Goal: Information Seeking & Learning: Learn about a topic

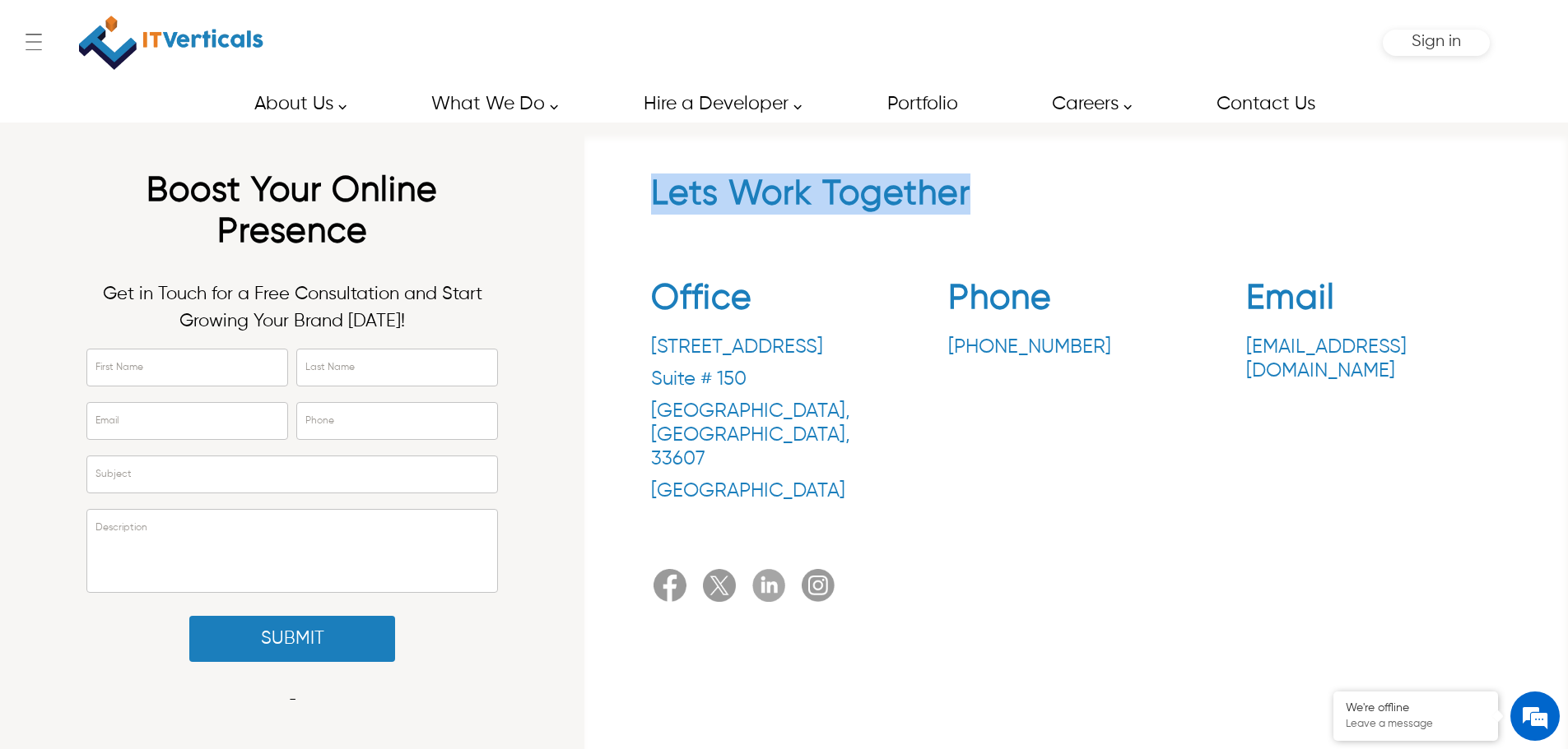
drag, startPoint x: 647, startPoint y: 191, endPoint x: 1035, endPoint y: 190, distance: 388.0
click at [1035, 190] on div "Lets Work Together Office 3030 N Rocky Point Dr. Suite # 150 Tampa , FL , 33607…" at bounding box center [1075, 391] width 967 height 436
click at [1035, 190] on h2 "Lets Work Together" at bounding box center [1076, 198] width 851 height 50
drag, startPoint x: 1035, startPoint y: 190, endPoint x: 665, endPoint y: 195, distance: 370.0
click at [665, 195] on h2 "Lets Work Together" at bounding box center [1076, 198] width 851 height 50
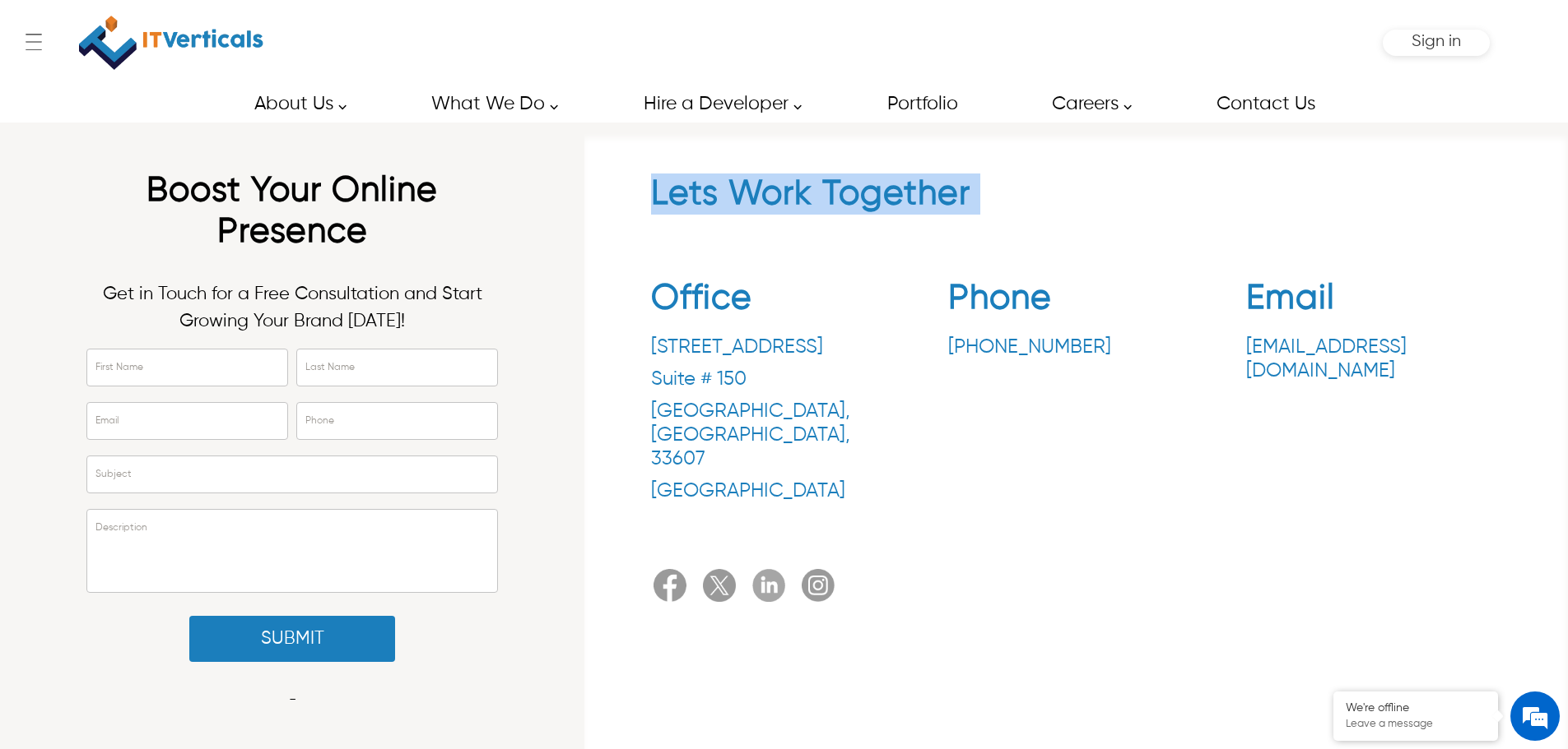
click at [649, 195] on div "Lets Work Together Office 3030 N Rocky Point Dr. Suite # 150 Tampa , FL , 33607…" at bounding box center [1075, 391] width 967 height 436
drag, startPoint x: 649, startPoint y: 195, endPoint x: 1023, endPoint y: 216, distance: 374.6
click at [1023, 216] on div "Lets Work Together Office 3030 N Rocky Point Dr. Suite # 150 Tampa , FL , 33607…" at bounding box center [1075, 391] width 967 height 436
click at [1023, 216] on h2 "Lets Work Together" at bounding box center [1076, 198] width 851 height 50
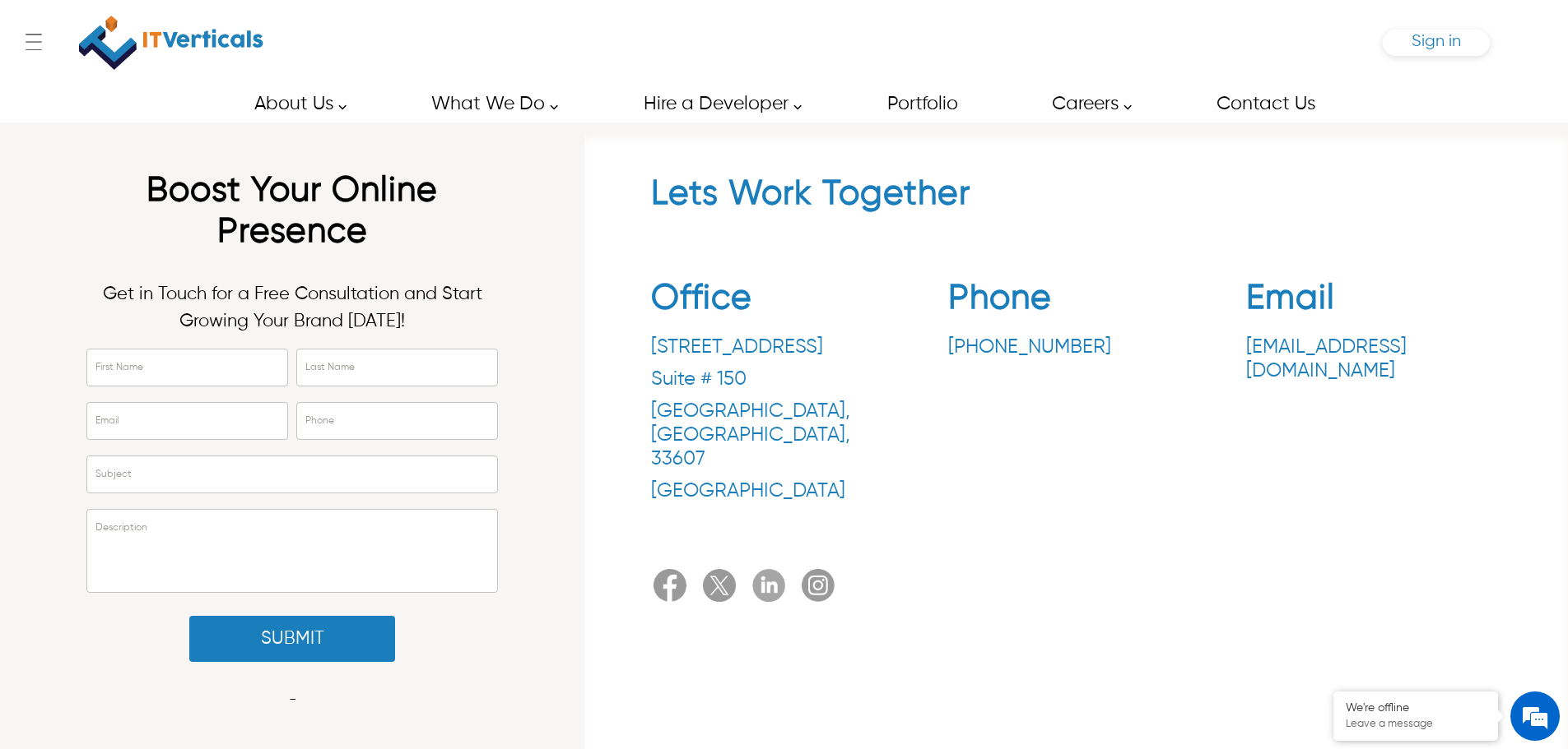
click at [1423, 48] on span "Sign in" at bounding box center [1436, 42] width 50 height 18
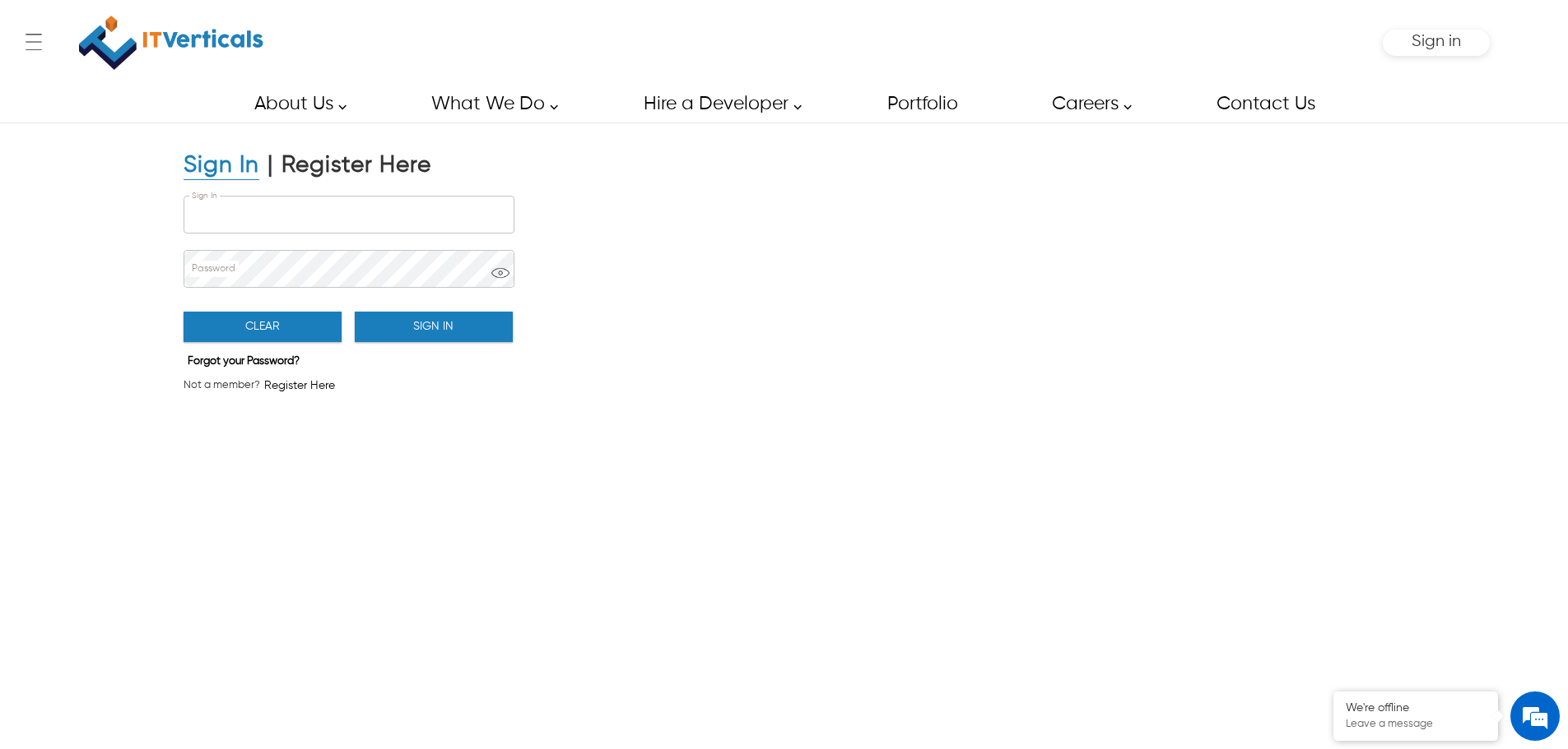
type input "**********"
click at [428, 326] on button "Sign In" at bounding box center [434, 327] width 158 height 30
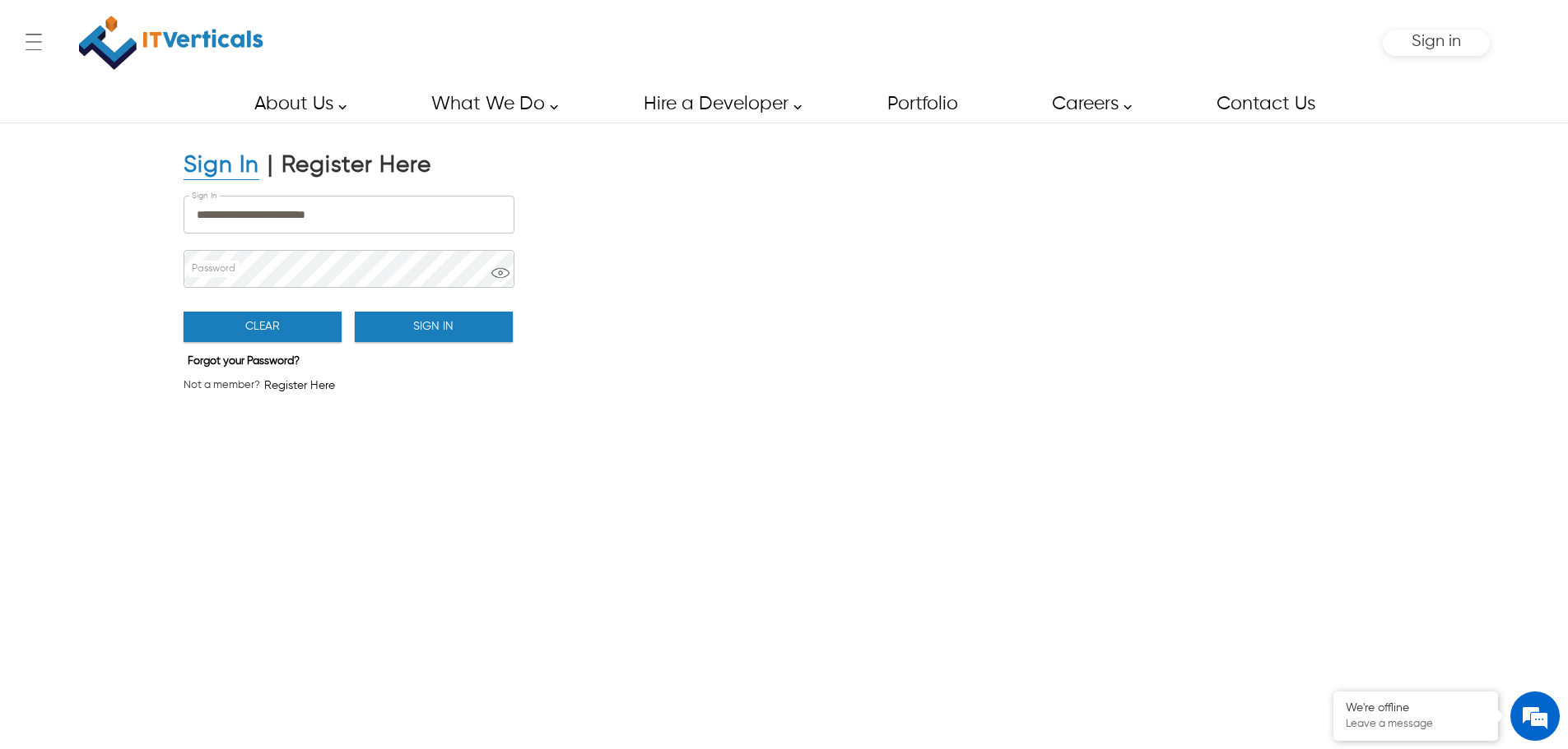
click at [427, 327] on button "Sign In" at bounding box center [434, 327] width 158 height 30
click at [426, 324] on button "Sign In" at bounding box center [434, 327] width 158 height 30
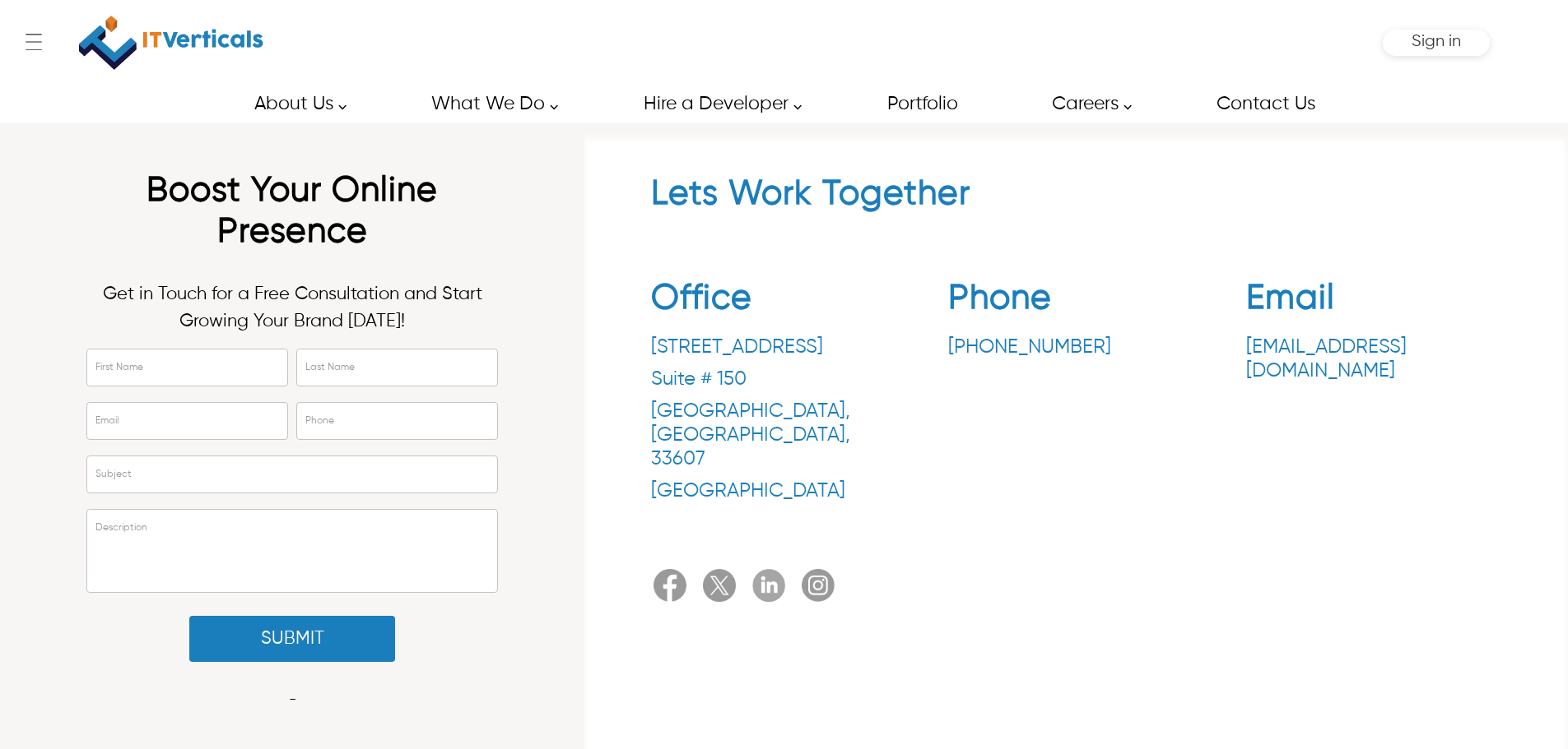
type input "****"
type input "*****"
type input "**********"
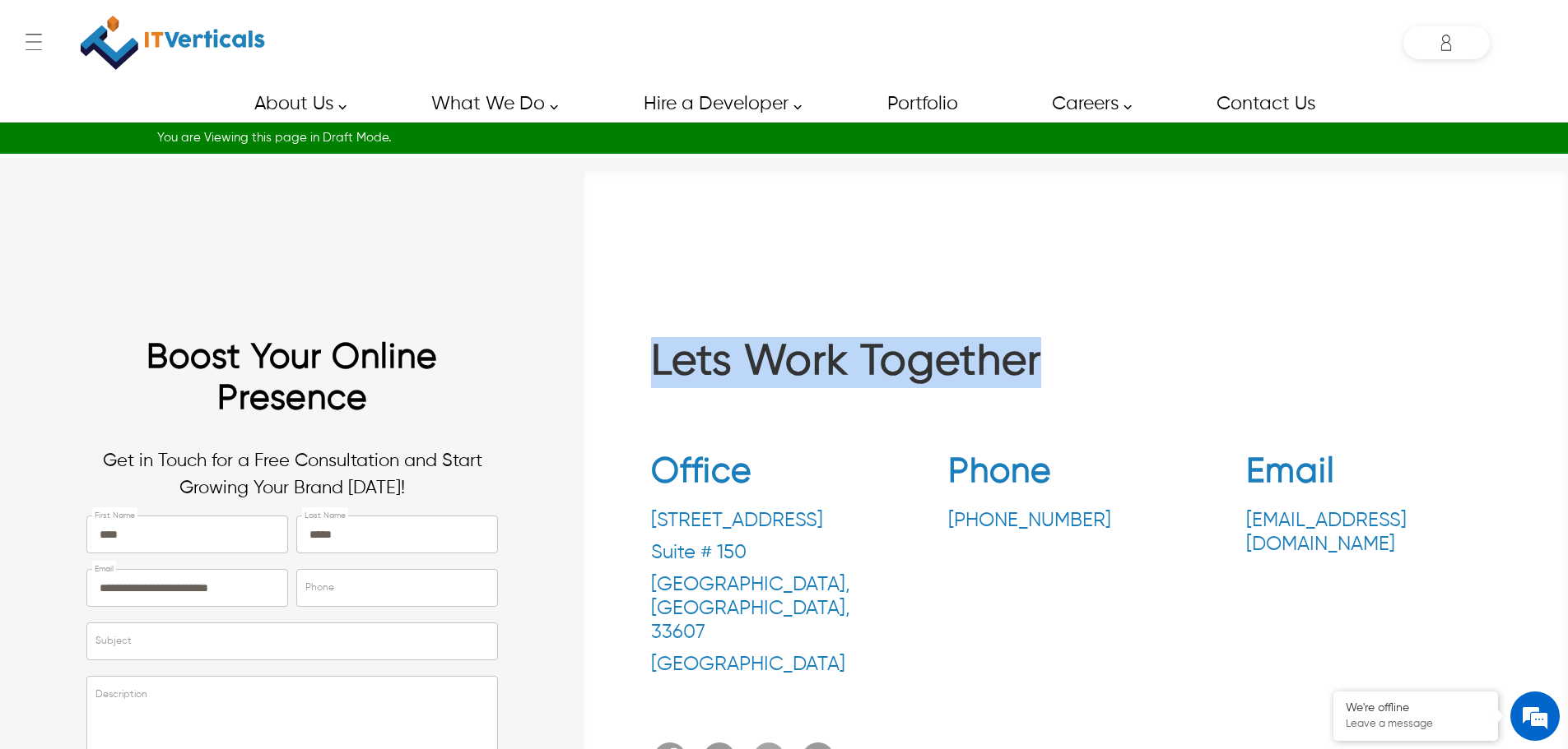
drag, startPoint x: 652, startPoint y: 366, endPoint x: 1090, endPoint y: 371, distance: 438.0
click at [1090, 371] on div "Lets Work Together Office 3030 N Rocky Point Dr. Suite # 150 Tampa , FL , 33607…" at bounding box center [1075, 560] width 967 height 446
click at [1090, 371] on h1 "Lets Work Together" at bounding box center [1076, 367] width 851 height 59
drag, startPoint x: 870, startPoint y: 344, endPoint x: 584, endPoint y: 374, distance: 287.6
click at [584, 374] on div "Lets Work Together Office 3030 N Rocky Point Dr. Suite # 150 Tampa , FL , 33607…" at bounding box center [1076, 540] width 984 height 765
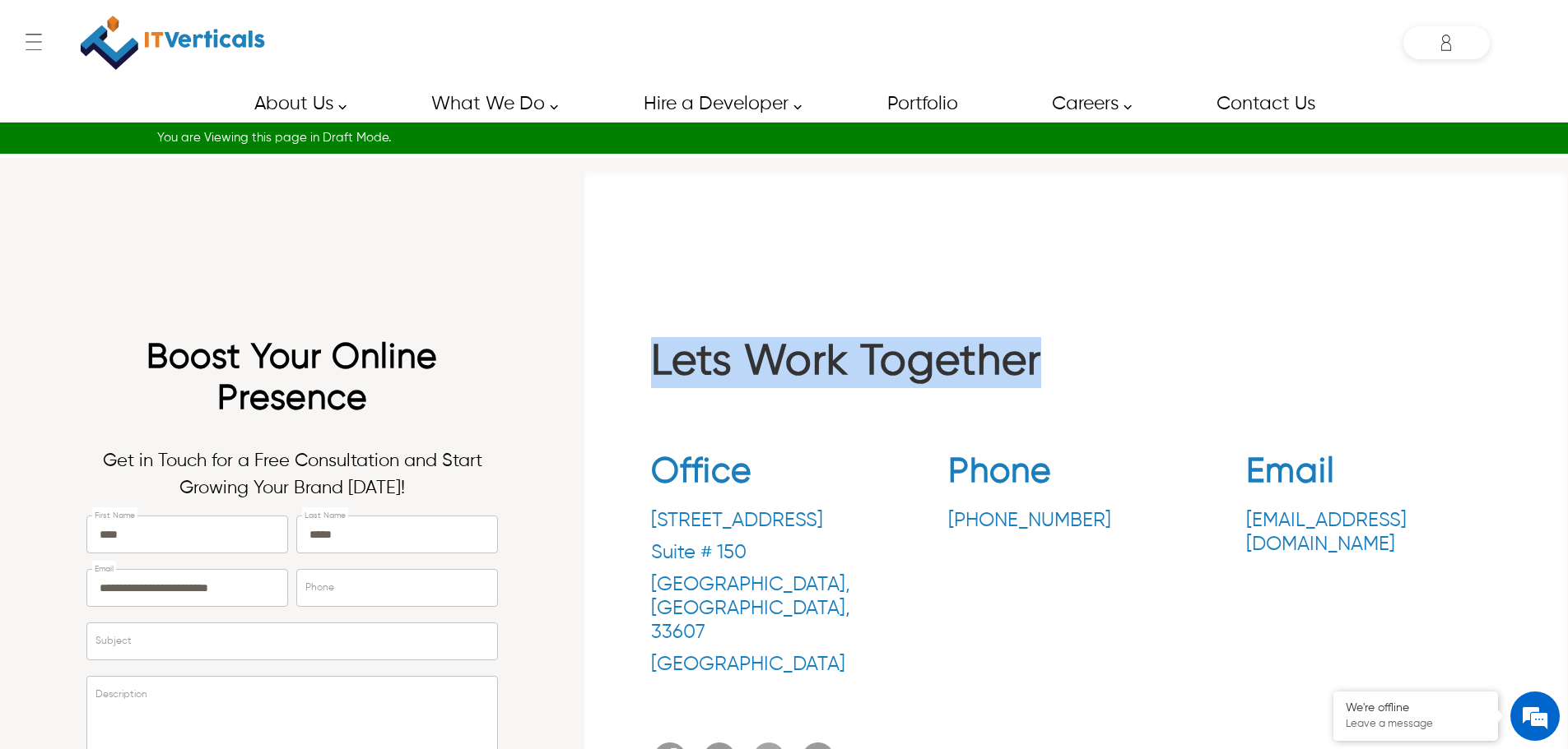
click at [584, 374] on div "Lets Work Together Office 3030 N Rocky Point Dr. Suite # 150 Tampa , FL , 33607…" at bounding box center [1076, 540] width 984 height 765
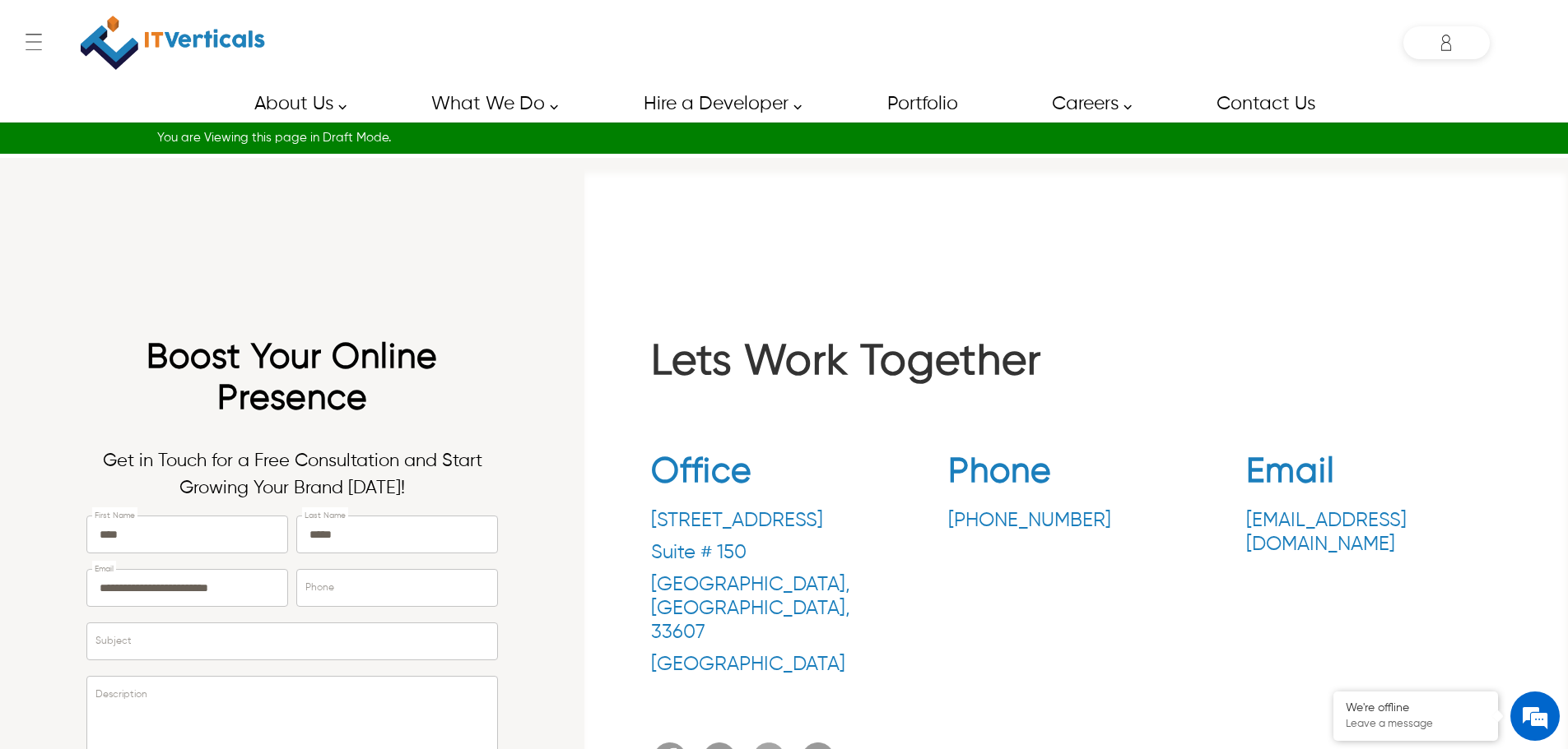
click at [608, 308] on div "Lets Work Together Office 3030 N Rocky Point Dr. Suite # 150 Tampa , FL , 33607…" at bounding box center [1076, 540] width 984 height 765
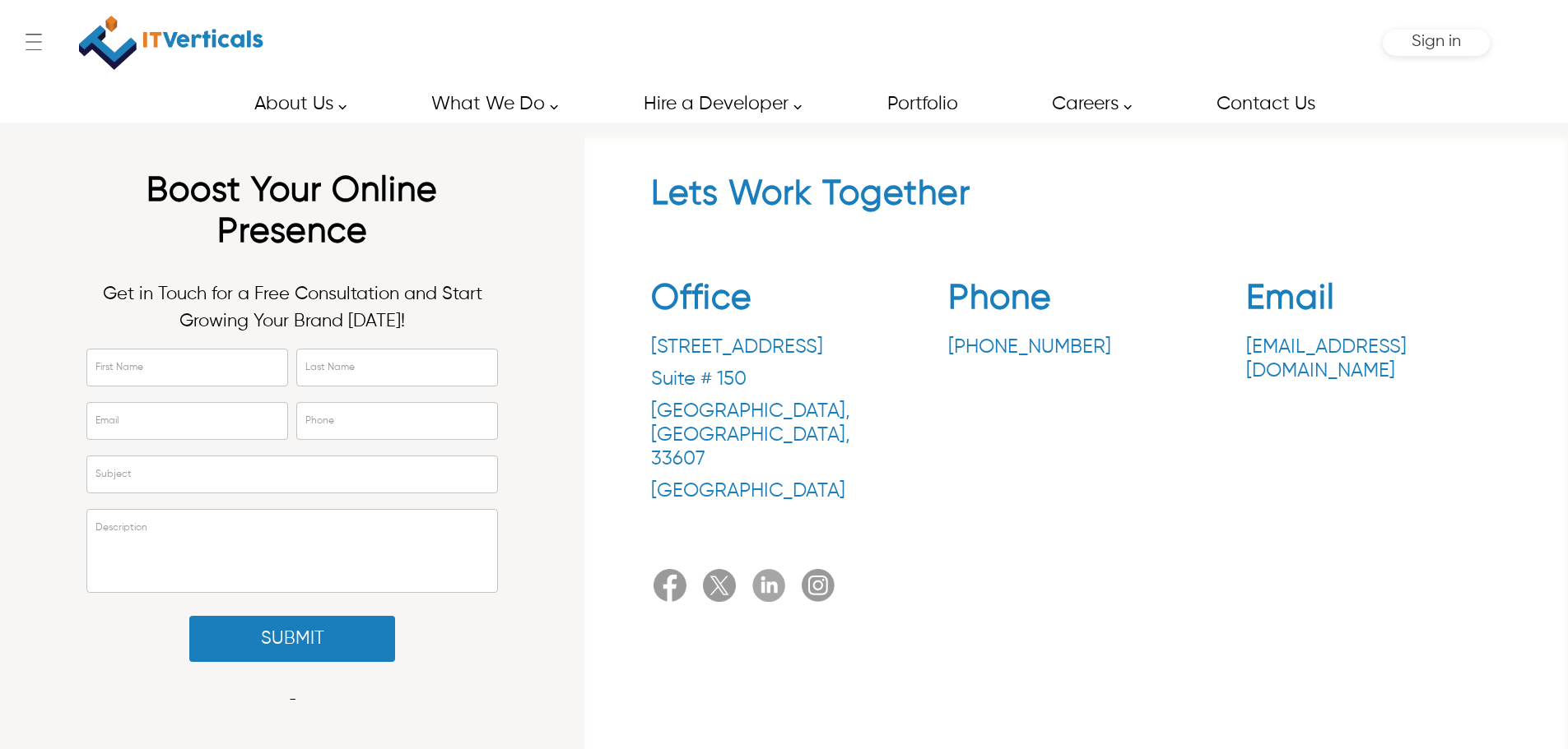
type input "****"
type input "*****"
type input "**********"
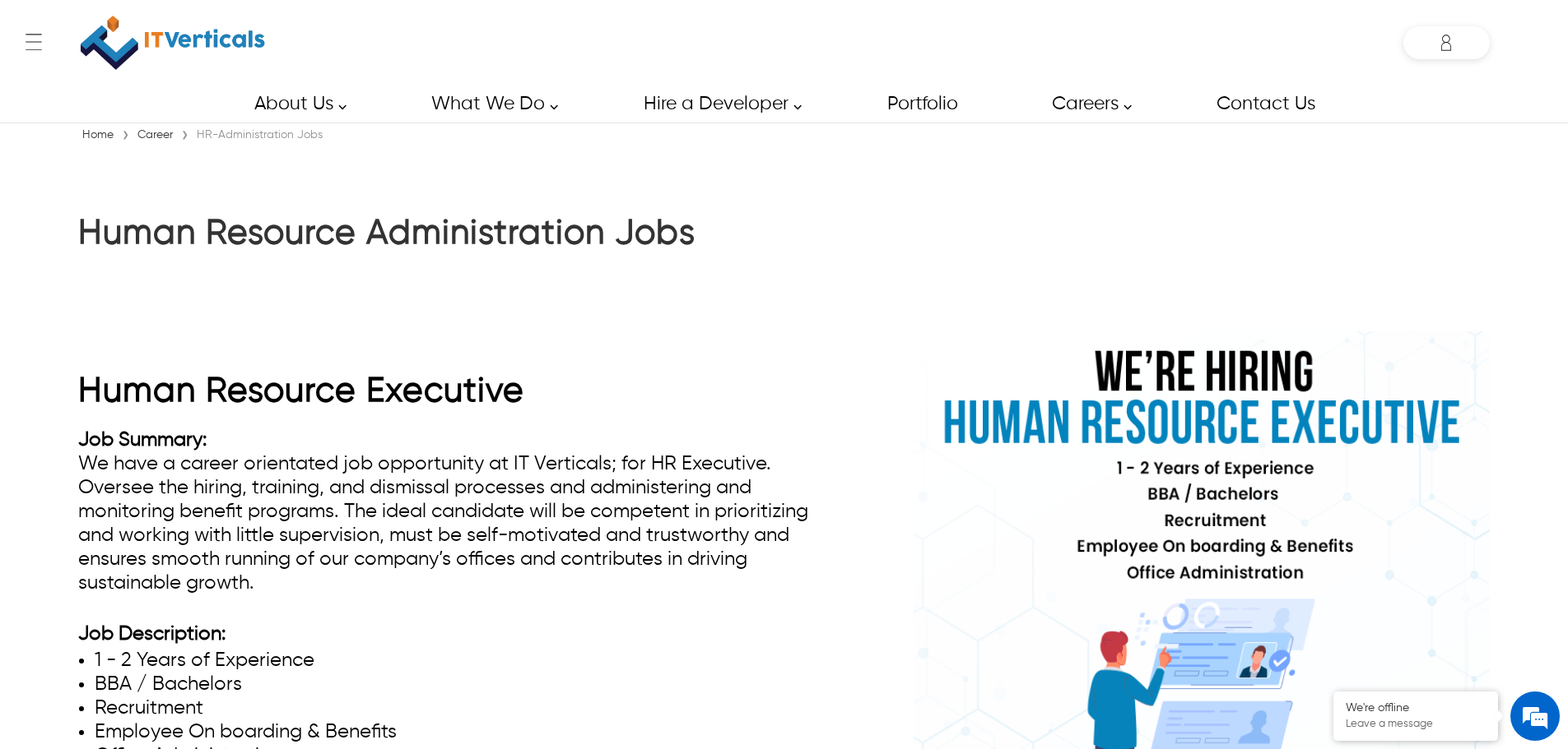
click at [806, 546] on div "Job Summary: We have a career orientated job opportunity at IT Verticals; for H…" at bounding box center [462, 598] width 770 height 339
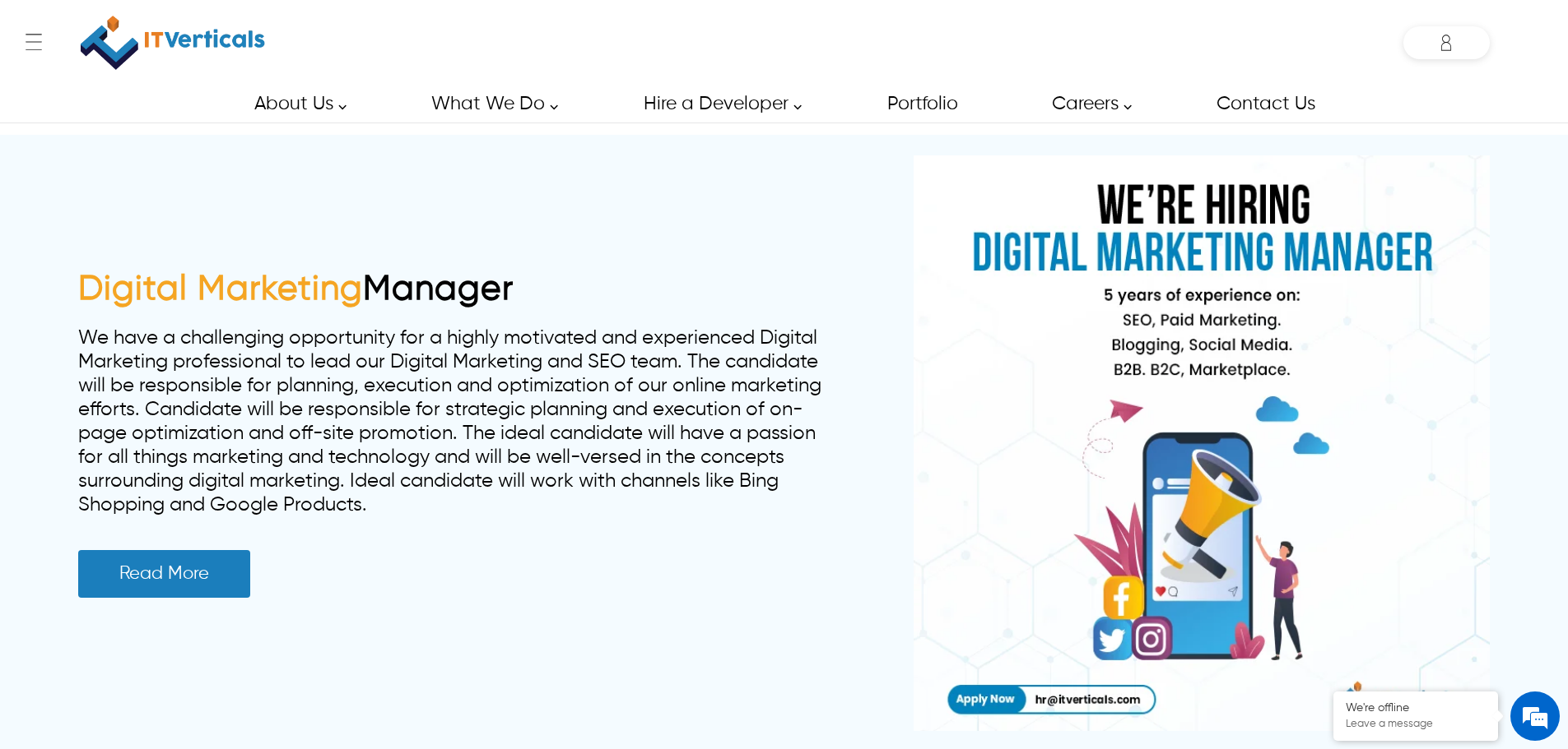
click at [540, 253] on div "Digital Marketing Manager We have a challenging opportunity for a highly motiva…" at bounding box center [784, 443] width 1412 height 617
click at [1336, 241] on img at bounding box center [1201, 443] width 576 height 575
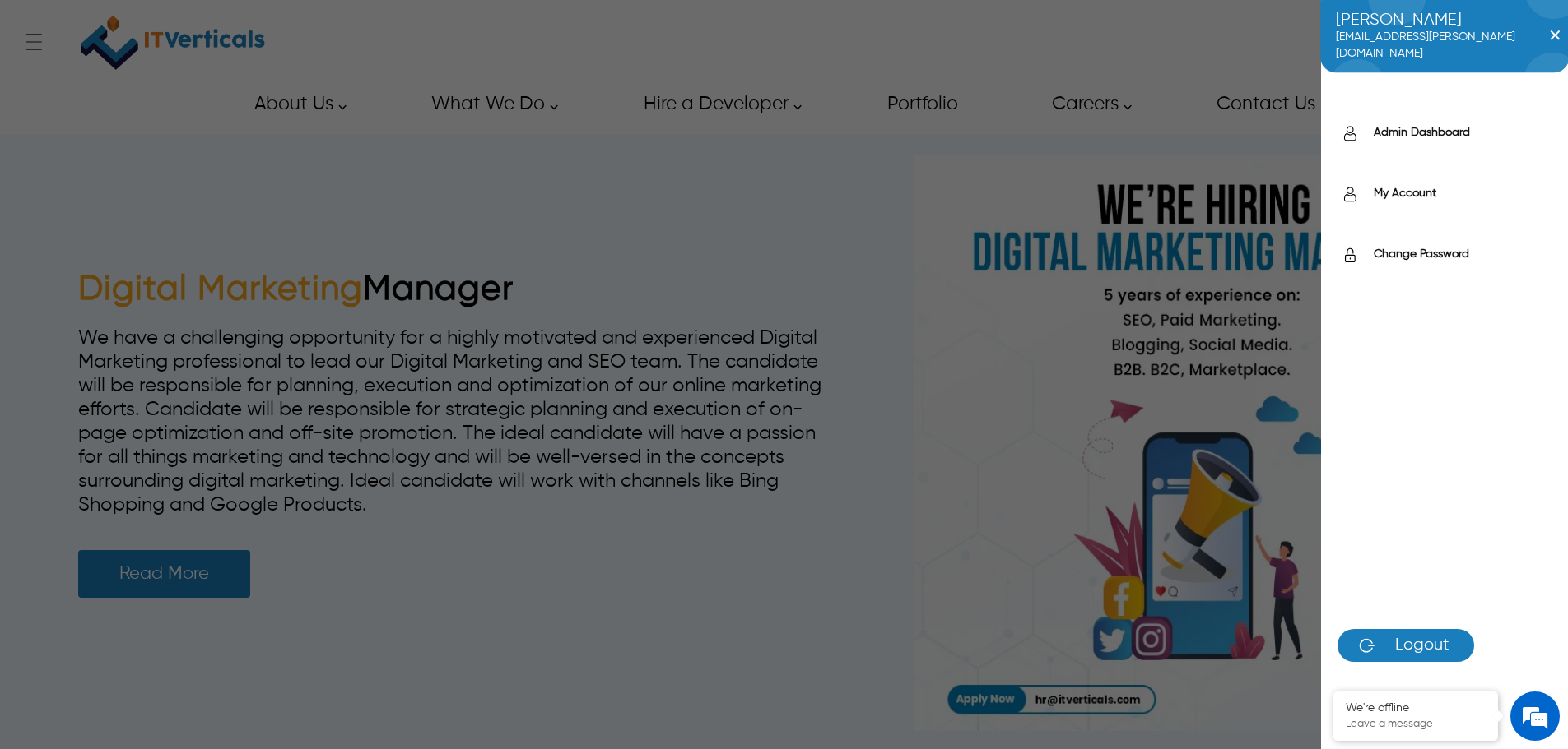
click at [126, 138] on div "Saif saif.uddin@itverticals.com ✕ Admin Dashboard My Account Change Password Lo…" at bounding box center [784, 374] width 1568 height 749
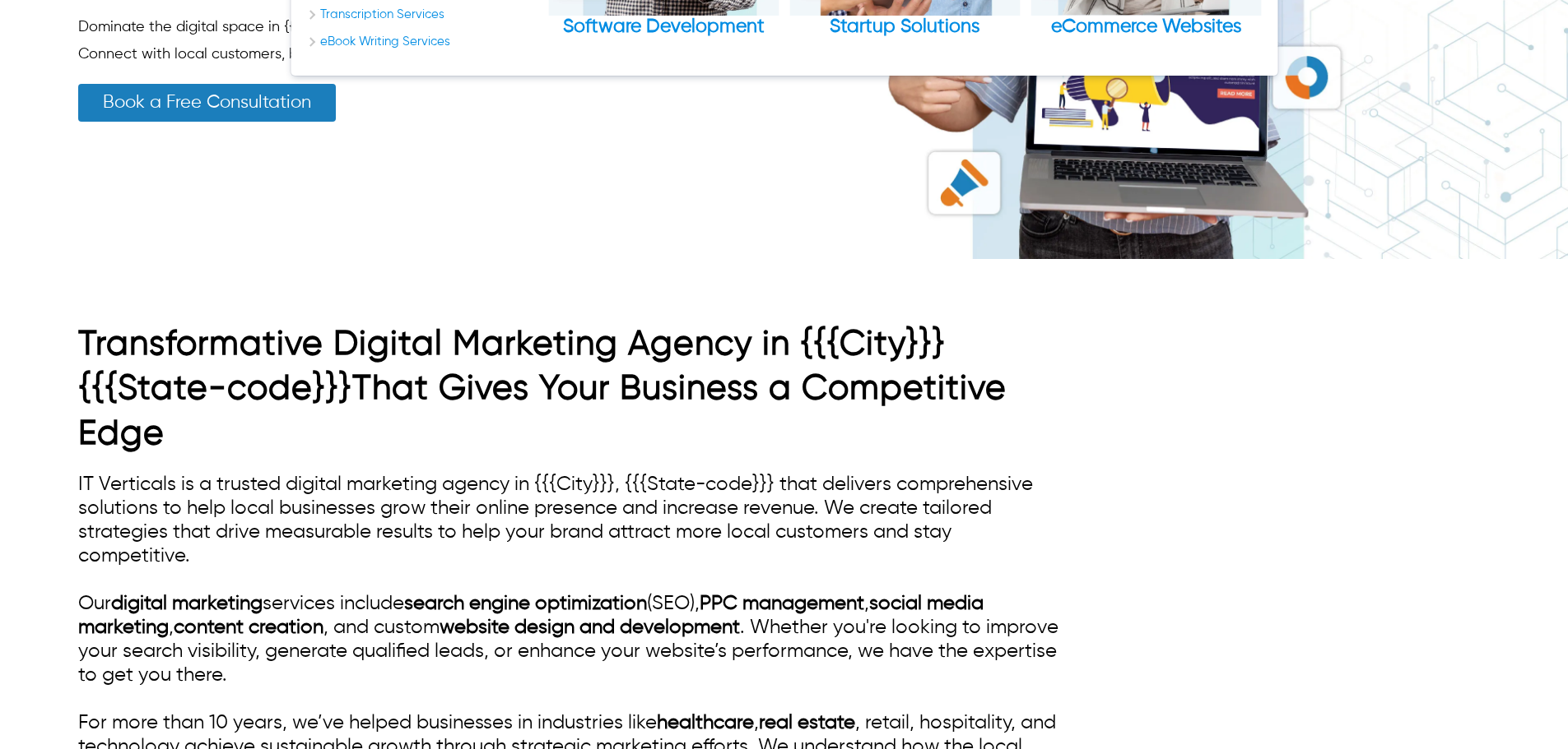
scroll to position [740, 0]
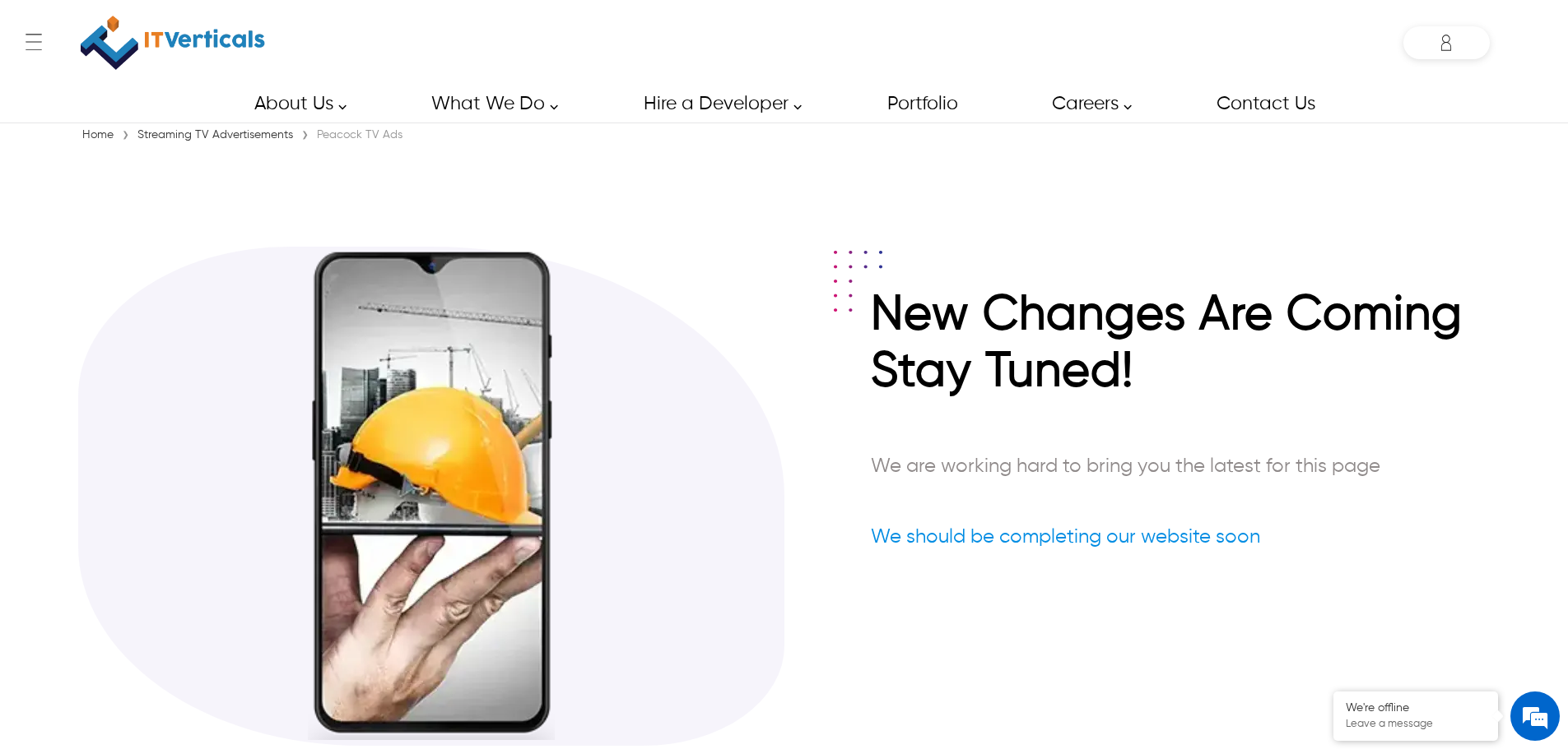
click at [1265, 197] on section "New Changes Are Coming Stay Tuned! We are working hard to bring you the latest …" at bounding box center [784, 463] width 1412 height 631
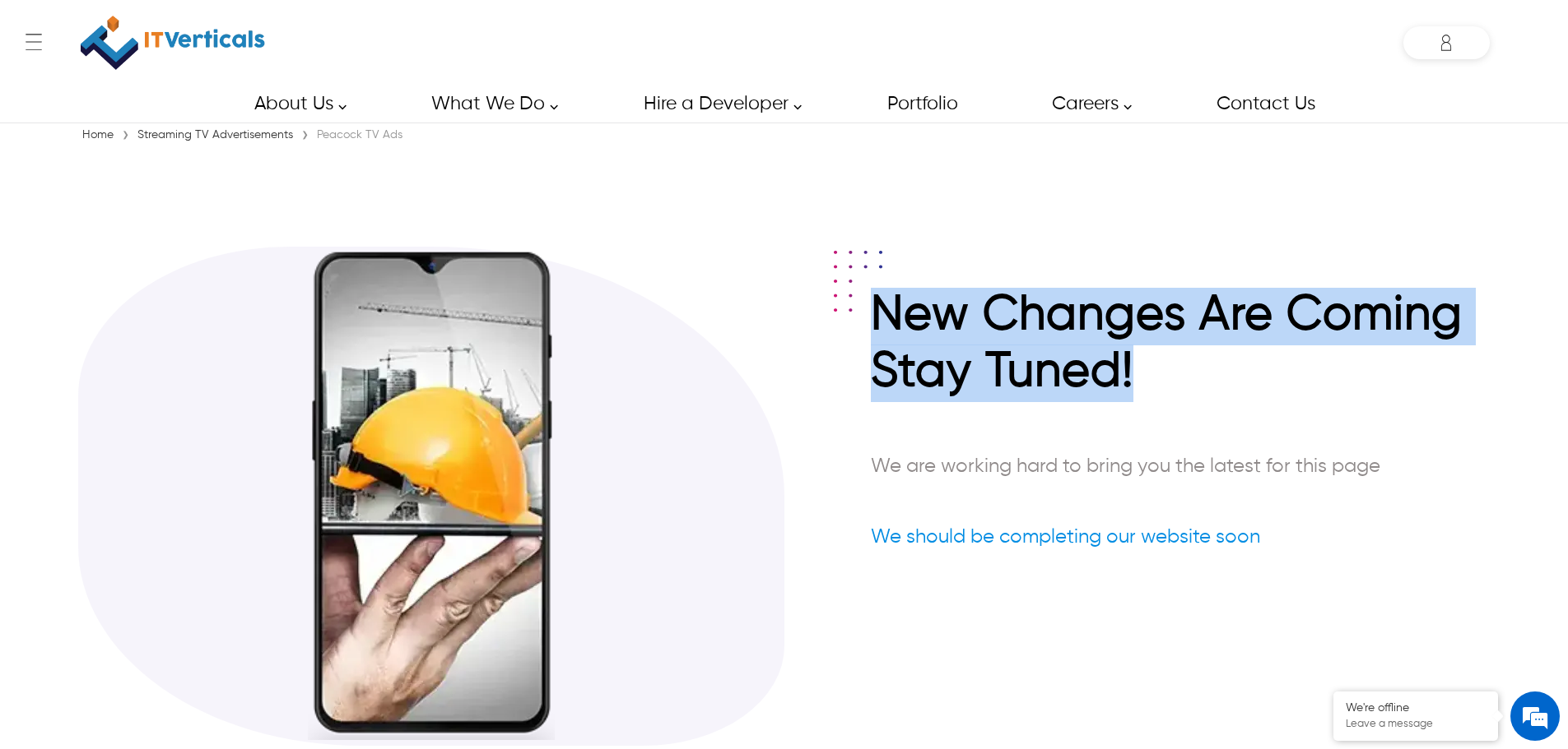
drag, startPoint x: 1154, startPoint y: 384, endPoint x: 864, endPoint y: 309, distance: 299.5
click at [870, 309] on div "New Changes Are Coming Stay Tuned! We are working hard to bring you the latest …" at bounding box center [1180, 440] width 619 height 305
click at [1149, 374] on h2 "Stay Tuned!" at bounding box center [1180, 376] width 619 height 65
drag, startPoint x: 1197, startPoint y: 374, endPoint x: 871, endPoint y: 302, distance: 333.9
click at [871, 302] on div "New Changes Are Coming Stay Tuned! We are working hard to bring you the latest …" at bounding box center [1180, 440] width 619 height 305
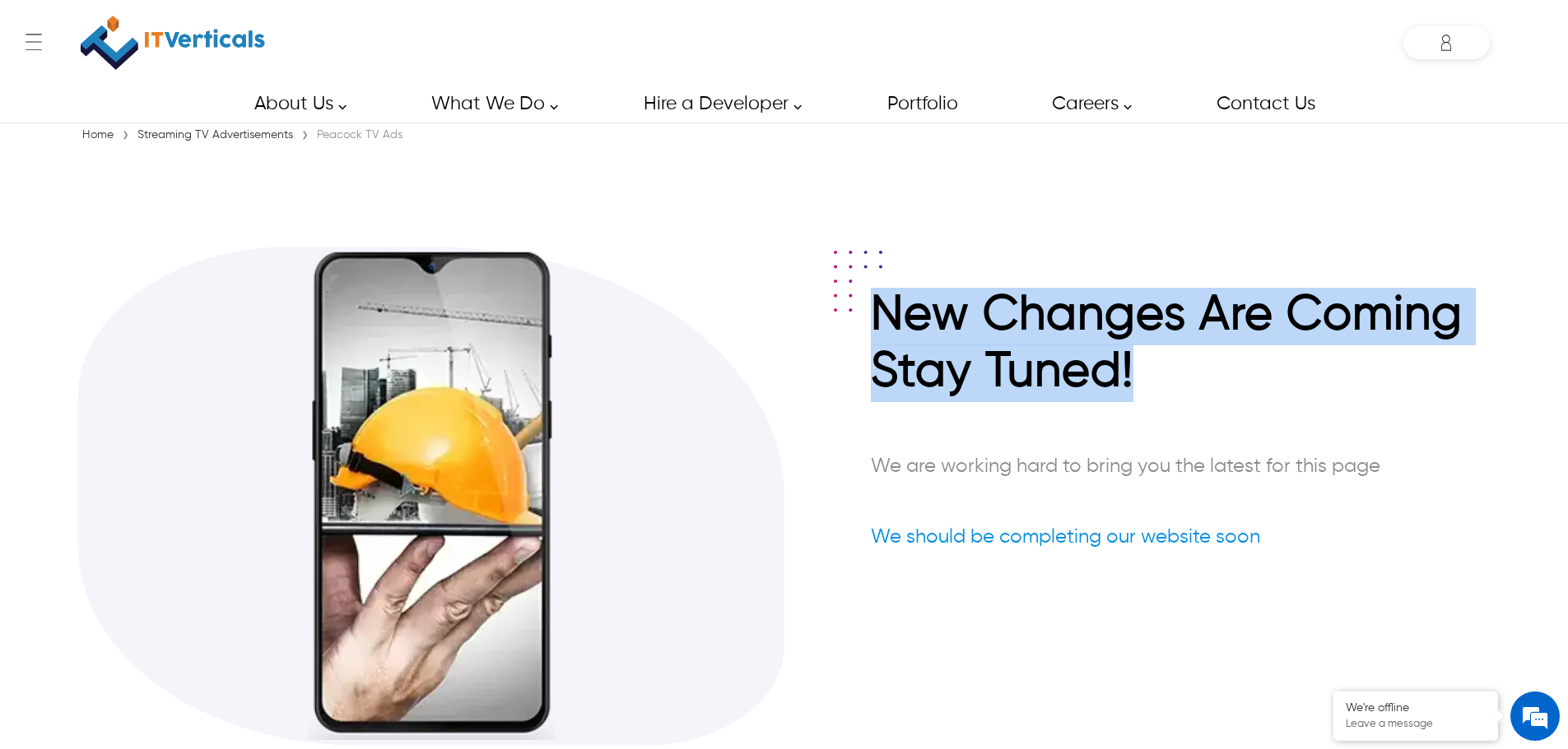
click at [1140, 353] on h2 "Stay Tuned!" at bounding box center [1180, 376] width 619 height 65
drag, startPoint x: 1242, startPoint y: 382, endPoint x: 874, endPoint y: 285, distance: 380.6
click at [874, 288] on div "New Changes Are Coming Stay Tuned! We are working hard to bring you the latest …" at bounding box center [1180, 440] width 619 height 305
click at [874, 285] on img at bounding box center [858, 281] width 49 height 60
click at [1232, 367] on h2 "Stay Tuned!" at bounding box center [1180, 376] width 619 height 65
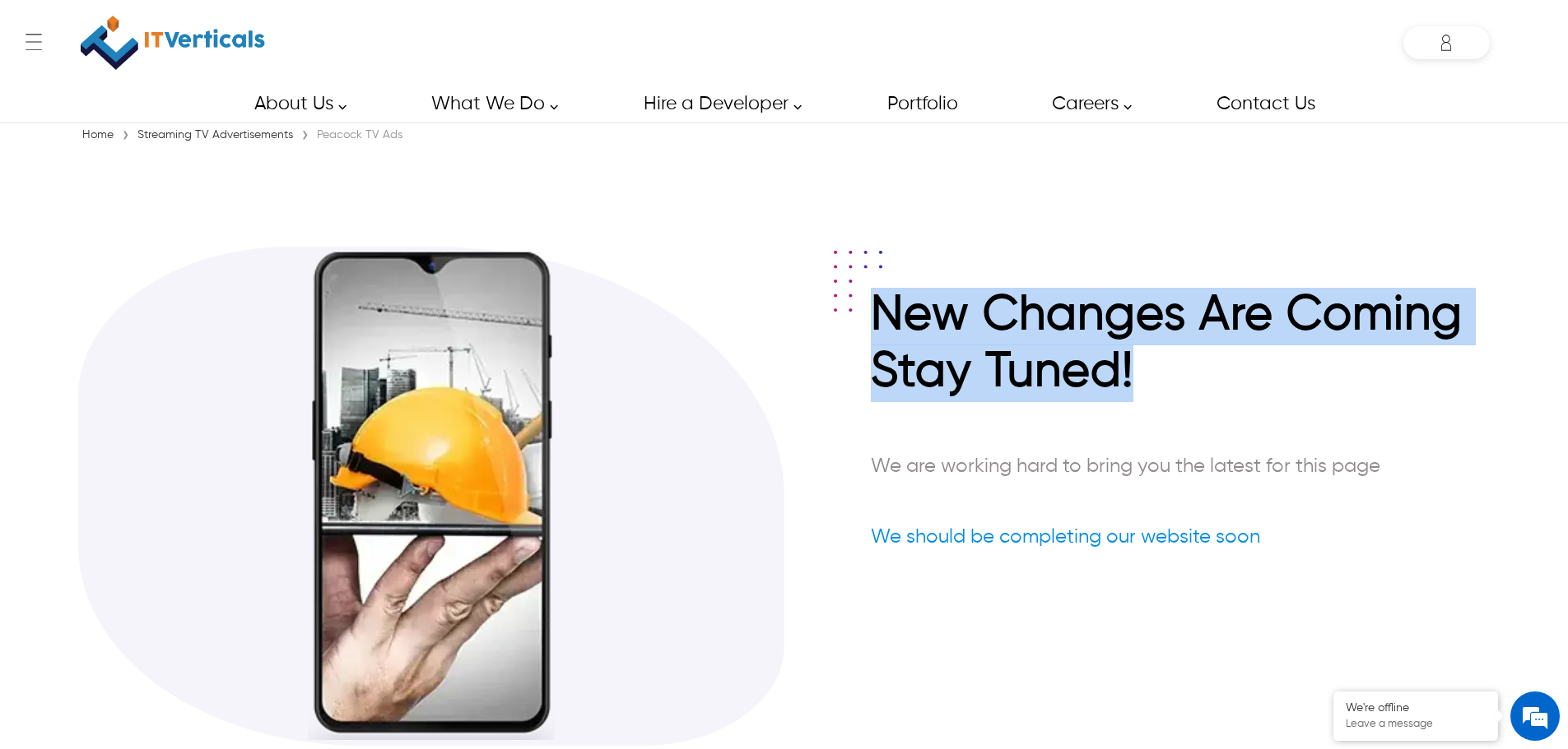
drag, startPoint x: 1232, startPoint y: 370, endPoint x: 883, endPoint y: 319, distance: 352.7
click at [883, 319] on div "New Changes Are Coming Stay Tuned! We are working hard to bring you the latest …" at bounding box center [1180, 440] width 619 height 305
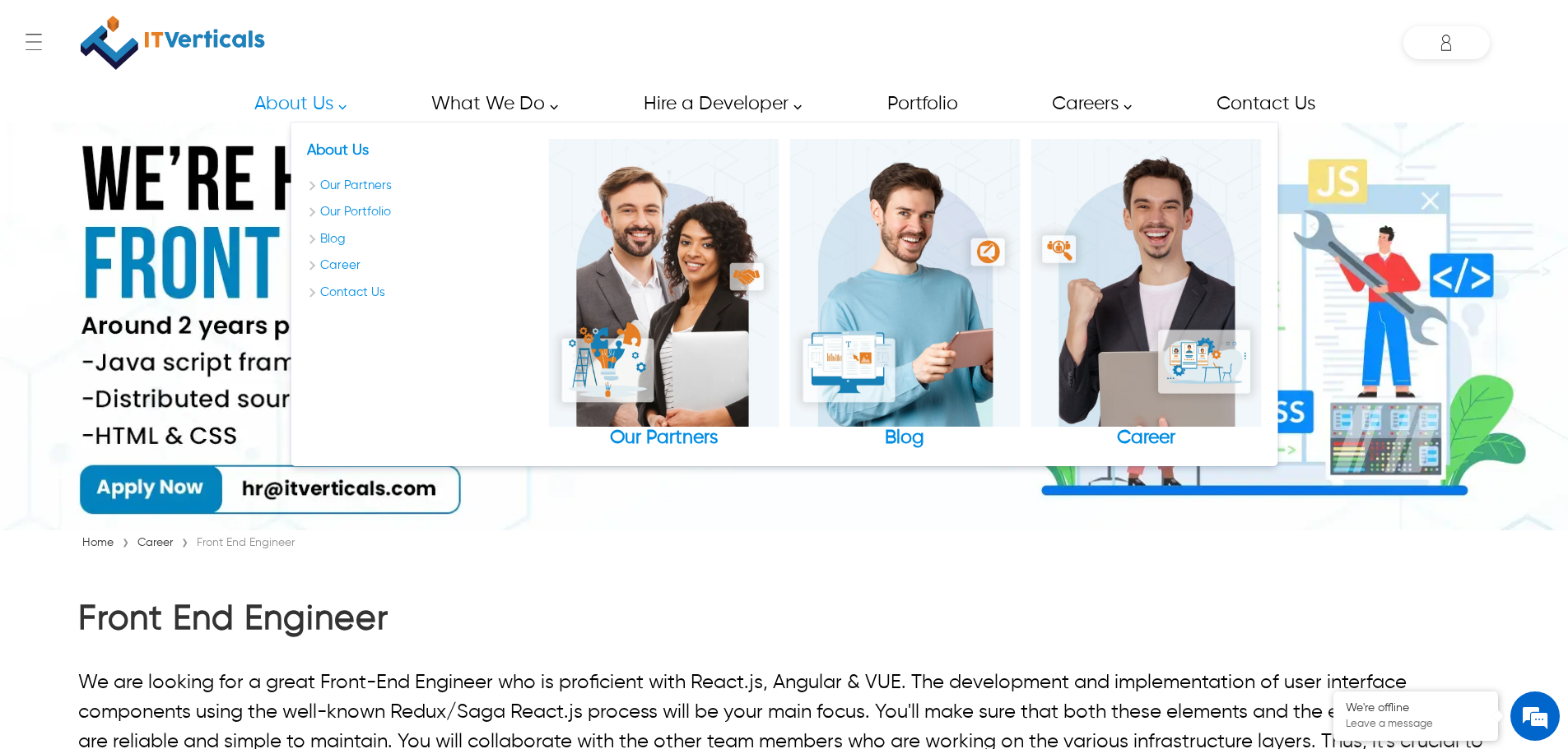
click at [344, 108] on link "About Us" at bounding box center [295, 104] width 120 height 37
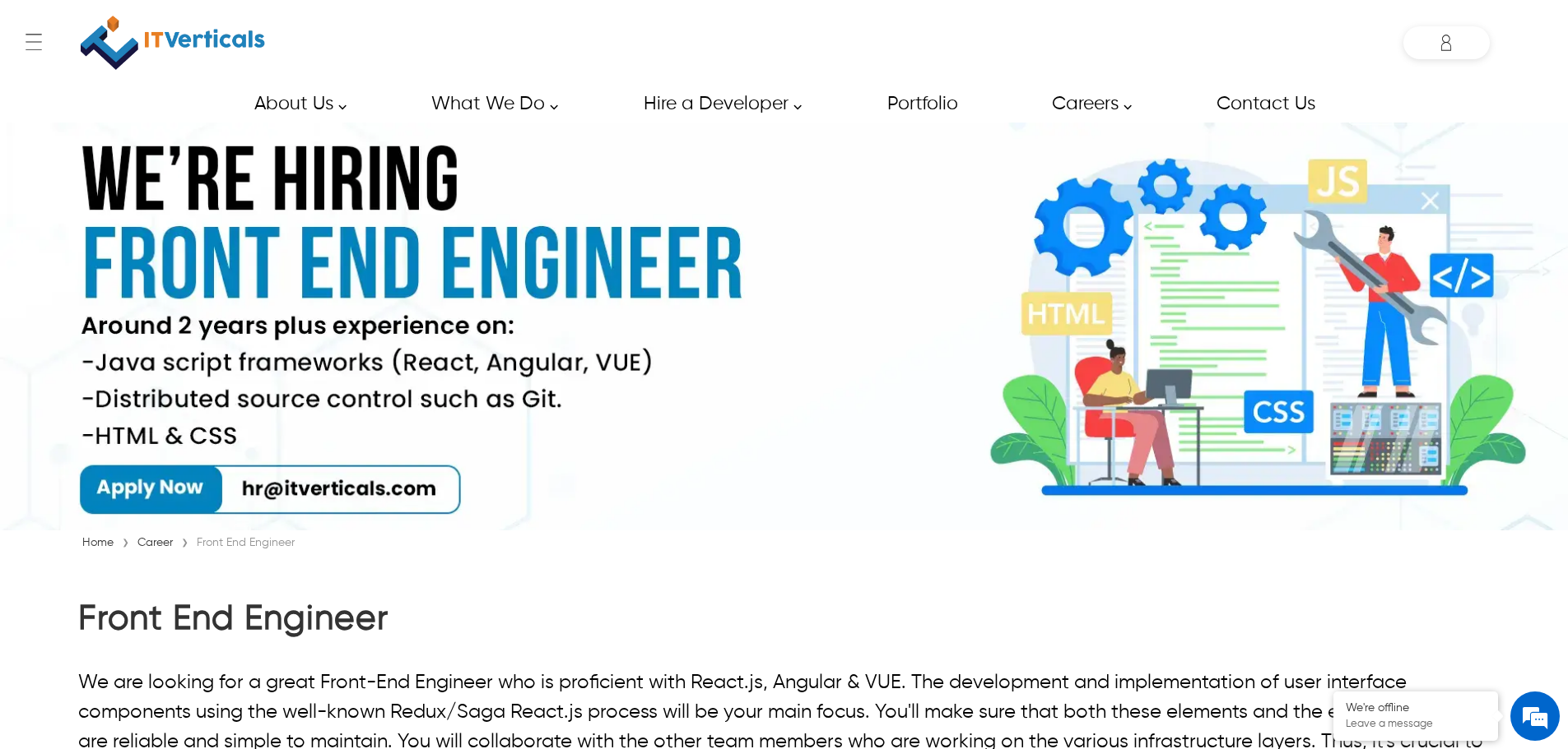
click at [627, 536] on div "Home › Career › Front End Engineer" at bounding box center [784, 542] width 1412 height 17
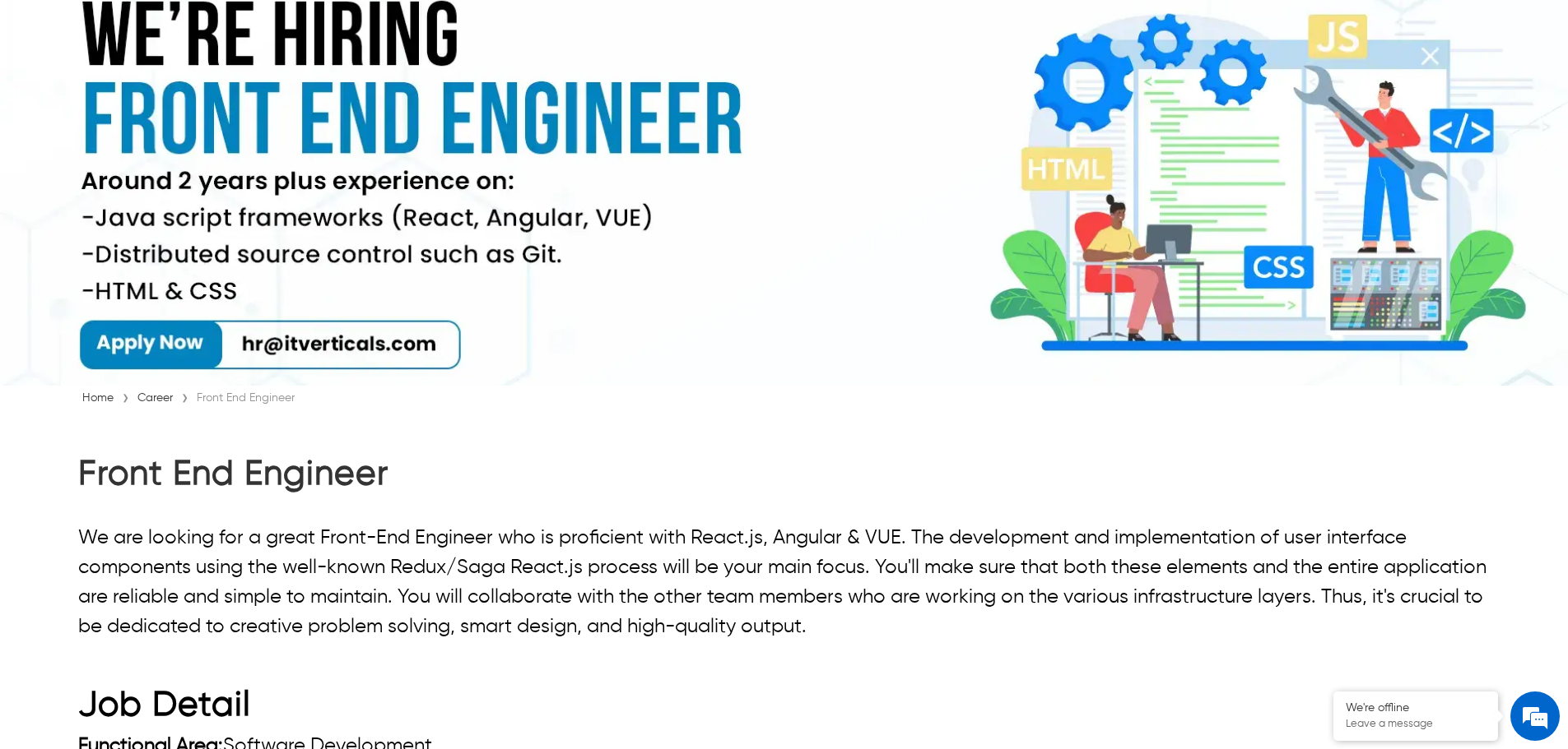
scroll to position [165, 0]
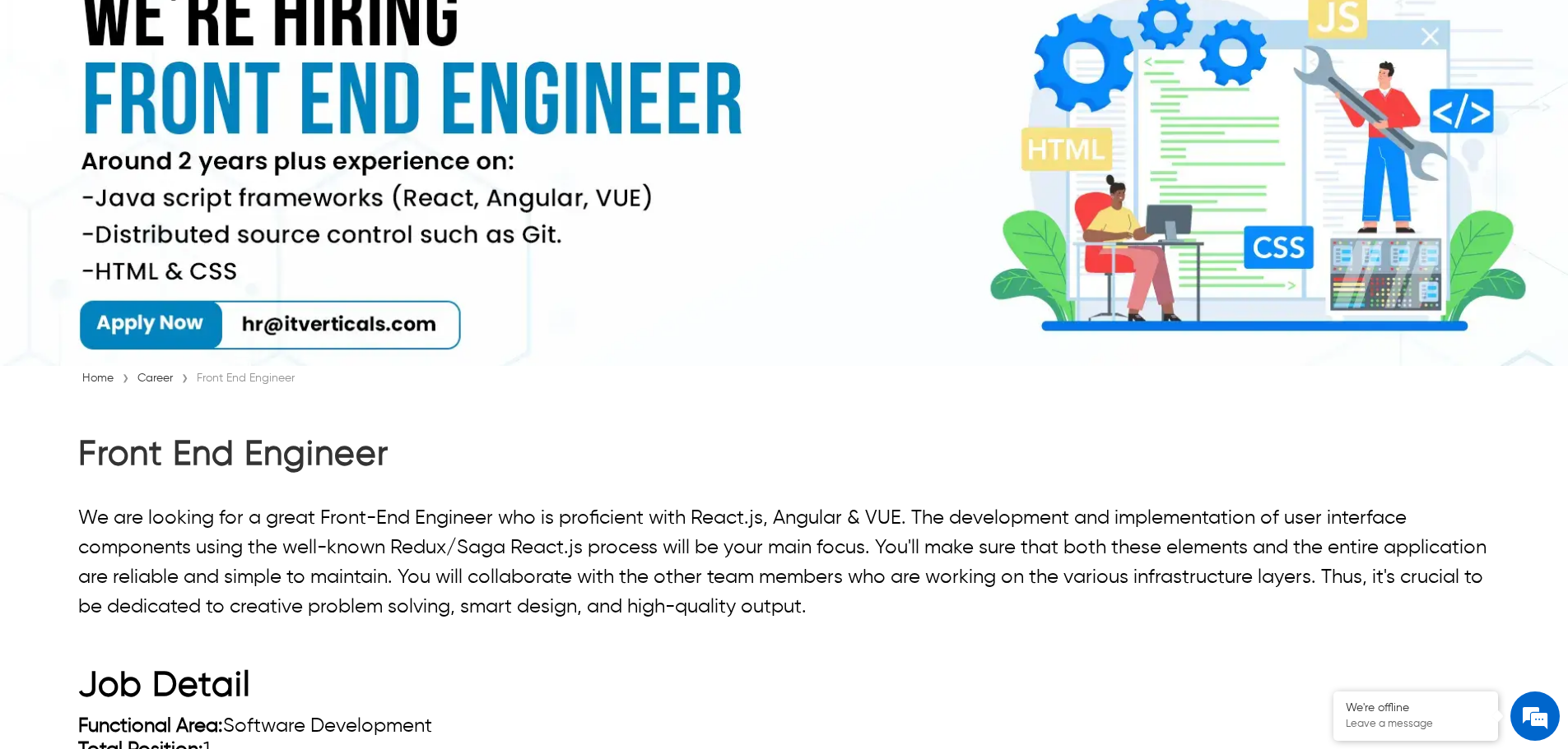
drag, startPoint x: 439, startPoint y: 460, endPoint x: 60, endPoint y: 477, distance: 379.4
click at [81, 460] on h2 "Front End Engineer" at bounding box center [784, 458] width 1412 height 50
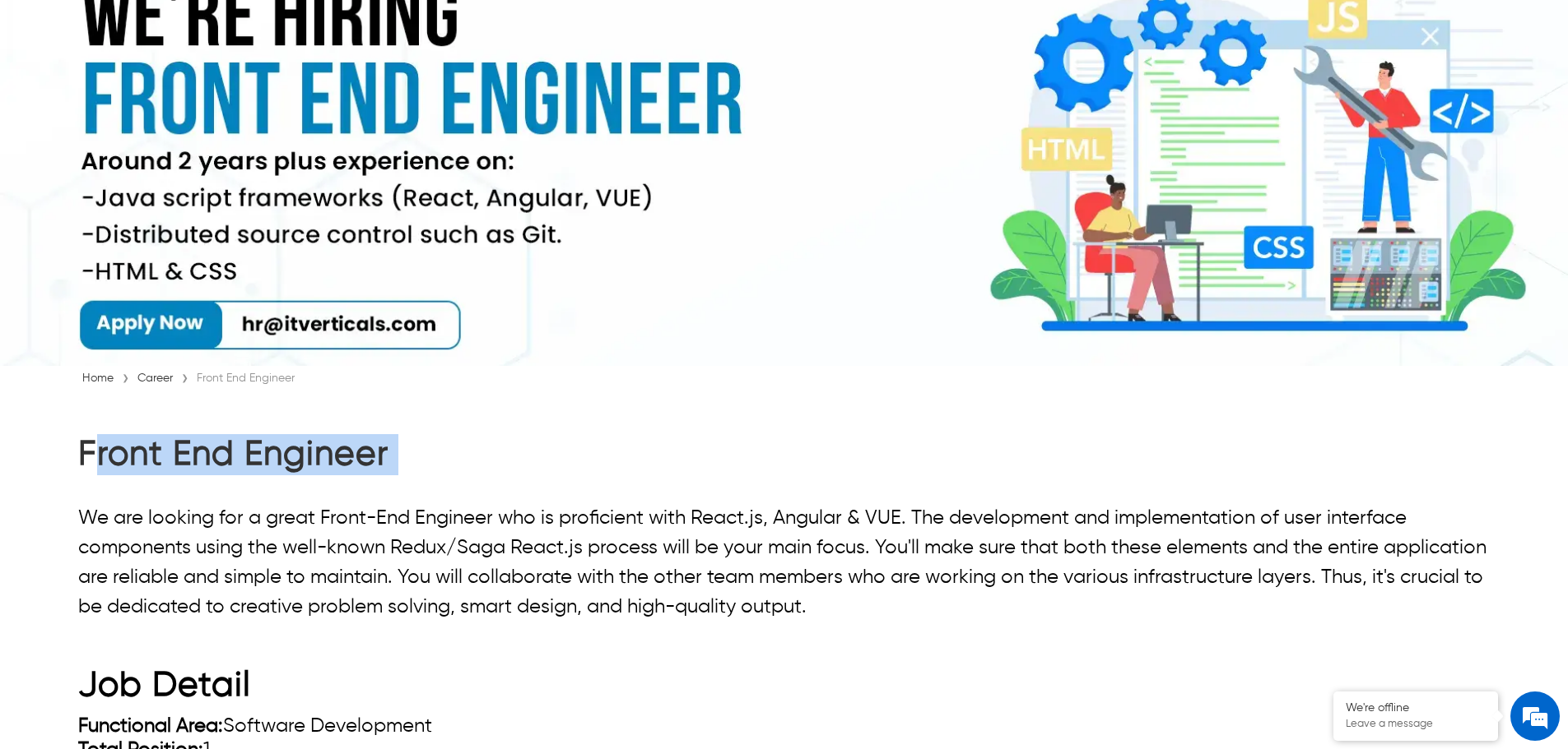
drag, startPoint x: 81, startPoint y: 460, endPoint x: 413, endPoint y: 454, distance: 332.1
click at [413, 454] on h2 "Front End Engineer" at bounding box center [784, 458] width 1412 height 50
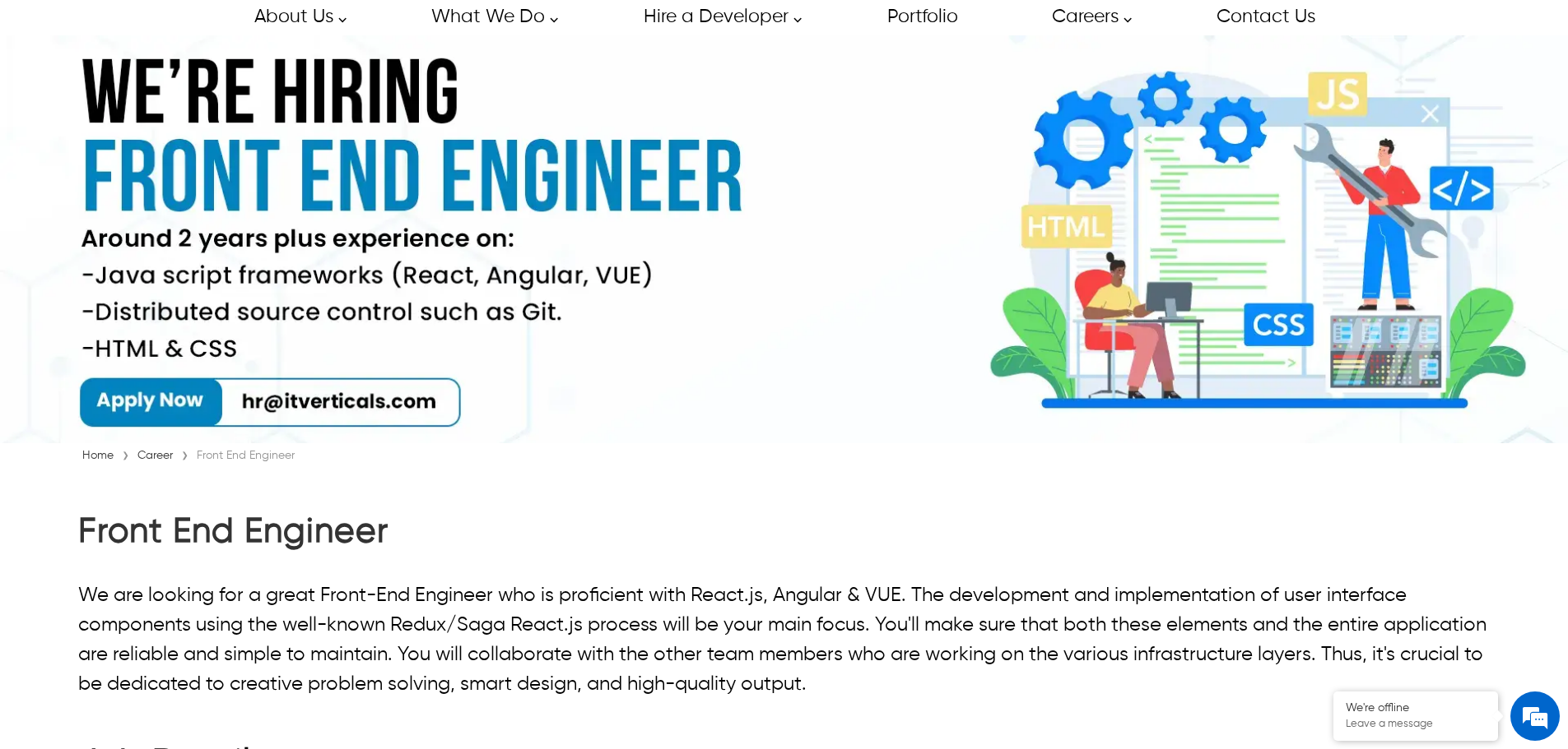
scroll to position [0, 0]
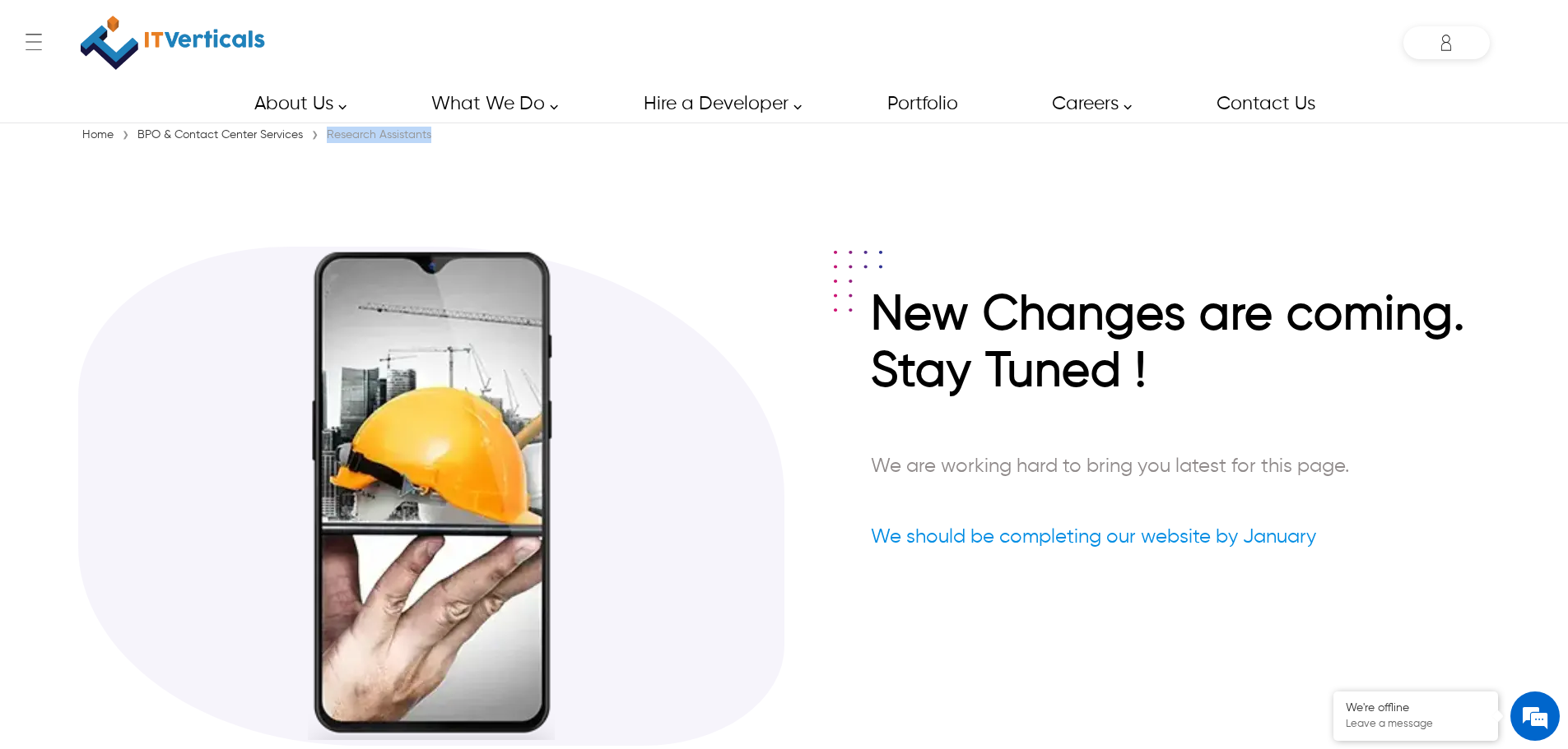
drag, startPoint x: 448, startPoint y: 136, endPoint x: 324, endPoint y: 138, distance: 124.0
click at [324, 138] on div "Home › BPO & Contact Center Services › Research Assistants" at bounding box center [784, 135] width 1412 height 17
copy div "Research Assistants"
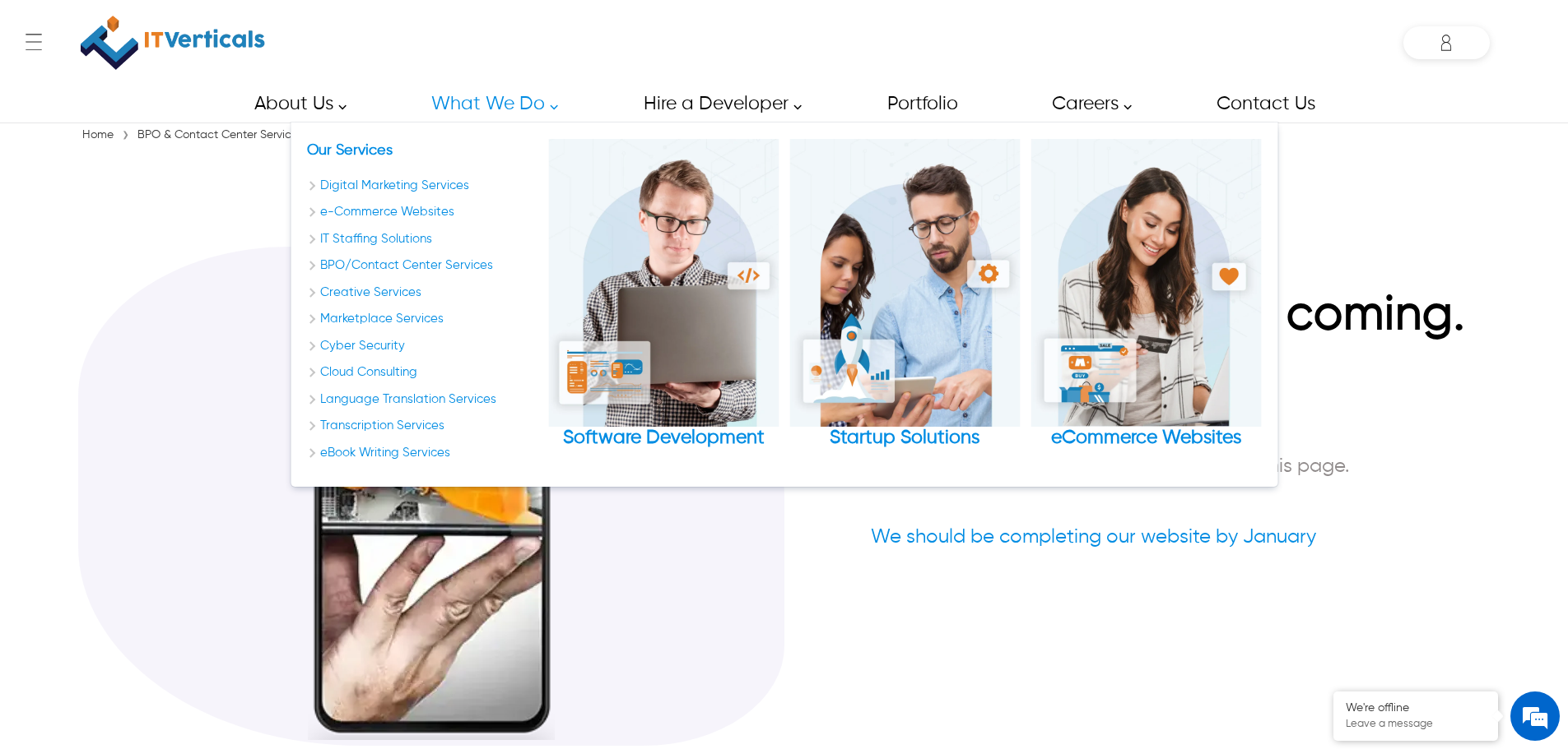
click at [357, 138] on div "Our Services Digital Marketing Services e-Commerce Websites IT Staffing Solutio…" at bounding box center [784, 305] width 986 height 365
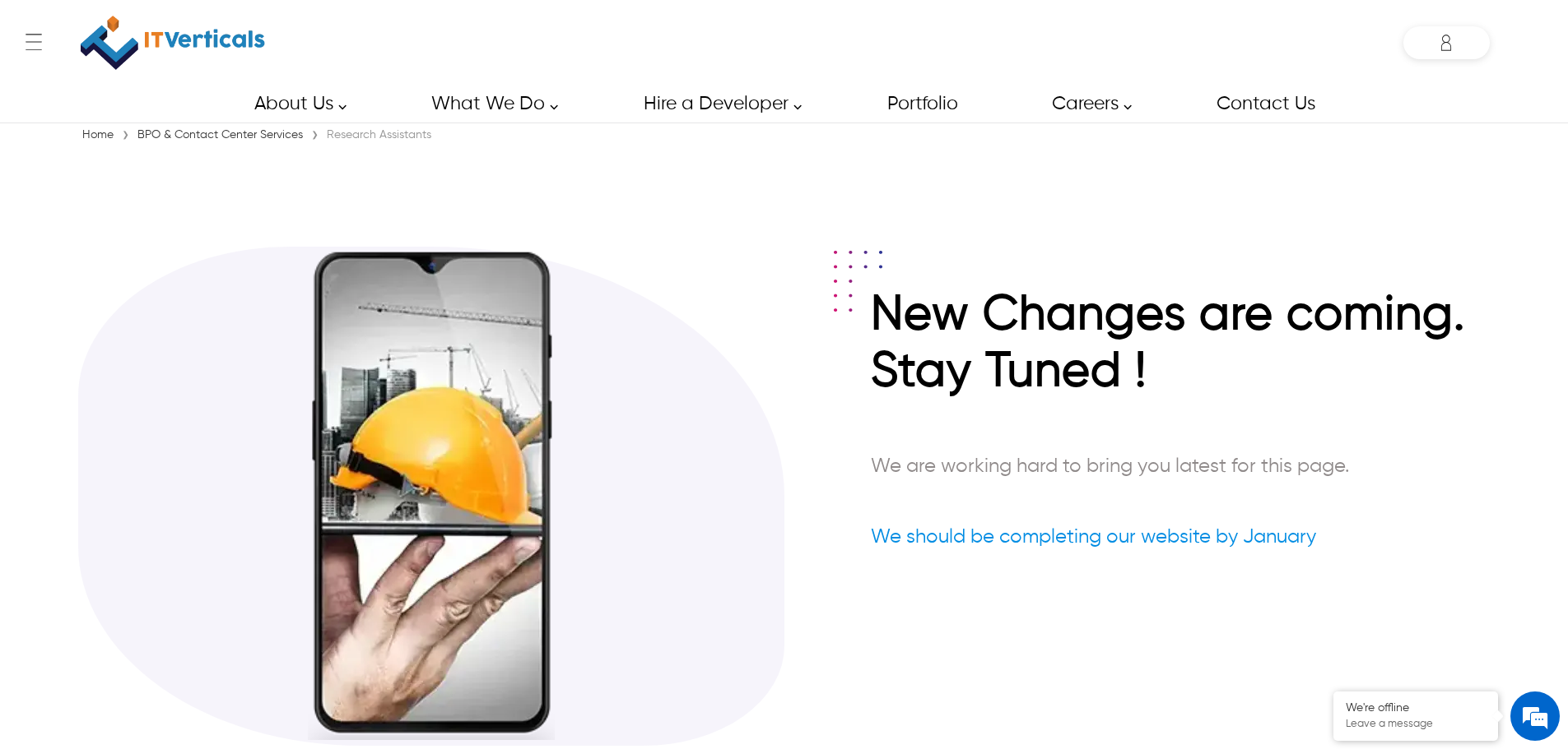
click at [366, 139] on div "Research Assistants" at bounding box center [380, 135] width 113 height 17
copy div "Research"
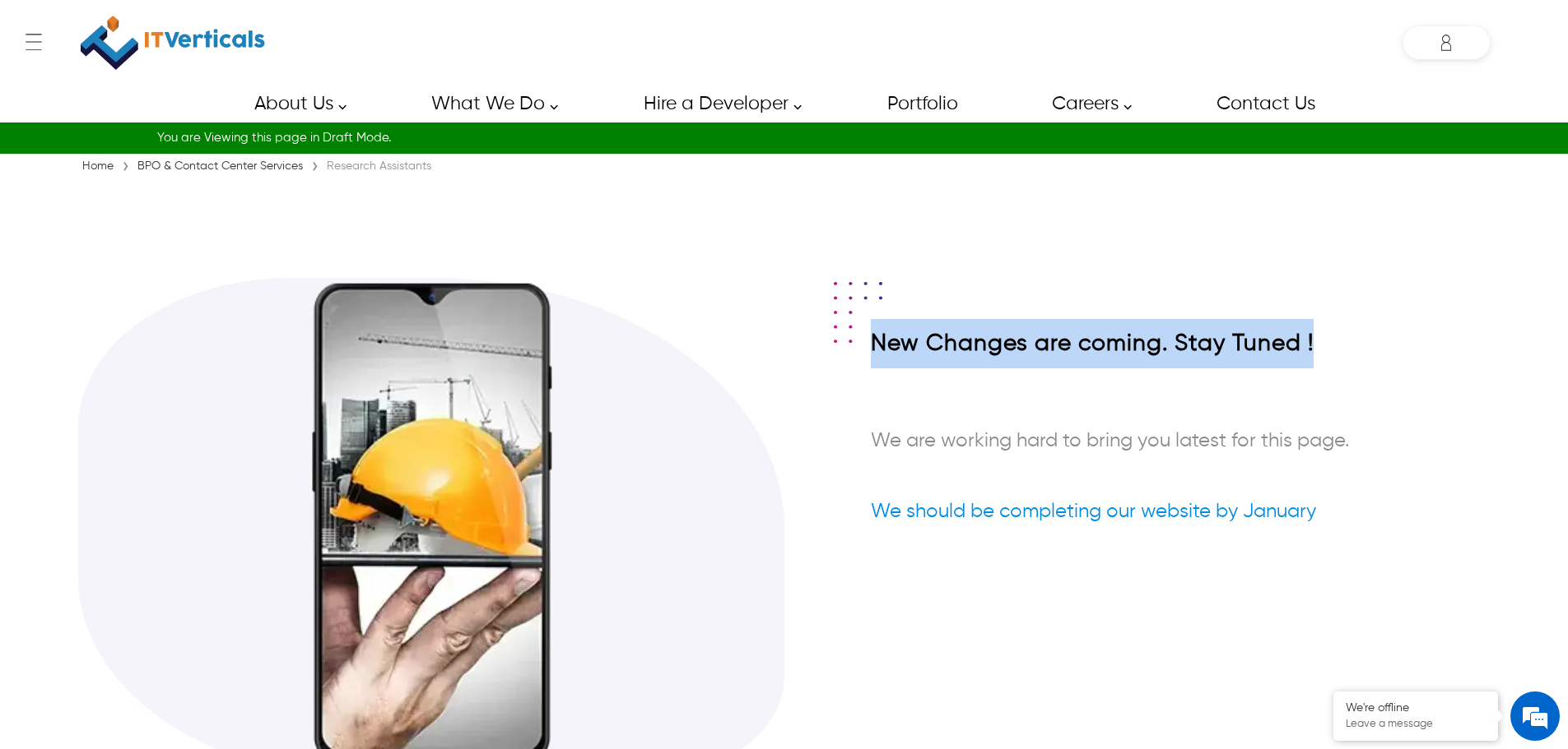
drag, startPoint x: 1317, startPoint y: 339, endPoint x: 872, endPoint y: 349, distance: 445.1
click at [872, 349] on h1 "New Changes are coming. Stay Tuned !" at bounding box center [1180, 347] width 619 height 58
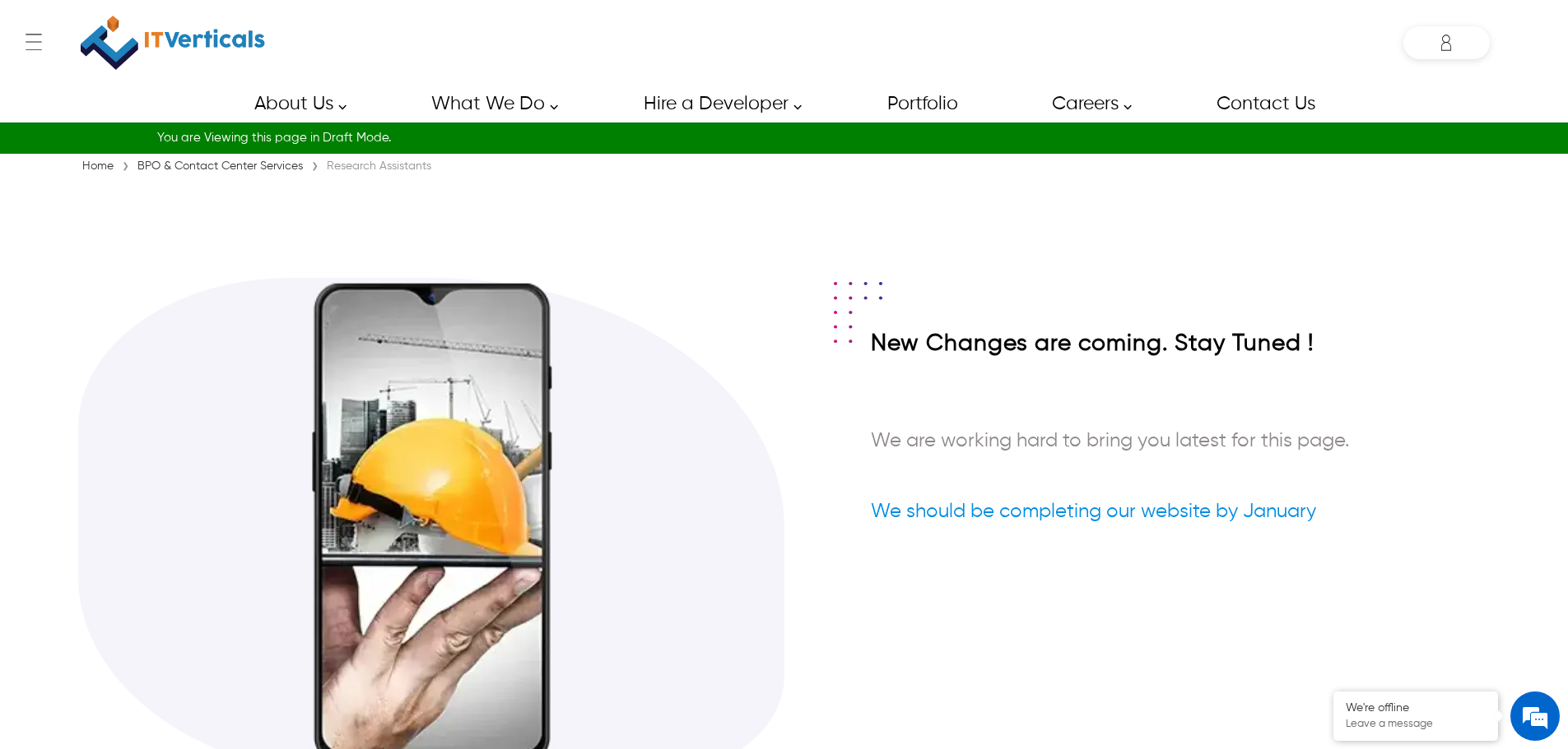
click at [1033, 344] on h1 "New Changes are coming. Stay Tuned !" at bounding box center [1180, 347] width 619 height 58
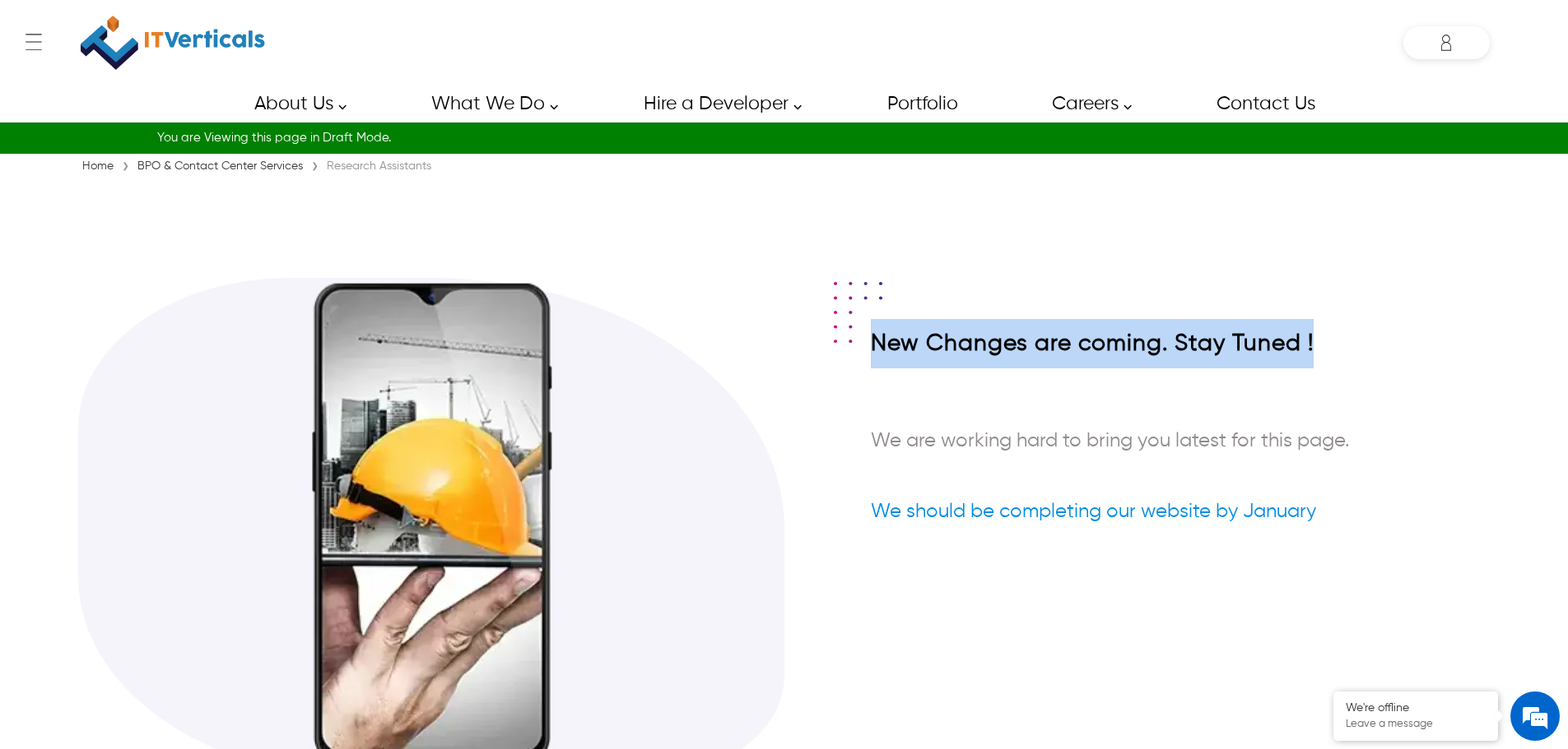
drag, startPoint x: 1318, startPoint y: 343, endPoint x: 842, endPoint y: 354, distance: 476.1
click at [842, 354] on div "New Changes are coming. Stay Tuned ! We are working hard to bring you latest fo…" at bounding box center [1137, 443] width 705 height 249
click at [863, 349] on div "New Changes are coming. Stay Tuned ! We are working hard to bring you latest fo…" at bounding box center [1137, 443] width 705 height 249
drag, startPoint x: 1428, startPoint y: 349, endPoint x: 876, endPoint y: 351, distance: 552.0
click at [876, 351] on h1 "New Changes are coming. Stay Tuned !" at bounding box center [1180, 347] width 619 height 58
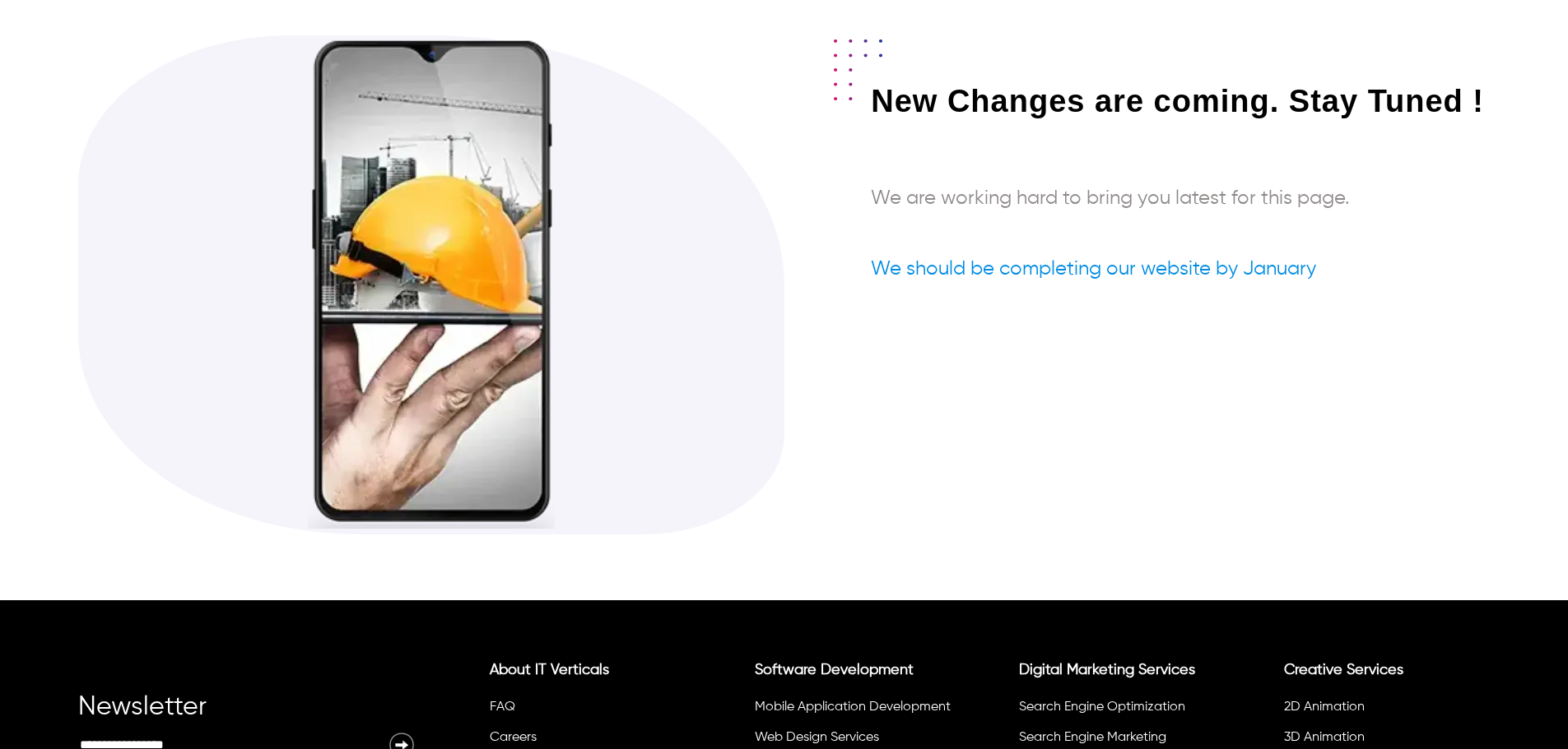
scroll to position [165, 0]
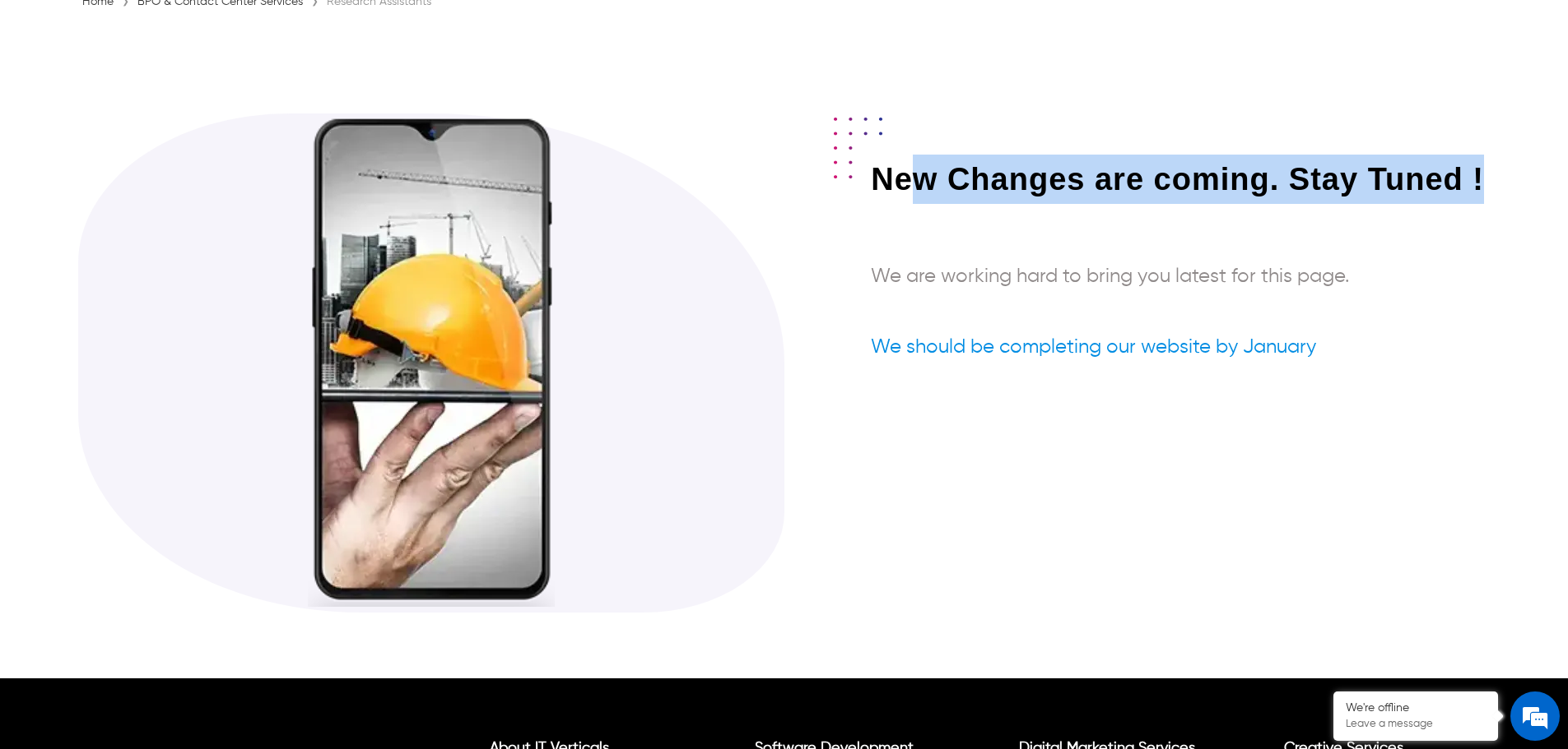
drag, startPoint x: 1510, startPoint y: 175, endPoint x: 905, endPoint y: 178, distance: 605.0
click at [905, 178] on div "New Changes are coming. Stay Tuned ! We are working hard to bring you latest fo…" at bounding box center [784, 330] width 1568 height 631
drag, startPoint x: 905, startPoint y: 178, endPoint x: 884, endPoint y: 182, distance: 21.4
click at [903, 179] on h1 "New Changes are coming. Stay Tuned !" at bounding box center [1180, 183] width 619 height 58
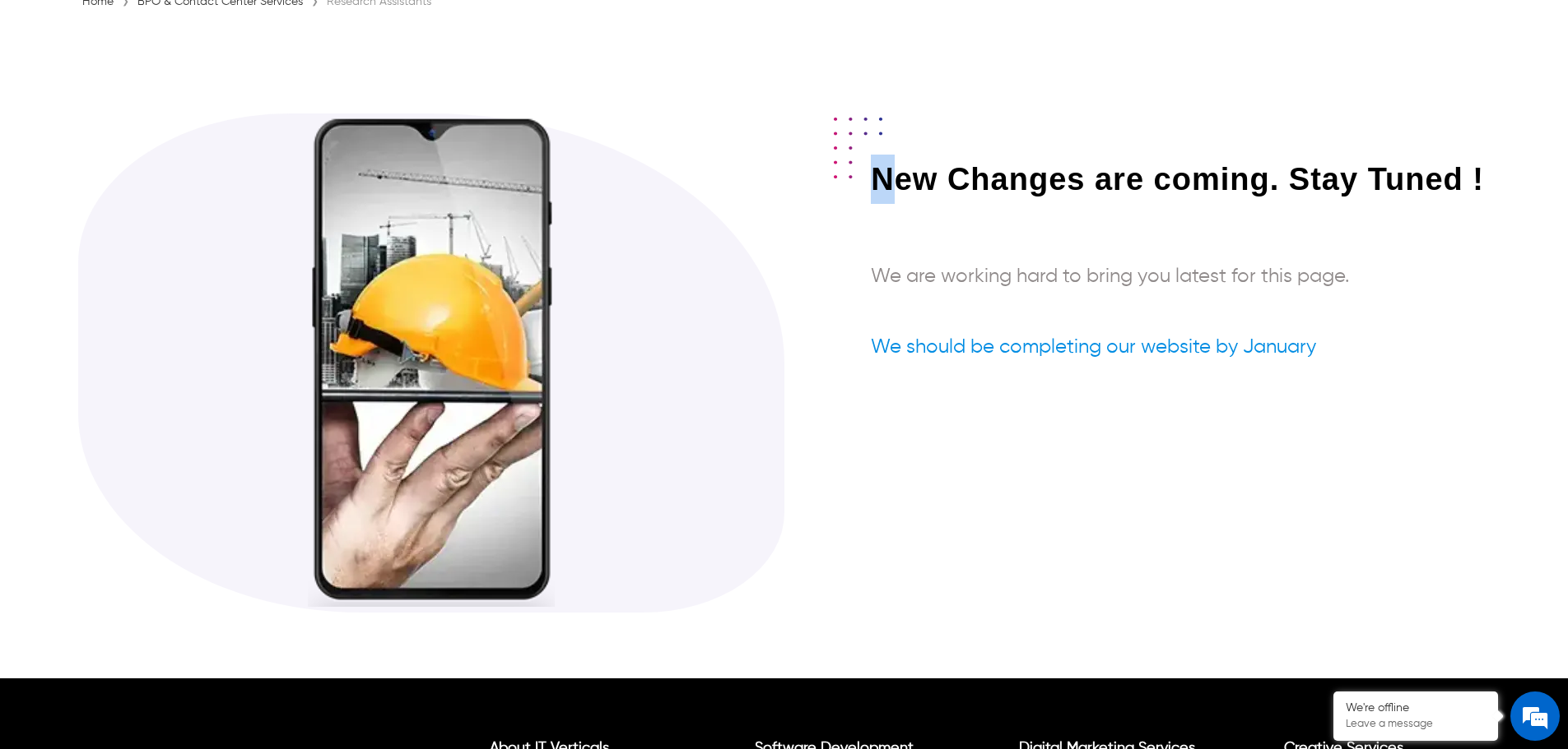
drag, startPoint x: 884, startPoint y: 182, endPoint x: 870, endPoint y: 183, distance: 14.0
click at [870, 183] on div "New Changes are coming. Stay Tuned ! We are working hard to bring you latest fo…" at bounding box center [1180, 279] width 619 height 249
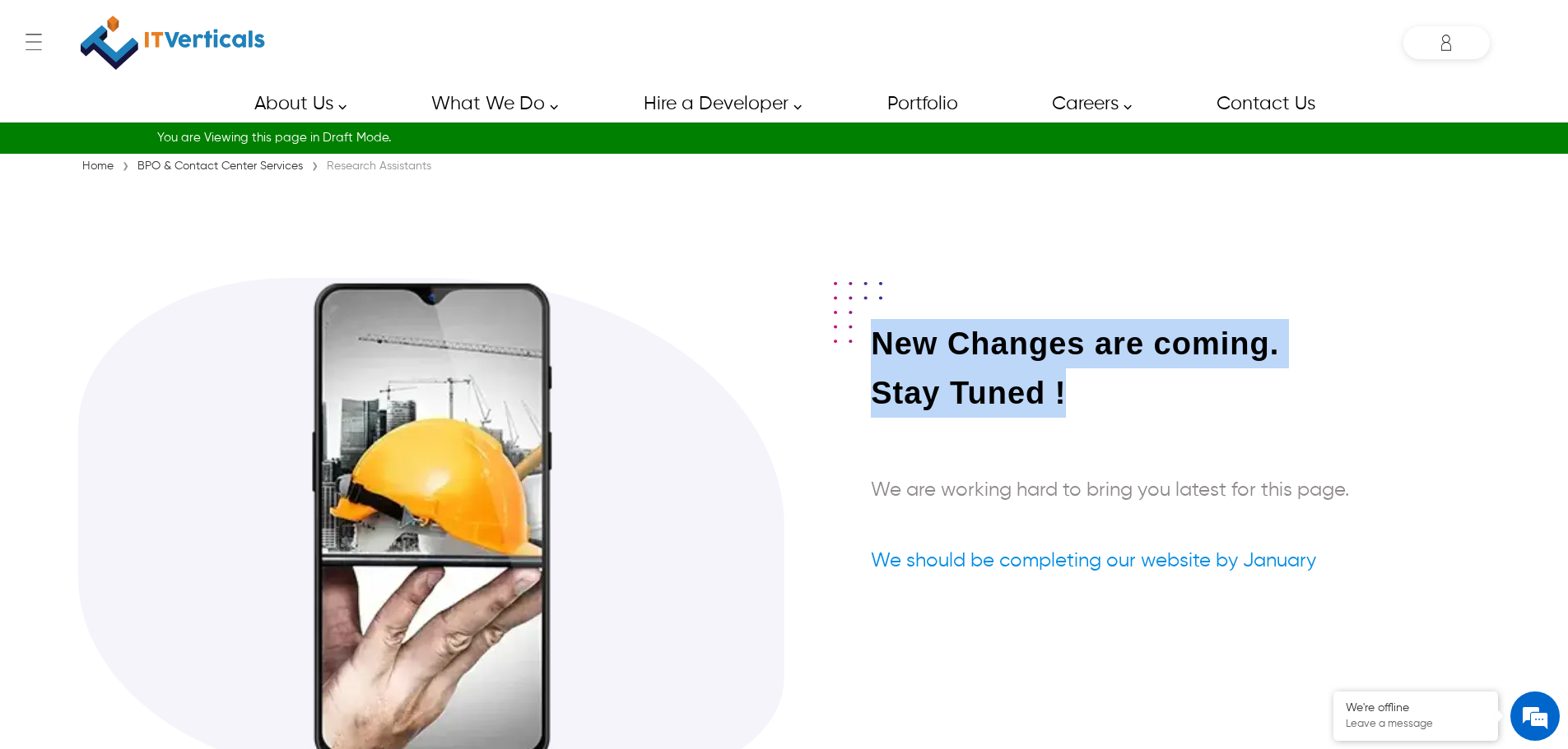
drag, startPoint x: 1108, startPoint y: 375, endPoint x: 869, endPoint y: 346, distance: 240.8
click at [870, 346] on div "New Changes are coming. Stay Tuned ! We are working hard to bring you latest fo…" at bounding box center [1180, 467] width 619 height 297
click at [869, 346] on div at bounding box center [858, 315] width 49 height 66
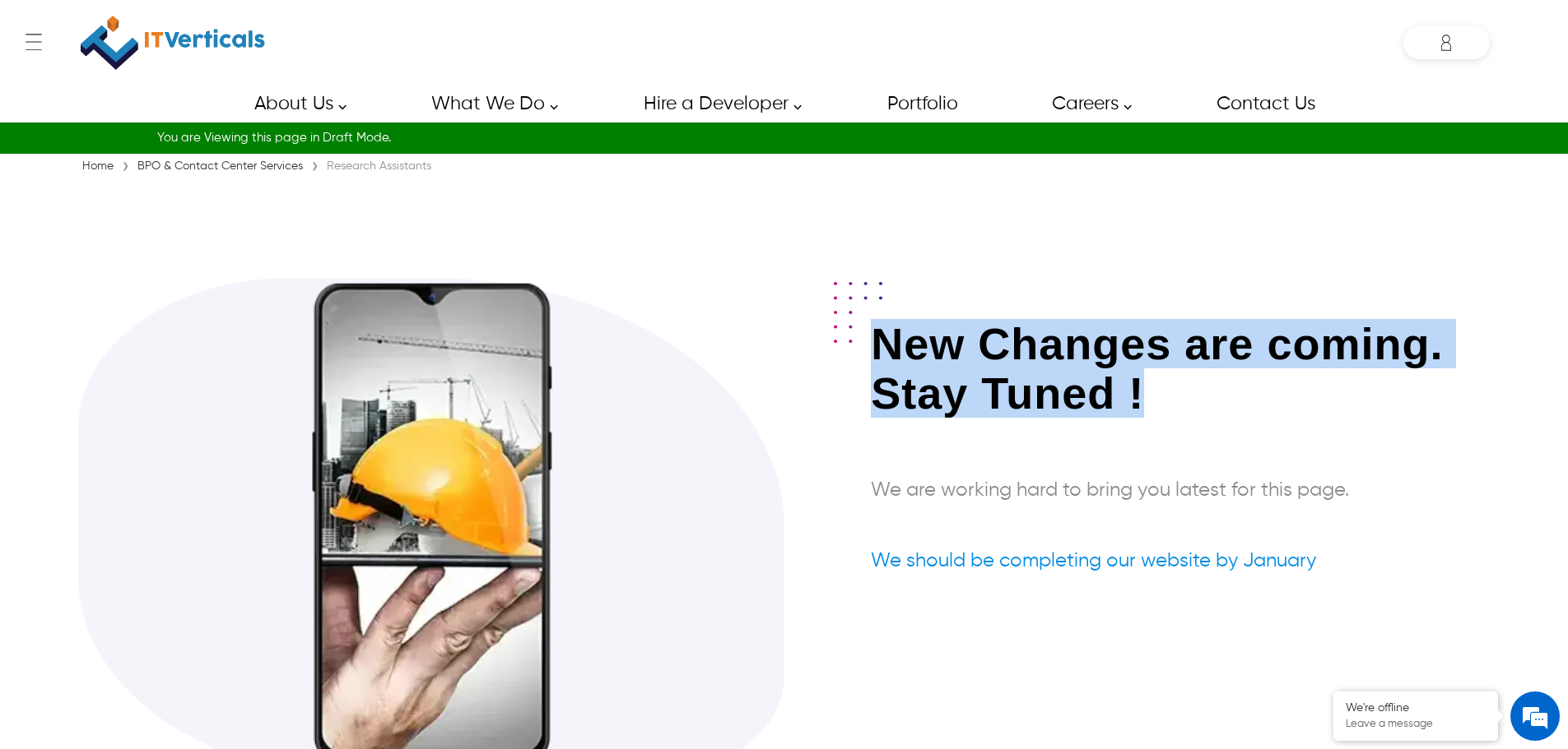
drag, startPoint x: 1225, startPoint y: 392, endPoint x: 872, endPoint y: 338, distance: 357.1
click at [872, 338] on div "New Changes are coming. Stay Tuned ! We are working hard to bring you latest fo…" at bounding box center [1180, 467] width 619 height 297
click at [872, 338] on img at bounding box center [858, 312] width 49 height 60
click at [1054, 346] on h1 "New Changes are coming. Stay Tuned !" at bounding box center [1180, 373] width 619 height 107
drag, startPoint x: 1170, startPoint y: 397, endPoint x: 866, endPoint y: 349, distance: 307.8
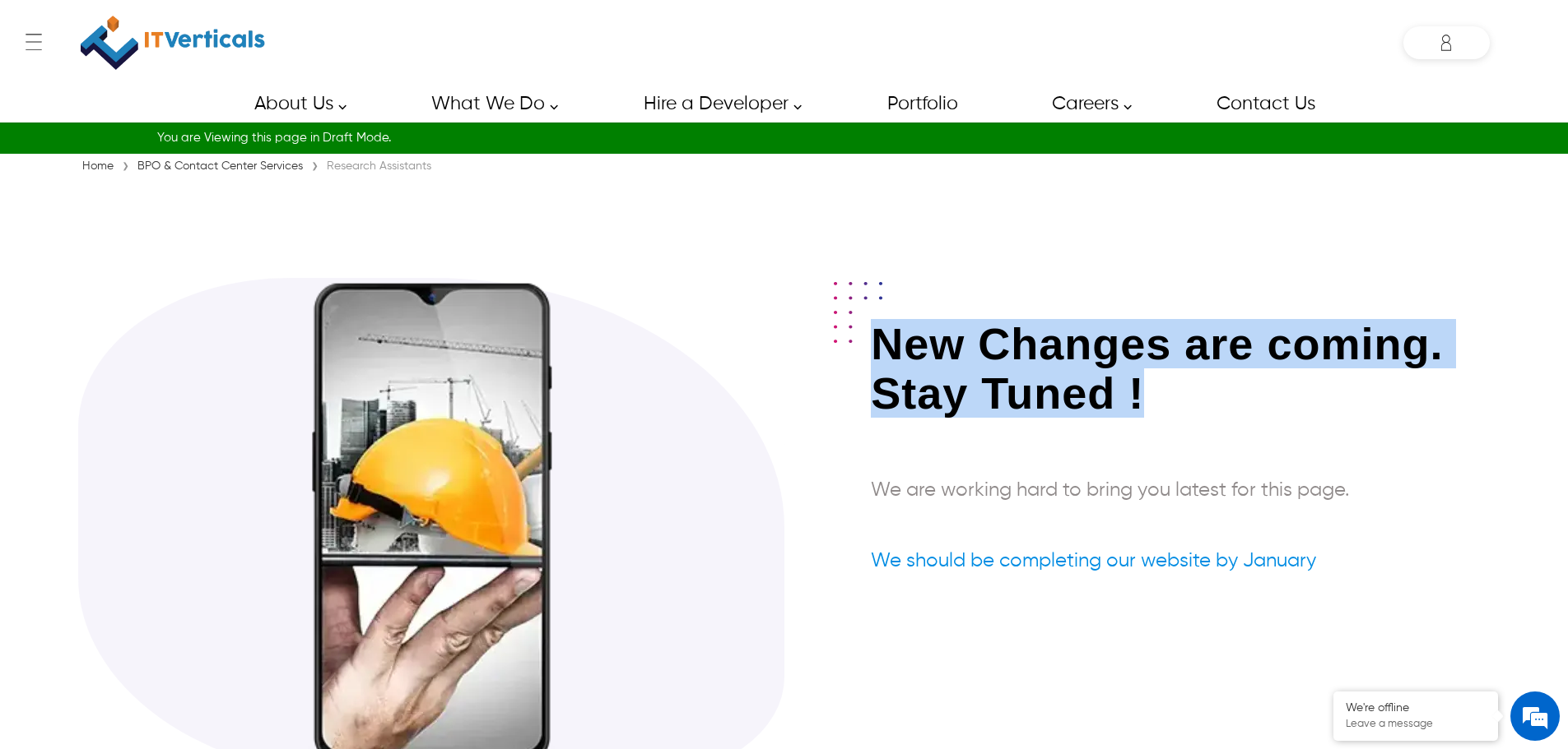
click at [866, 349] on div "New Changes are coming. Stay Tuned ! We are working hard to bring you latest fo…" at bounding box center [1137, 467] width 705 height 297
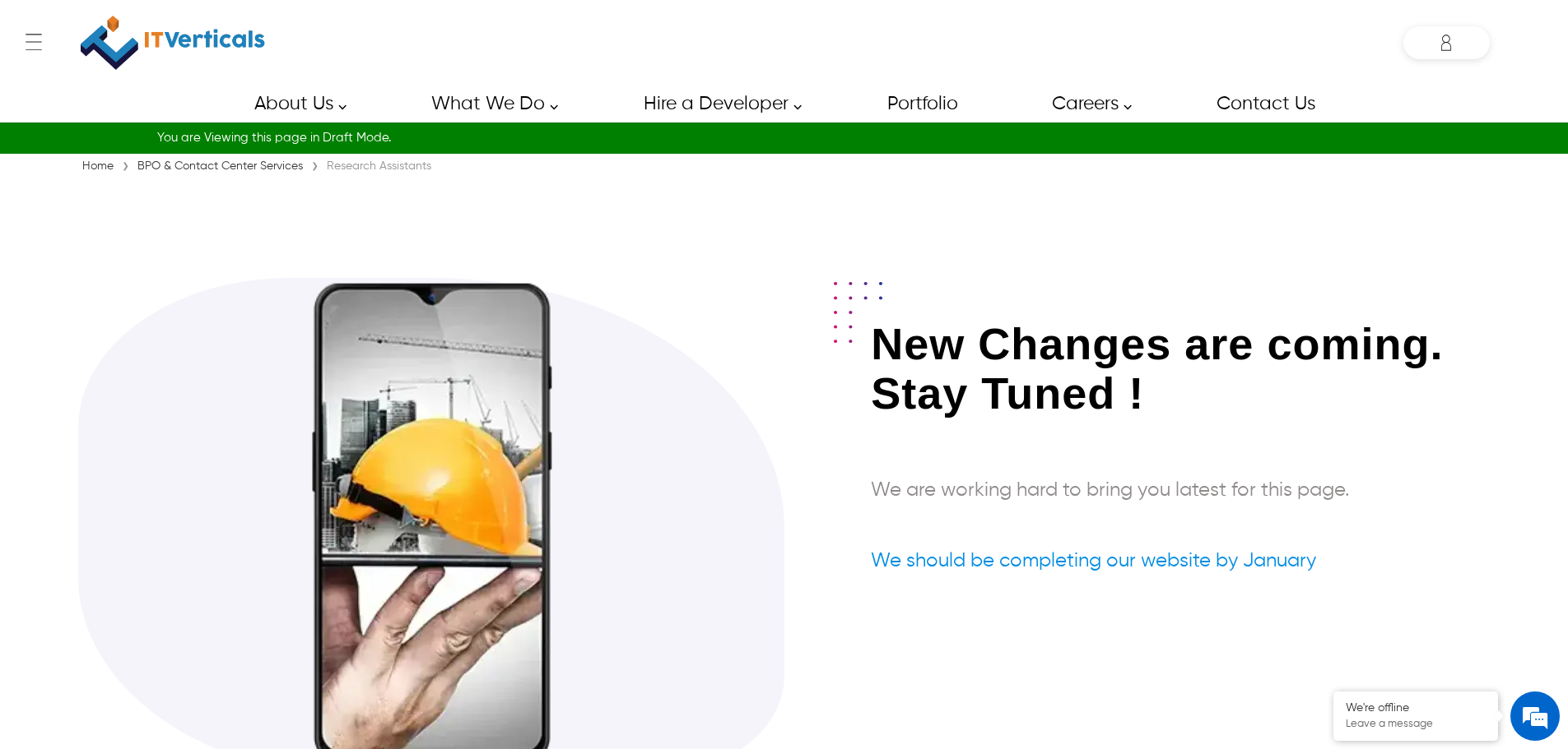
click at [1007, 491] on p "We are working hard to bring you latest for this page." at bounding box center [1180, 491] width 619 height 29
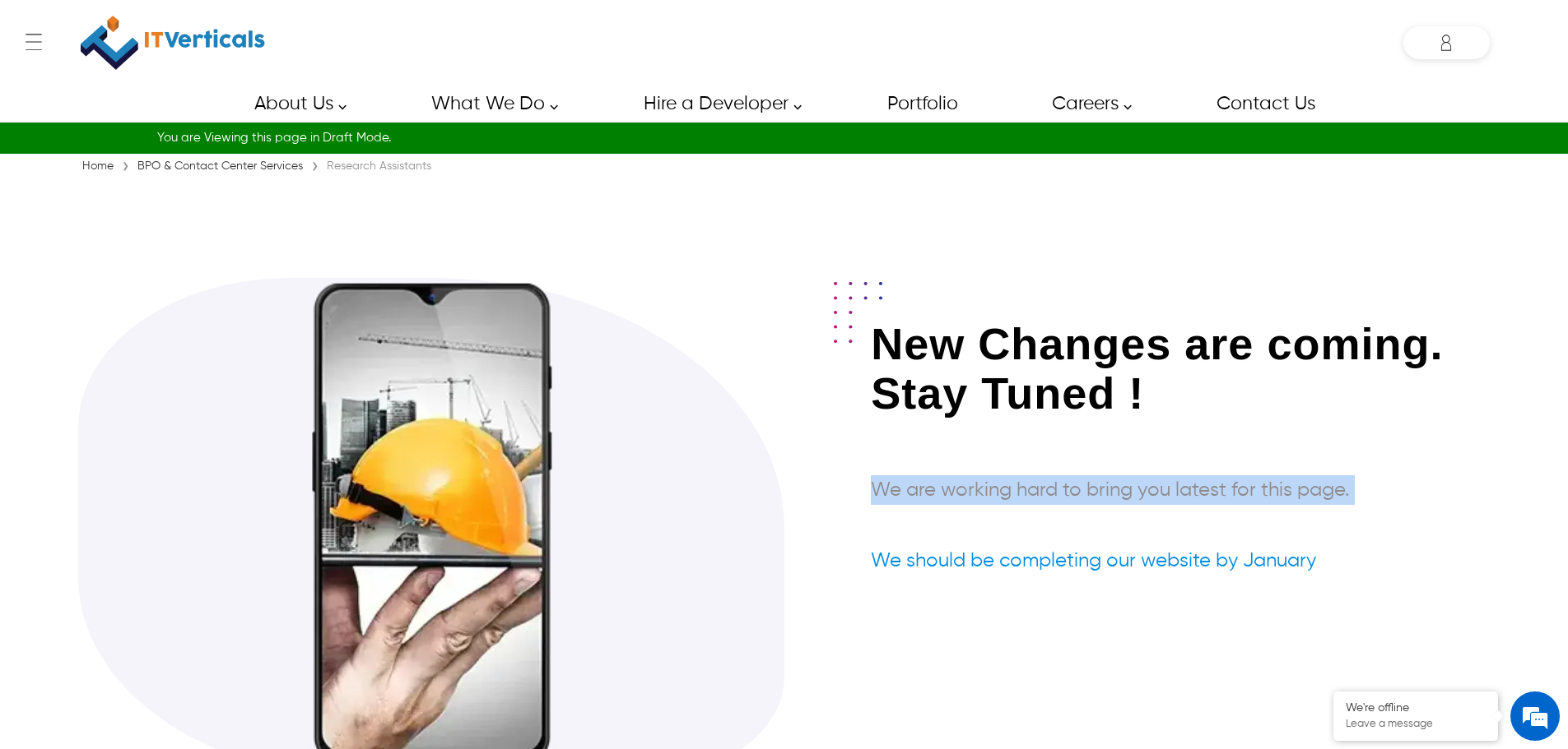
click at [1007, 491] on p "We are working hard to bring you latest for this page." at bounding box center [1180, 491] width 619 height 29
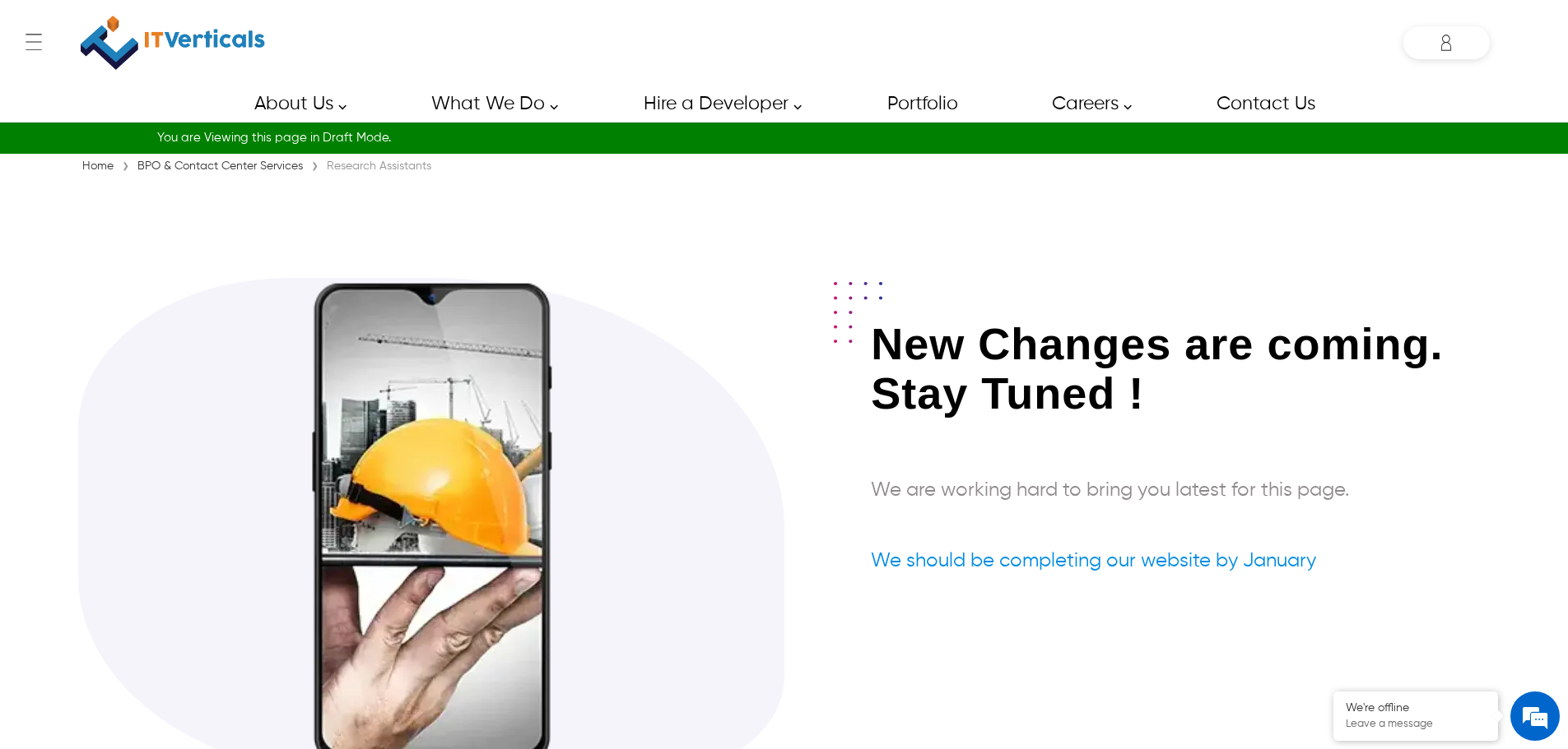
click at [966, 638] on div "New Changes are coming. Stay Tuned ! We are working hard to bring you latest fo…" at bounding box center [784, 544] width 1412 height 532
click at [1048, 490] on p "We are working hard to bring you latest for this page." at bounding box center [1180, 491] width 619 height 29
click at [1307, 490] on p "We are working hard to bring you latest for this page." at bounding box center [1180, 491] width 619 height 29
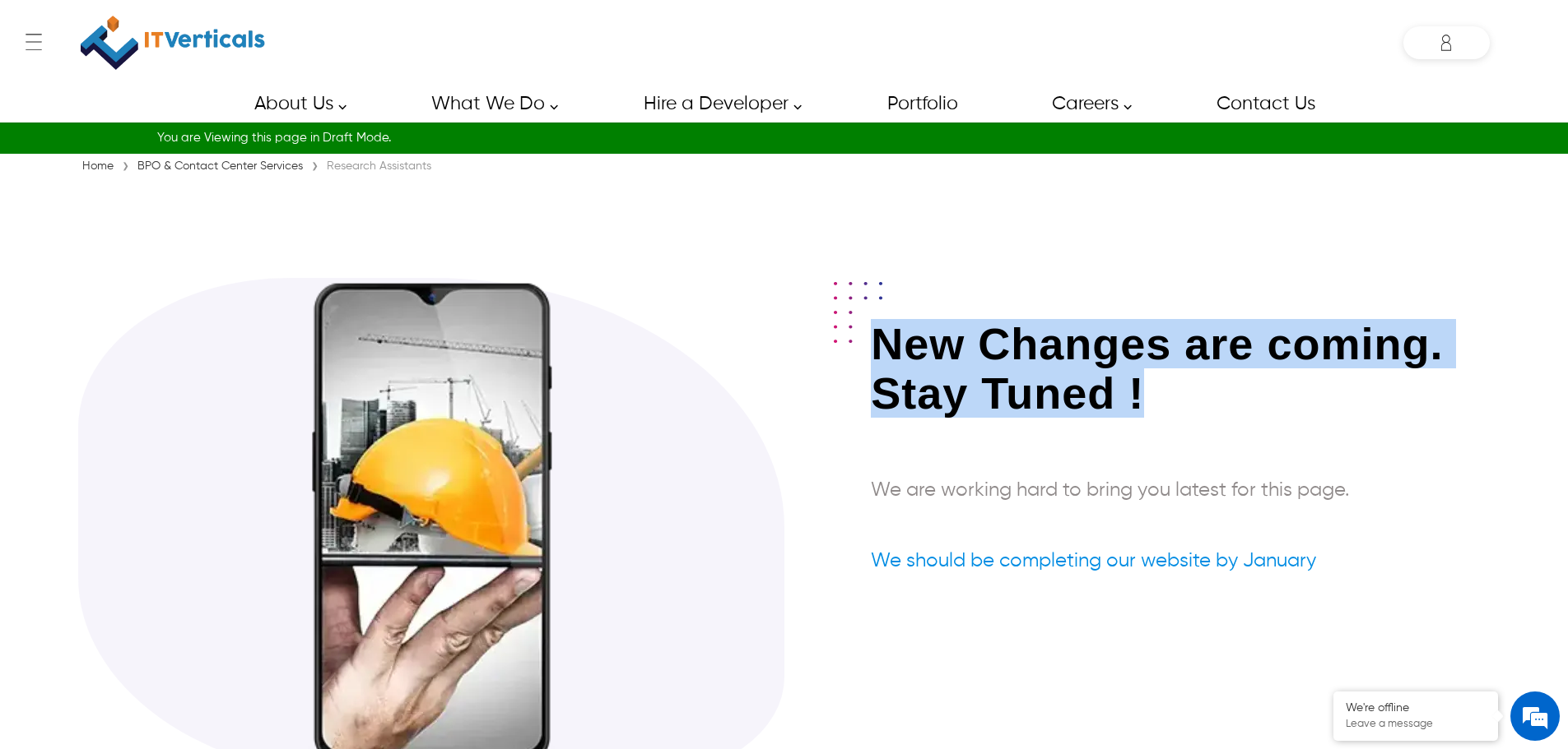
drag, startPoint x: 884, startPoint y: 344, endPoint x: 1158, endPoint y: 400, distance: 279.7
click at [1158, 400] on h1 "New Changes are coming. Stay Tuned !" at bounding box center [1180, 373] width 619 height 107
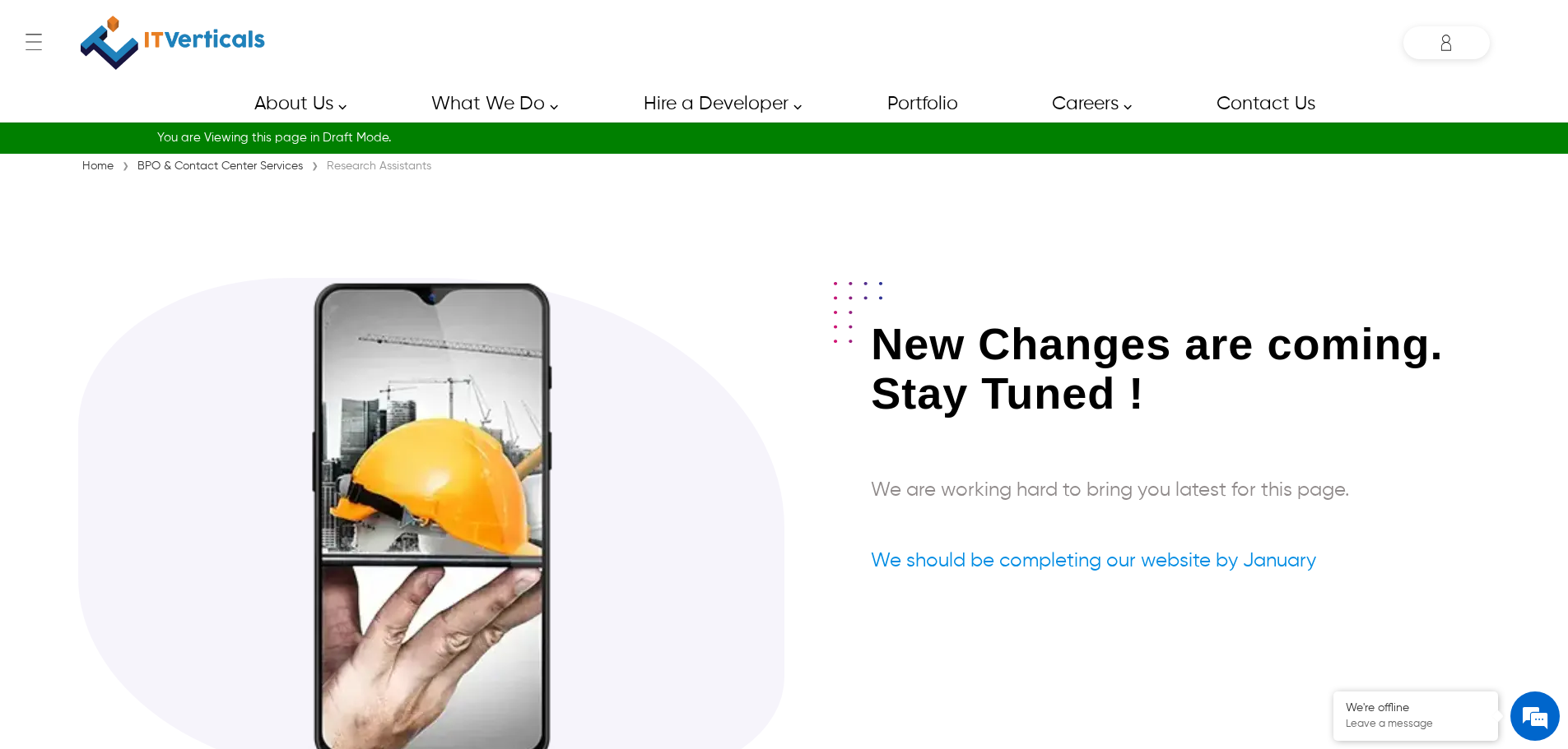
drag, startPoint x: 1146, startPoint y: 402, endPoint x: 1185, endPoint y: 374, distance: 48.0
click at [1185, 374] on h1 "New Changes are coming. Stay Tuned !" at bounding box center [1180, 373] width 619 height 107
click at [1185, 386] on h1 "New Changes are coming. Stay Tuned !" at bounding box center [1180, 373] width 619 height 107
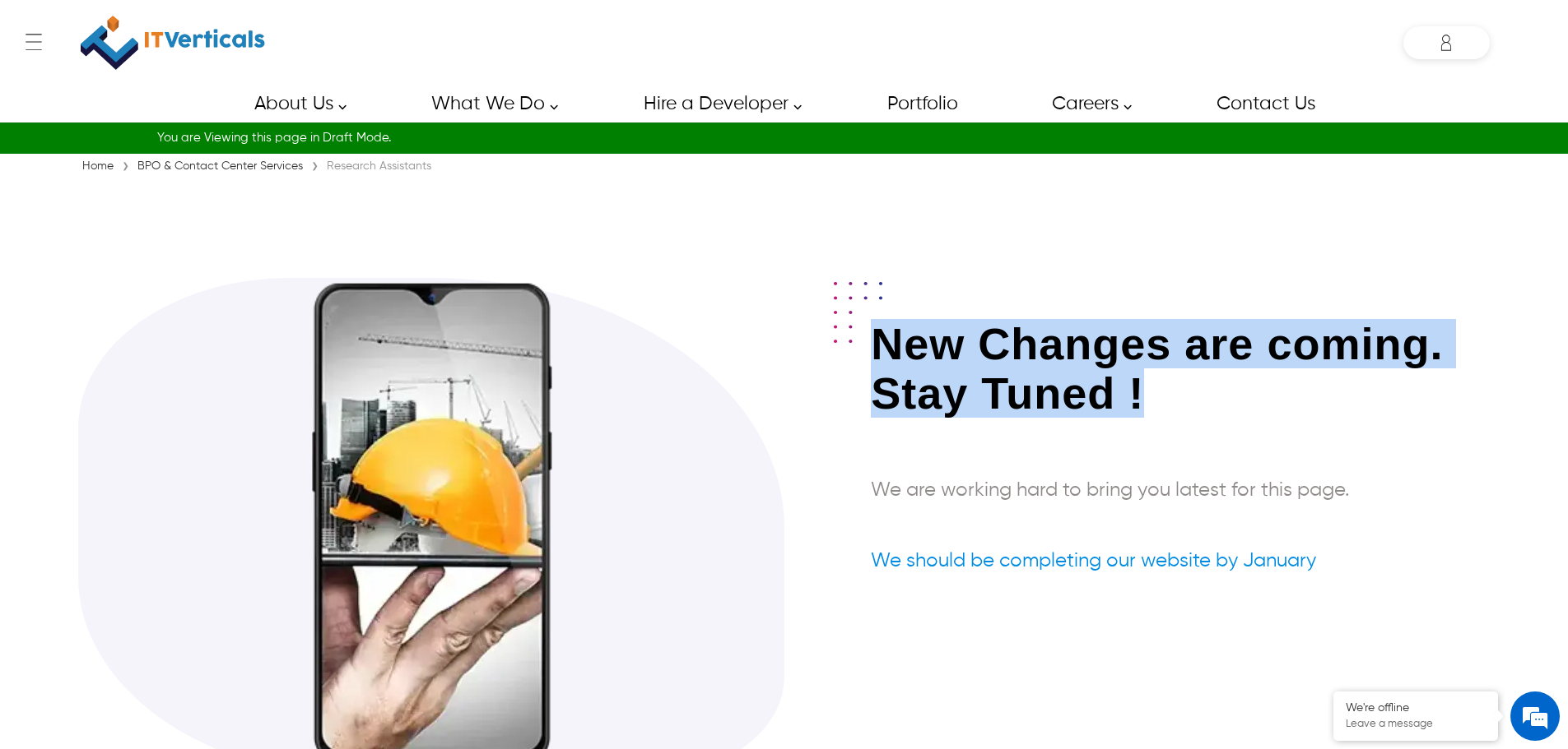
drag, startPoint x: 1179, startPoint y: 390, endPoint x: 889, endPoint y: 349, distance: 292.9
click at [889, 349] on h1 "New Changes are coming. Stay Tuned !" at bounding box center [1180, 373] width 619 height 107
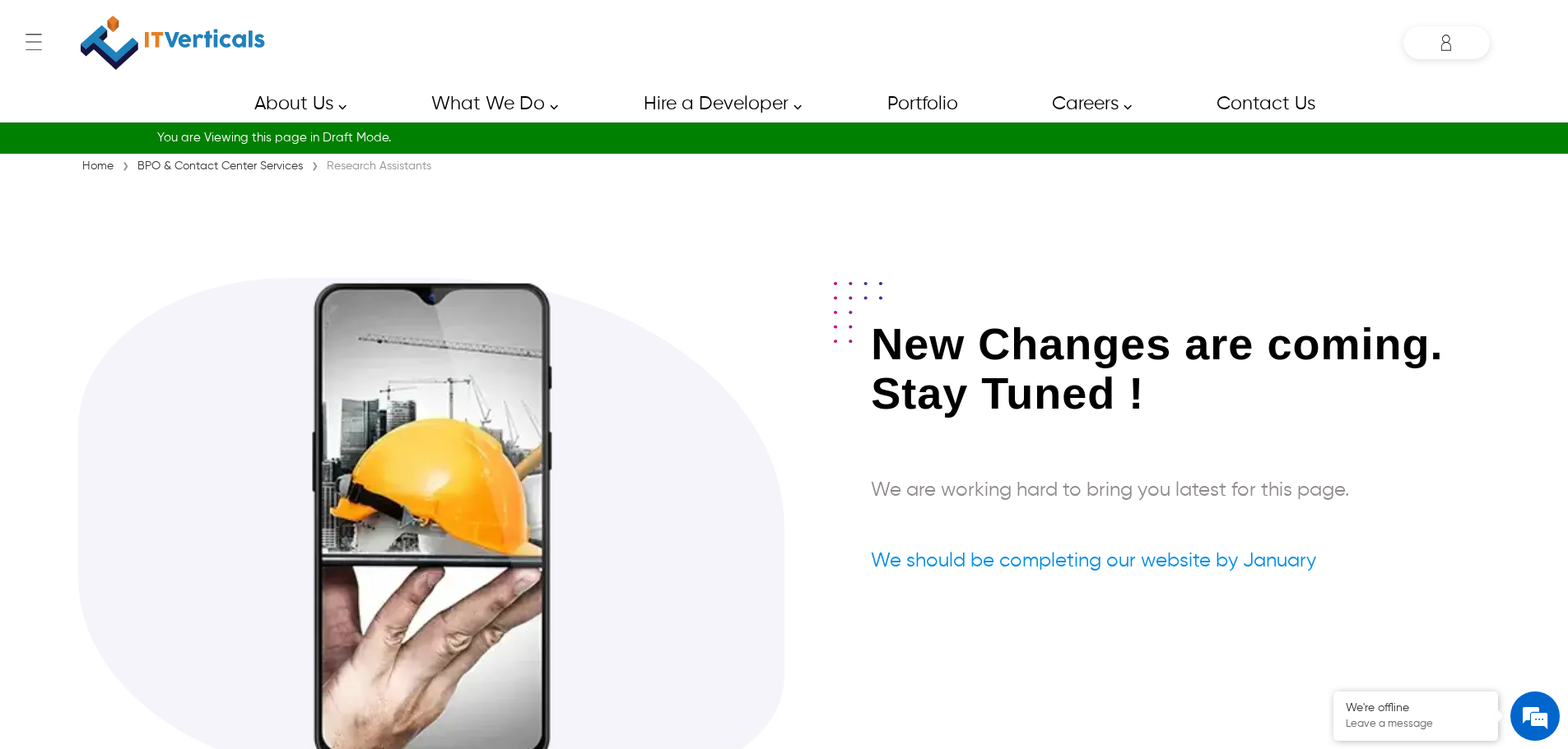
click at [872, 346] on div at bounding box center [858, 315] width 49 height 66
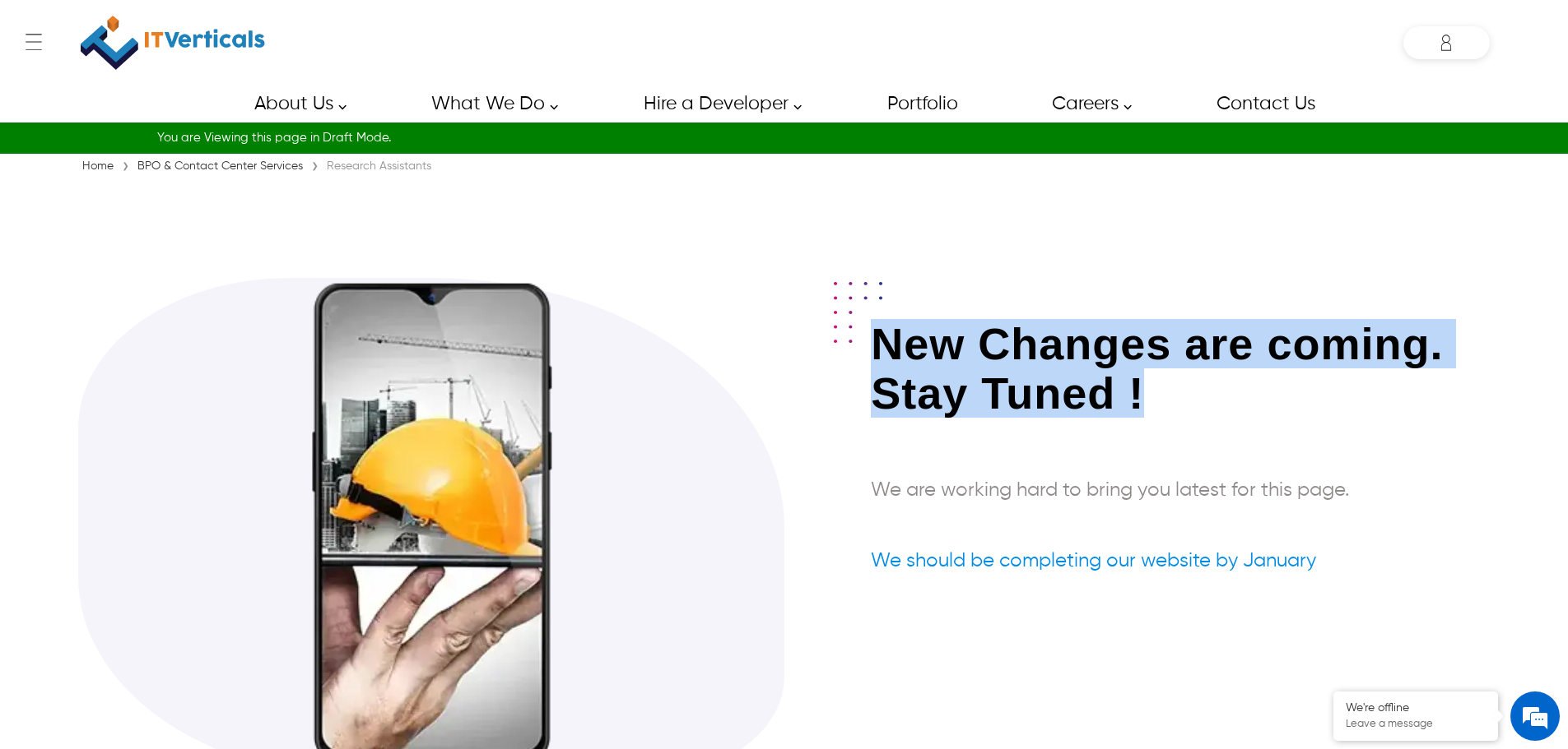
drag, startPoint x: 872, startPoint y: 346, endPoint x: 1157, endPoint y: 389, distance: 288.2
click at [1157, 389] on div "New Changes are coming. Stay Tuned ! We are working hard to bring you latest fo…" at bounding box center [1180, 467] width 619 height 297
click at [1157, 389] on h1 "New Changes are coming. Stay Tuned !" at bounding box center [1180, 373] width 619 height 107
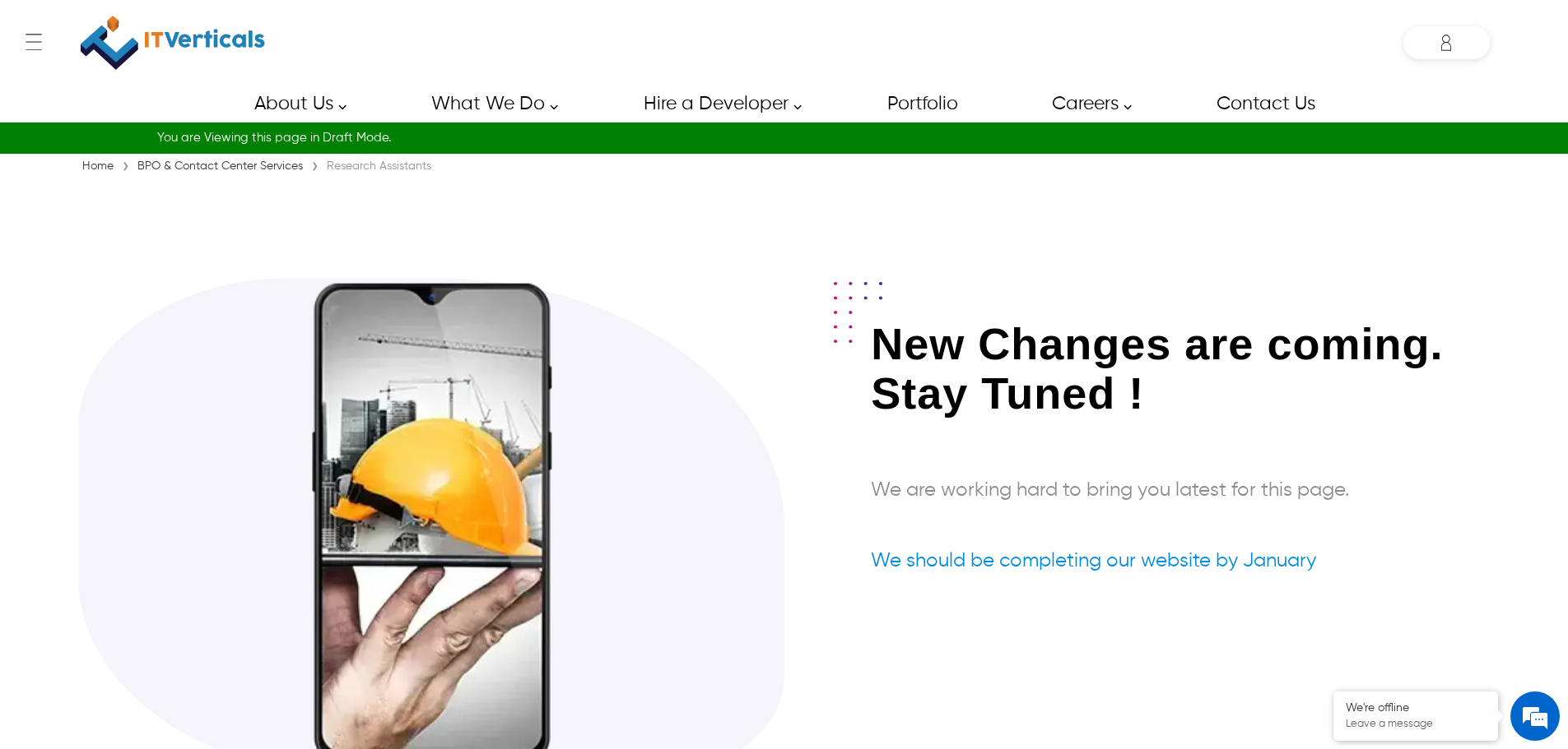
drag, startPoint x: 1157, startPoint y: 389, endPoint x: 1133, endPoint y: 386, distance: 24.2
click at [1136, 389] on h1 "New Changes are coming. Stay Tuned !" at bounding box center [1180, 373] width 619 height 107
click at [1163, 387] on h1 "New Changes are coming. Stay Tuned !" at bounding box center [1180, 373] width 619 height 107
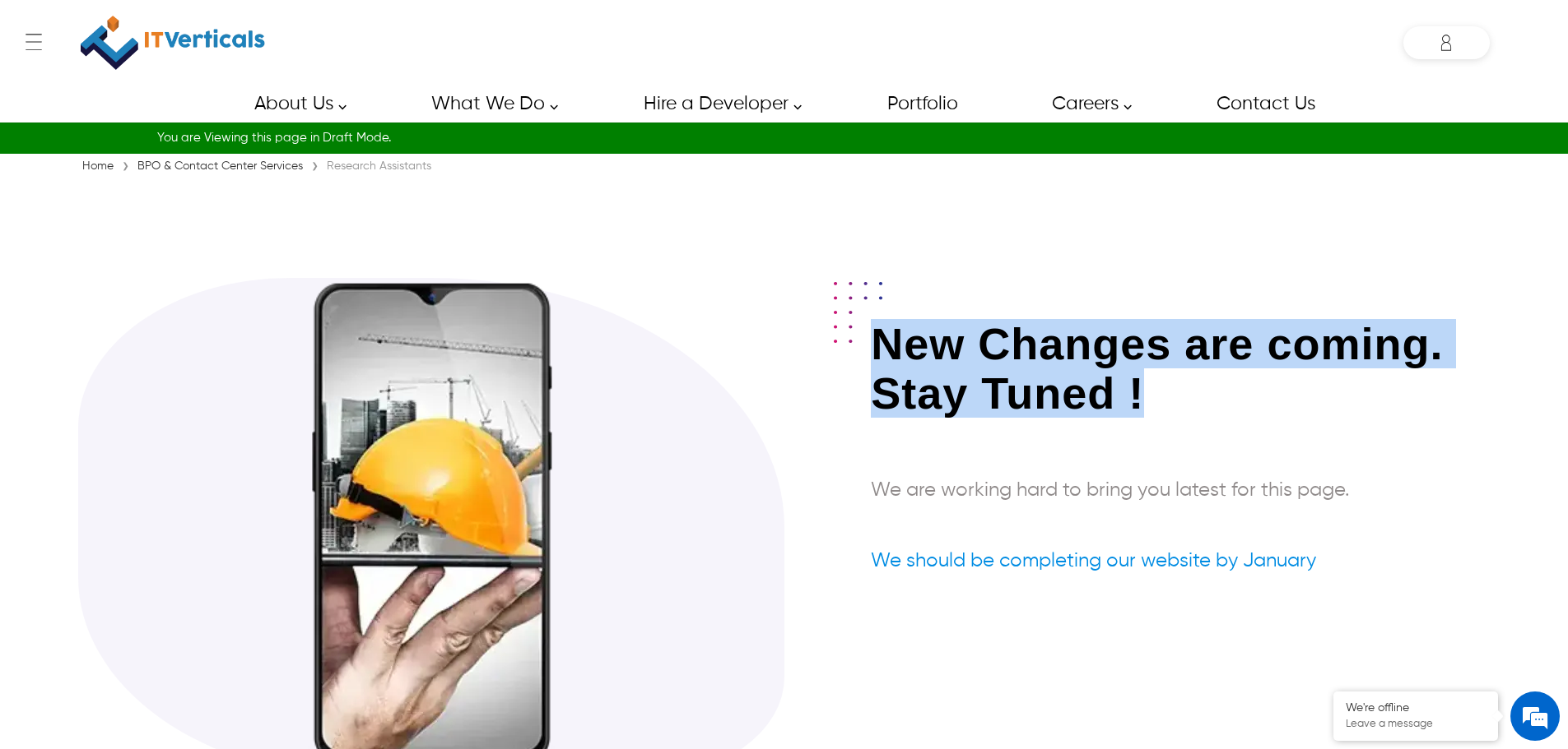
drag, startPoint x: 1163, startPoint y: 387, endPoint x: 866, endPoint y: 343, distance: 300.2
click at [870, 343] on div "New Changes are coming. Stay Tuned ! We are working hard to bring you latest fo…" at bounding box center [1180, 467] width 619 height 297
click at [866, 343] on img at bounding box center [858, 312] width 49 height 60
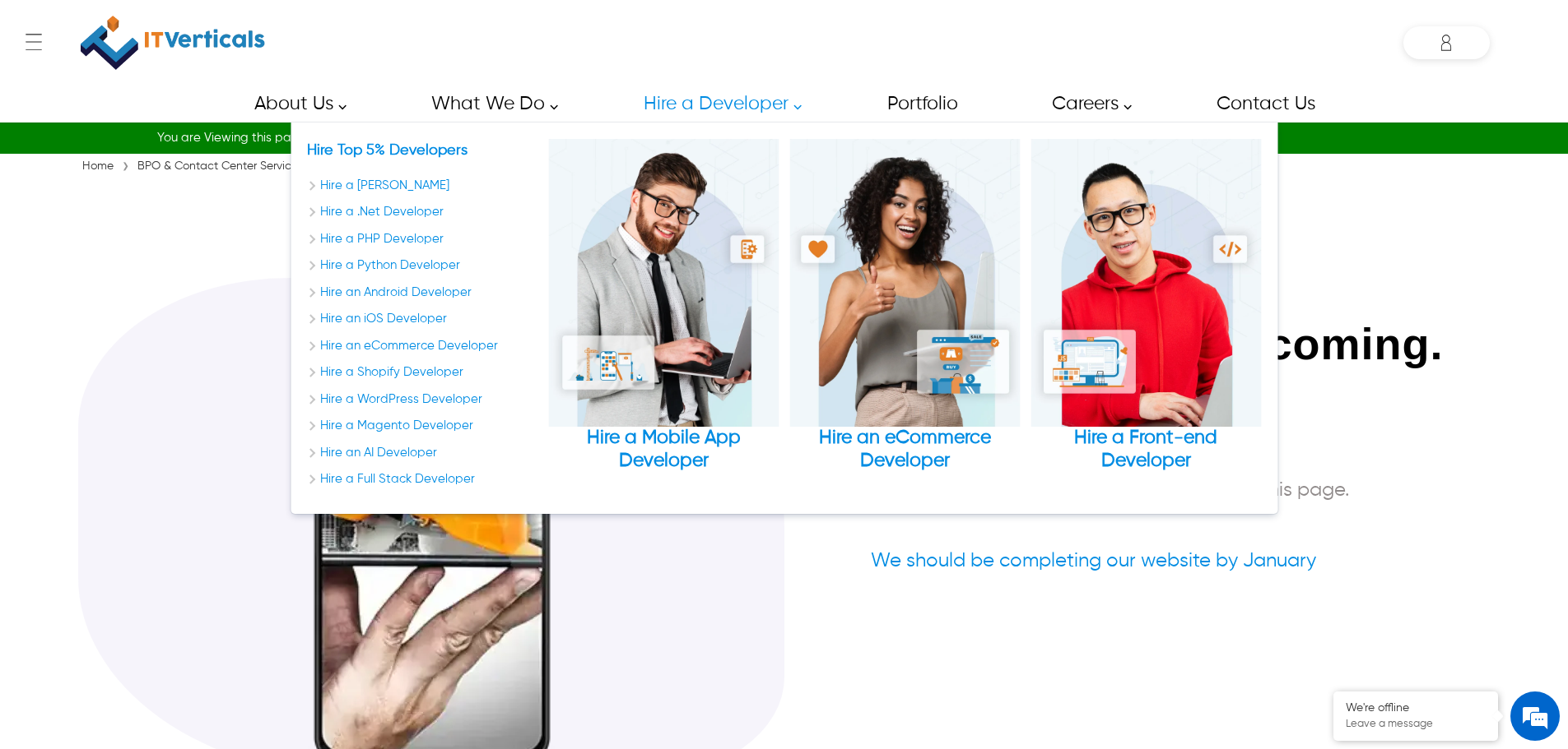
click at [1025, 464] on div "Hire Top 5% Developers Hire a Laravel Developer Hire a .Net Developer Hire a PH…" at bounding box center [784, 318] width 954 height 358
click at [1412, 436] on div "New Changes are coming. Stay Tuned ! We are working hard to bring you latest fo…" at bounding box center [1180, 467] width 619 height 297
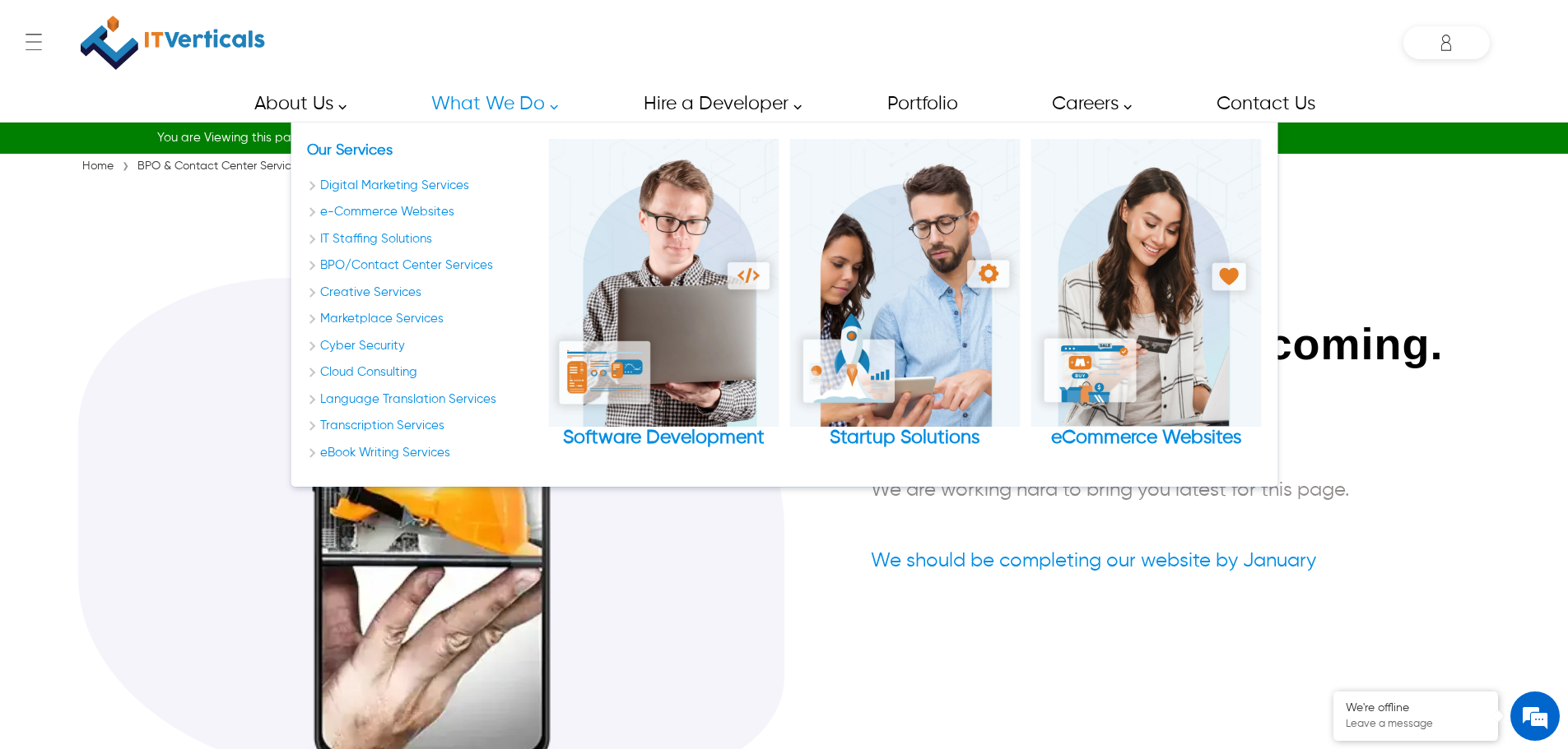
click at [487, 72] on div "← Menu Startup Solutions Software Development Digital Marketing Services IT Sta…" at bounding box center [784, 43] width 1412 height 86
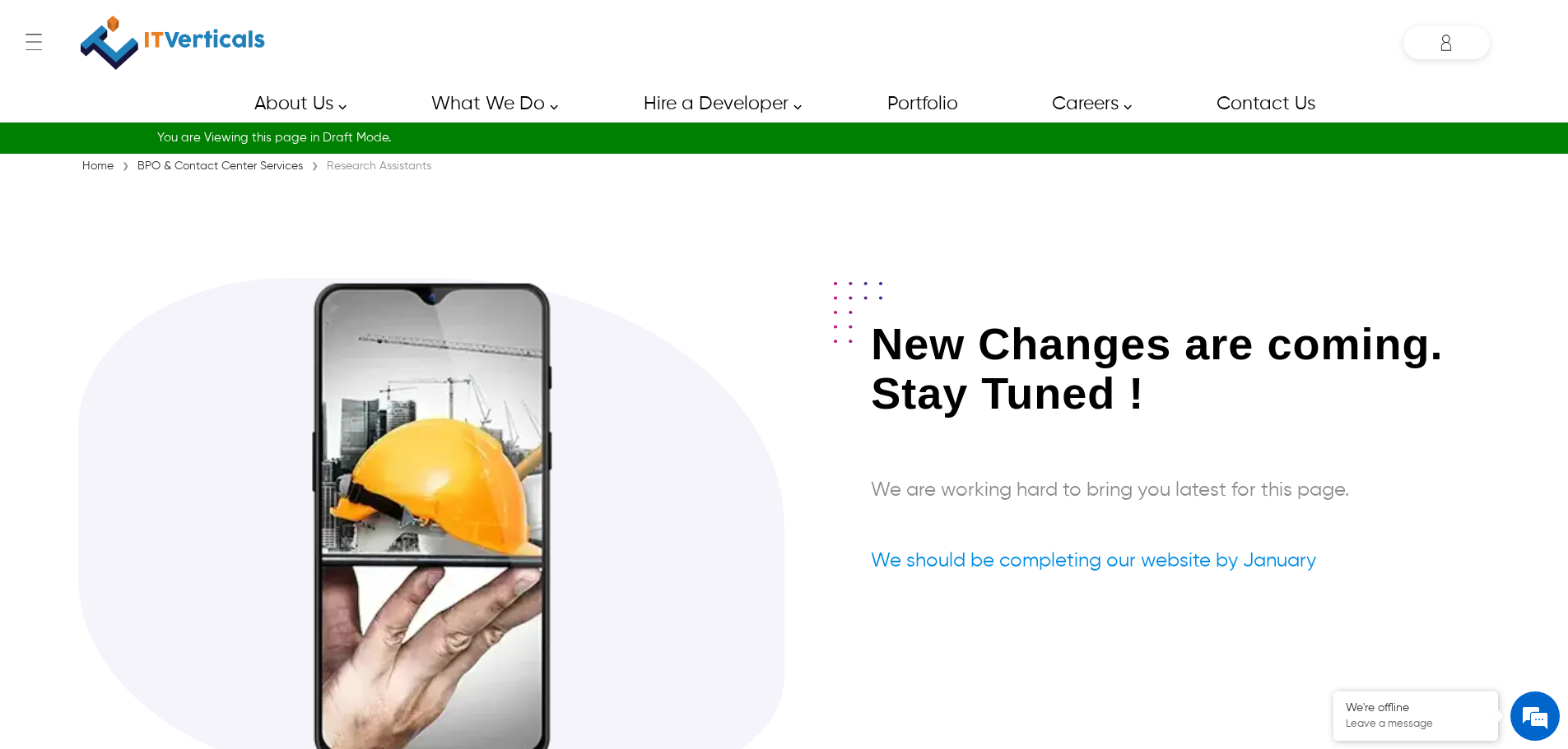
click at [350, 160] on div "Research Assistants" at bounding box center [380, 166] width 113 height 17
click at [521, 179] on section "New Changes are coming. Stay Tuned ! We are working hard to bring you latest fo…" at bounding box center [784, 494] width 1412 height 631
drag, startPoint x: 497, startPoint y: 171, endPoint x: 329, endPoint y: 171, distance: 168.0
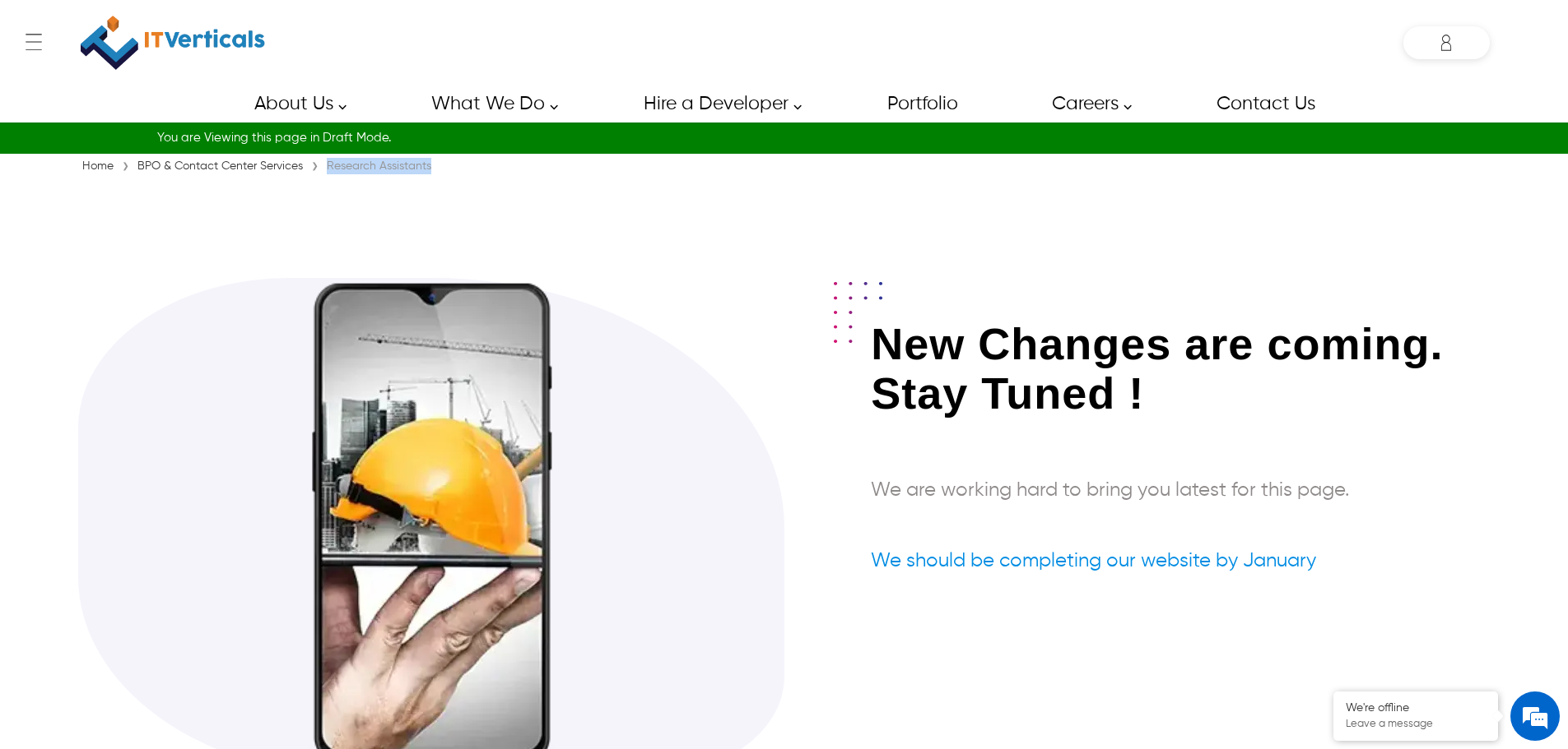
click at [329, 171] on div "Home › BPO & Contact Center Services › Research Assistants" at bounding box center [784, 166] width 1412 height 17
copy div "Research Assistants"
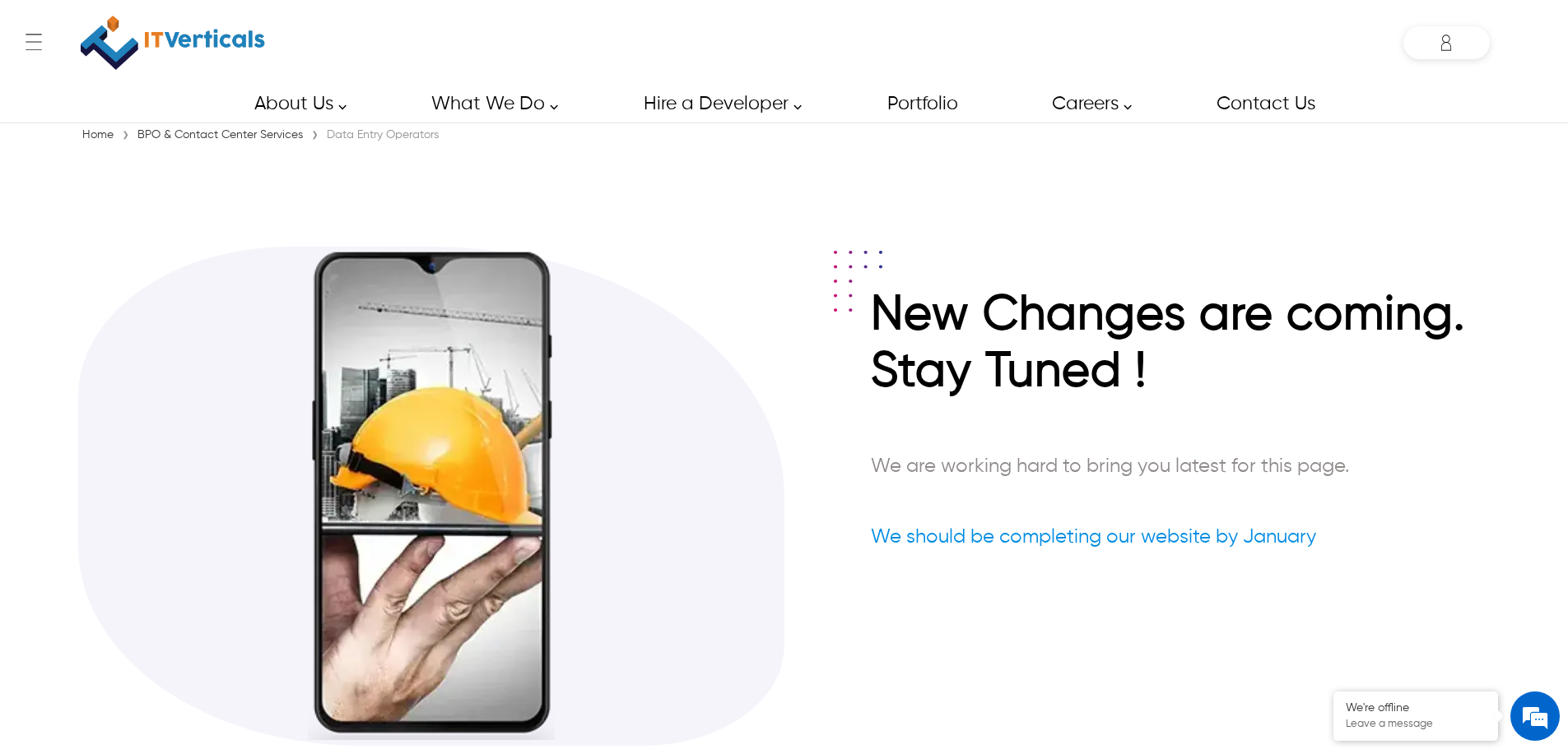
click at [334, 136] on div "Data Entry Operators" at bounding box center [382, 135] width 120 height 17
drag, startPoint x: 459, startPoint y: 139, endPoint x: 325, endPoint y: 142, distance: 134.0
click at [325, 142] on div "Home › BPO & Contact Center Services › Data Entry Operators" at bounding box center [784, 135] width 1412 height 17
copy div "Data Entry Operators"
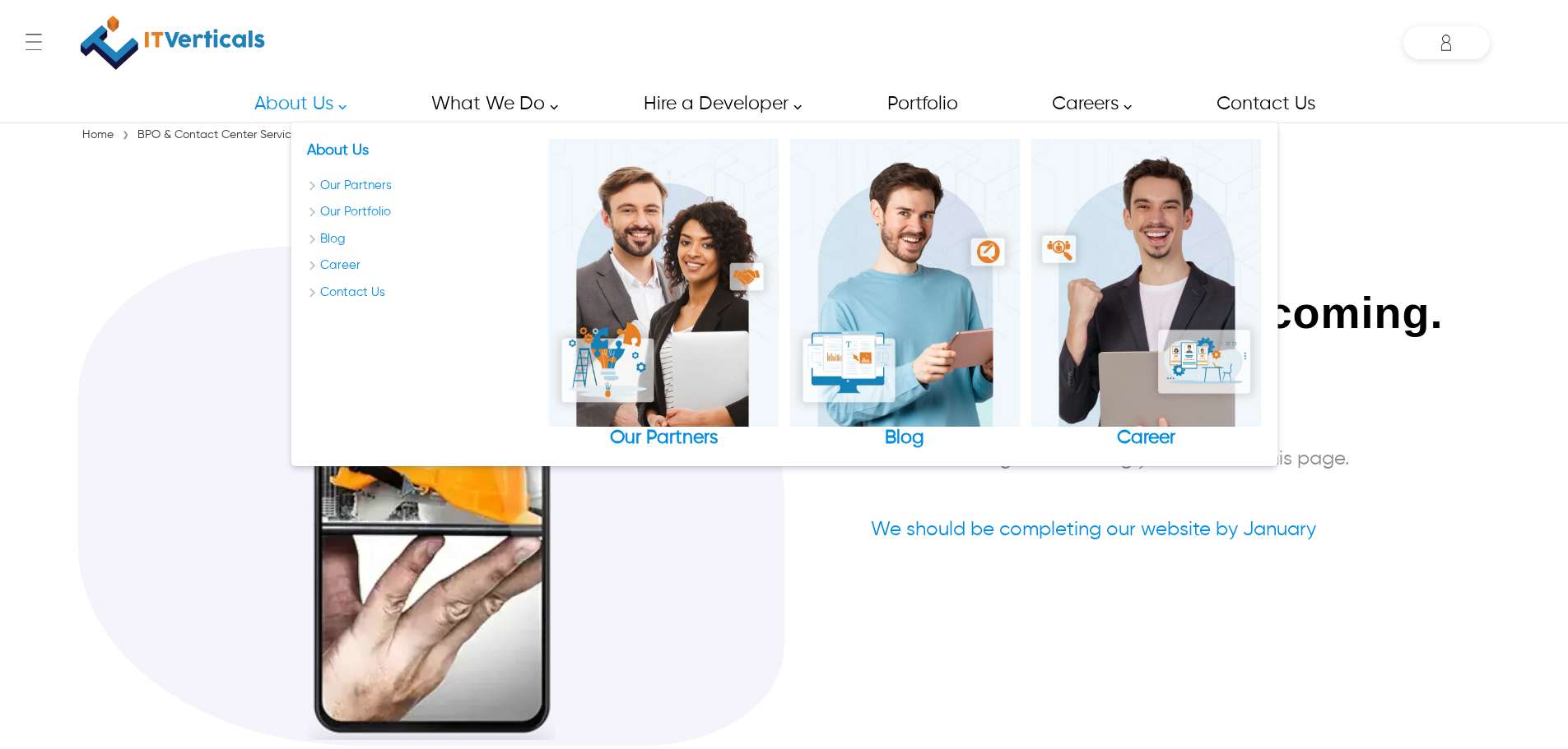
click at [342, 135] on div "About Us Our Partners Our Portfolio Blog Career Contact Us Our Partners Blog Ca…" at bounding box center [784, 295] width 986 height 344
click at [242, 161] on section "New Changes are coming. Stay Tuned ! We are working hard to bring you latest fo…" at bounding box center [784, 463] width 1412 height 631
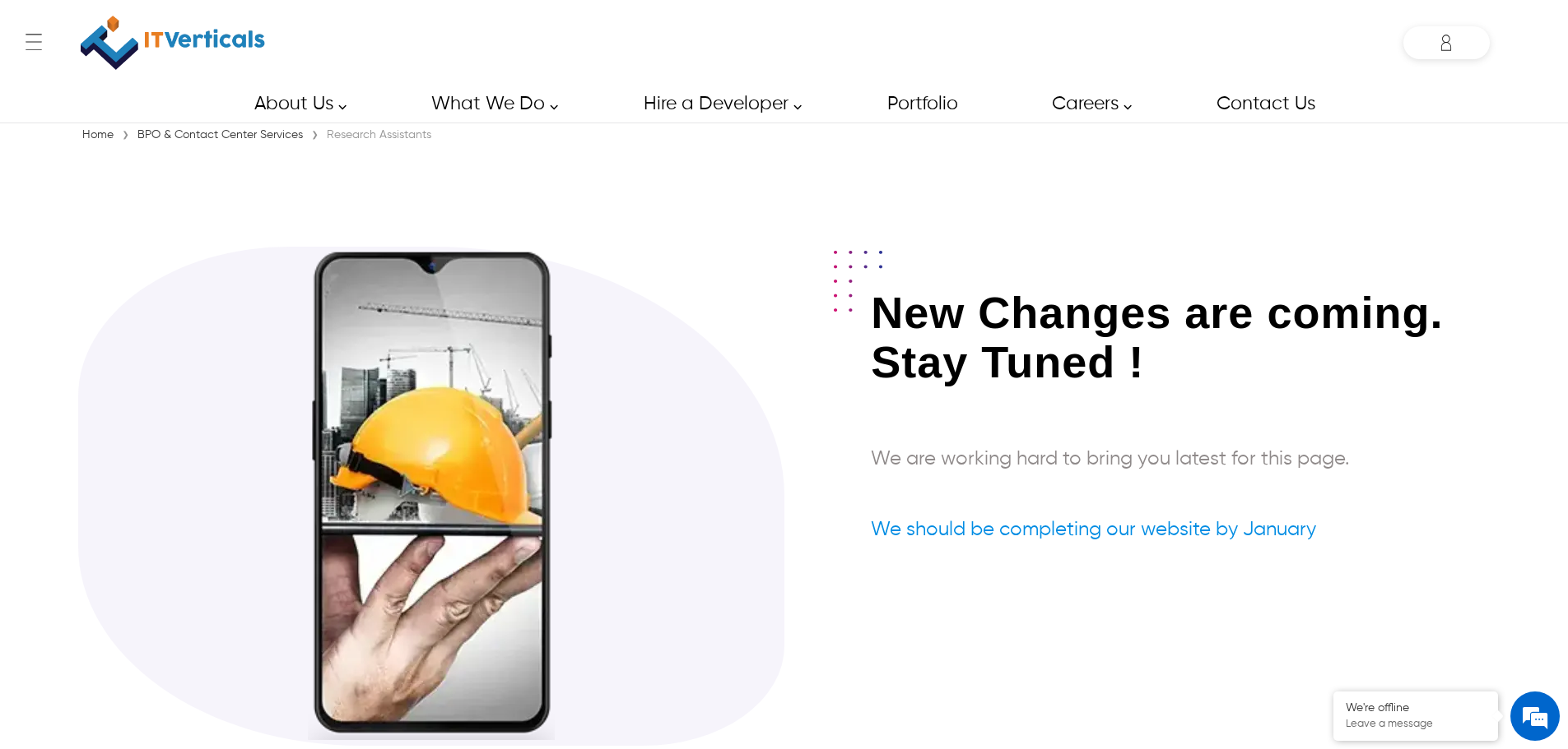
click at [344, 134] on div "Research Assistants" at bounding box center [380, 135] width 113 height 17
copy div "Research"
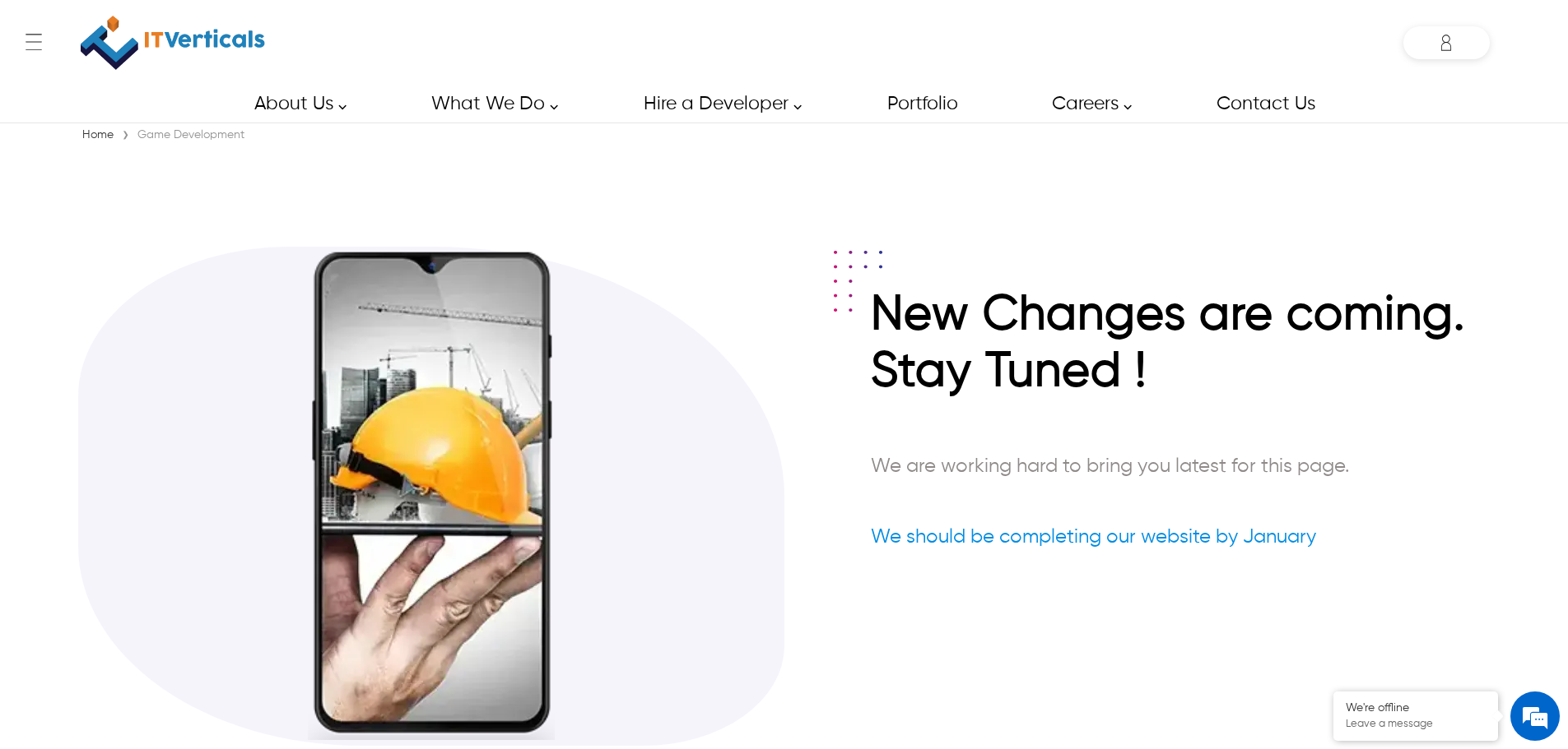
click at [160, 138] on div "Game Development" at bounding box center [191, 135] width 115 height 17
click at [219, 134] on div "Game Development" at bounding box center [191, 135] width 115 height 17
drag, startPoint x: 262, startPoint y: 138, endPoint x: 140, endPoint y: 126, distance: 122.6
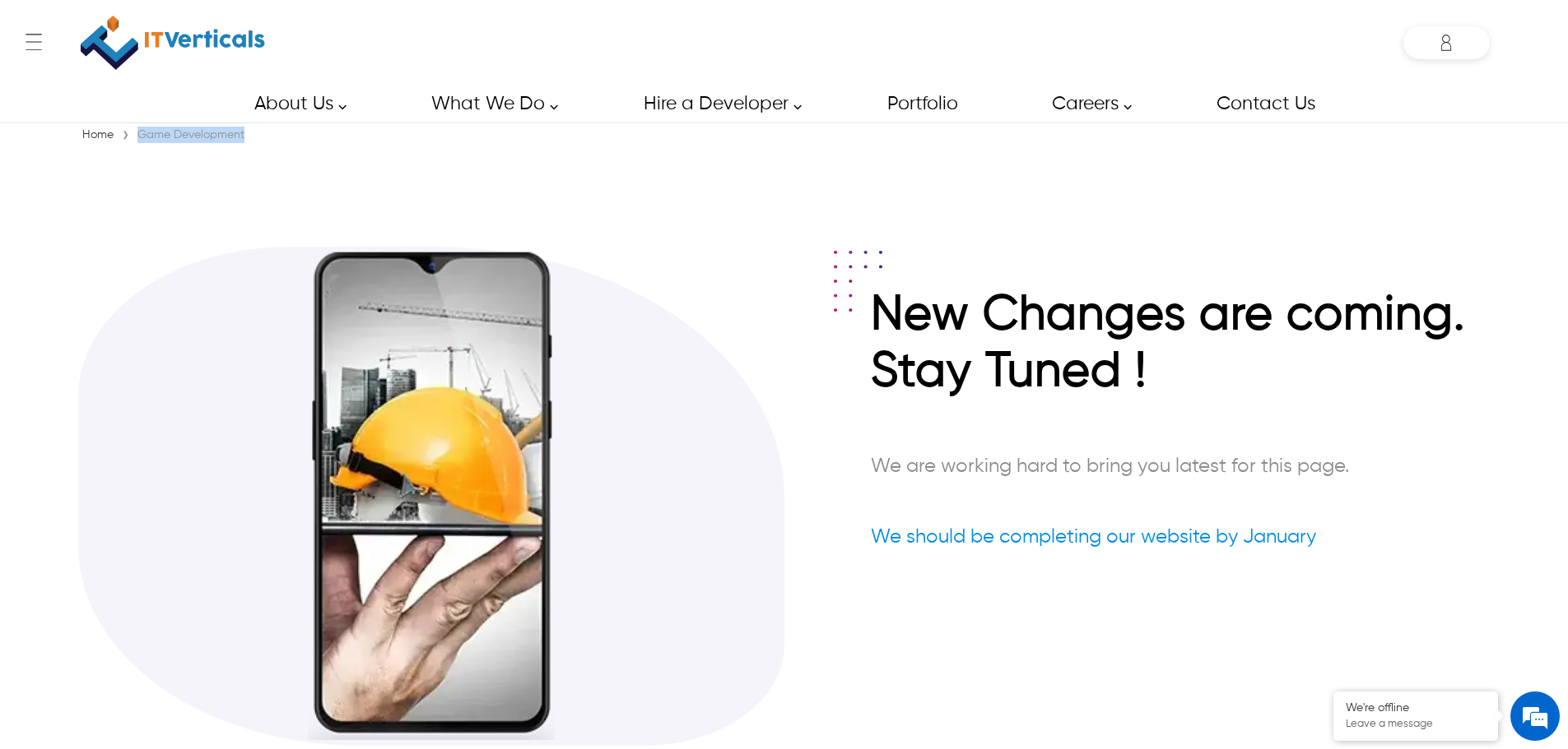
click at [140, 126] on div "← Menu Startup Solutions Software Development Digital Marketing Services IT Sta…" at bounding box center [784, 374] width 1568 height 749
copy div "Game Development"
click at [333, 133] on div "Data Entry Operators" at bounding box center [382, 135] width 120 height 17
copy div "Data"
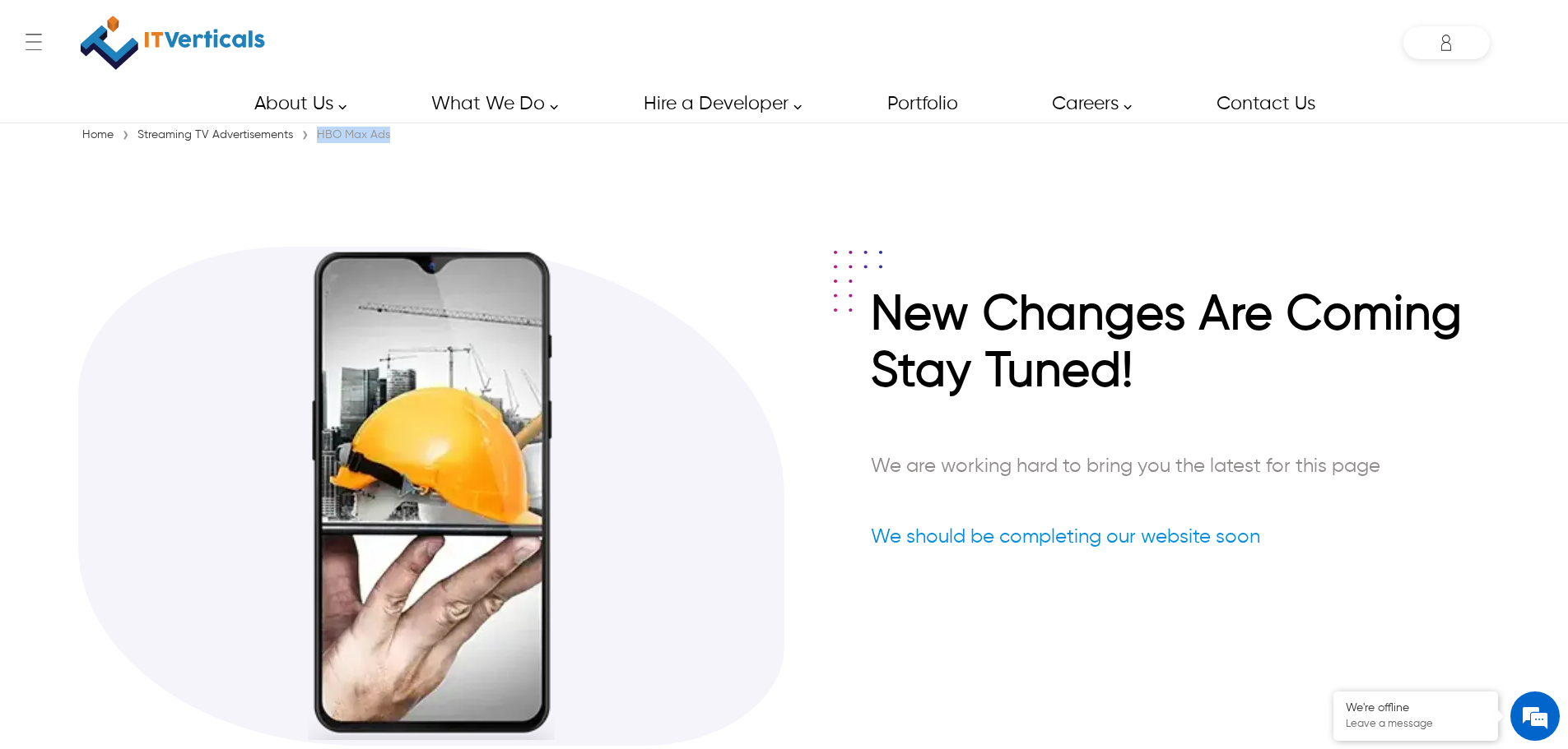
drag, startPoint x: 315, startPoint y: 132, endPoint x: 409, endPoint y: 134, distance: 94.0
click at [409, 134] on div "Home › Streaming TV Advertisements › HBO Max Ads" at bounding box center [784, 135] width 1412 height 17
copy div "HBO Max Ads"
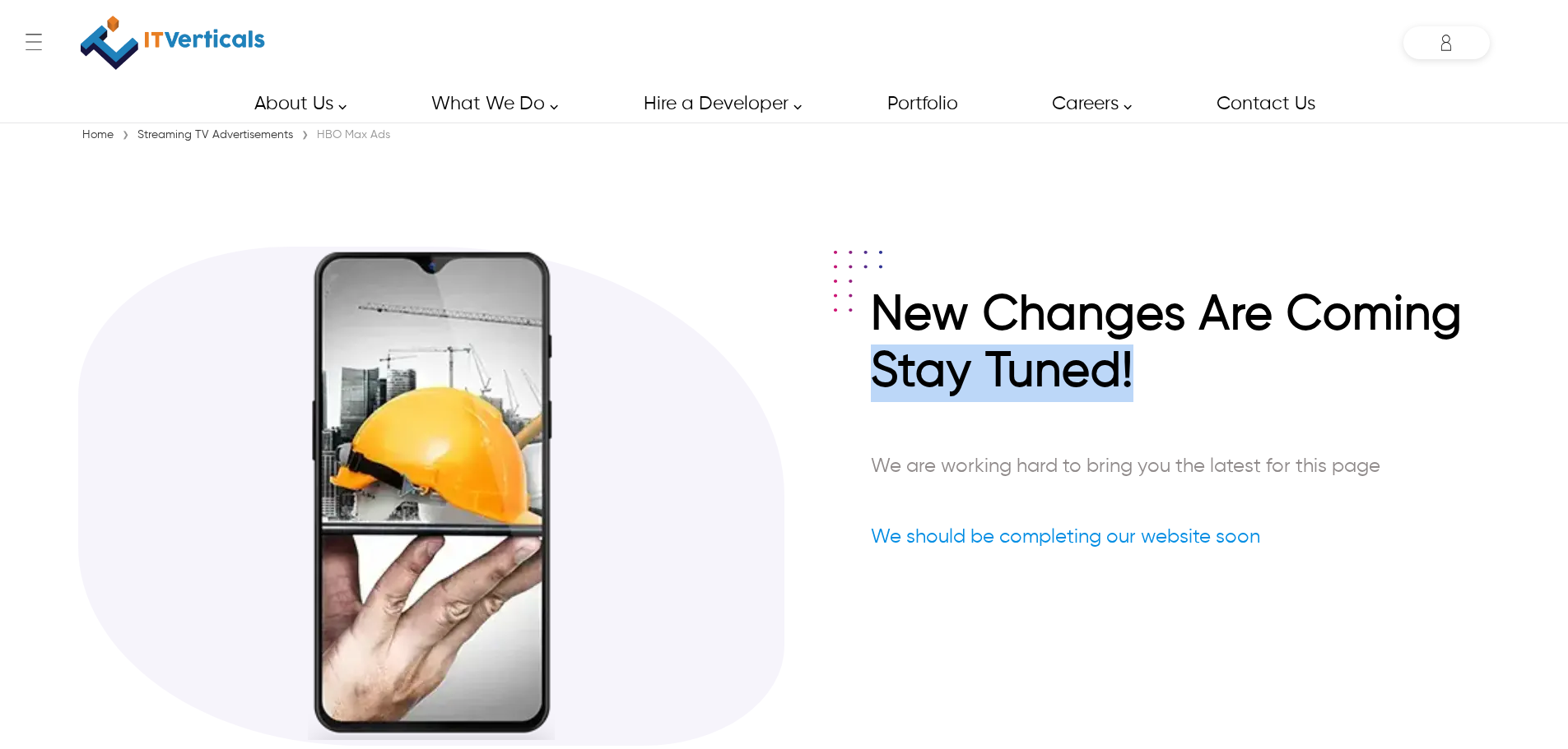
drag, startPoint x: 1220, startPoint y: 362, endPoint x: 866, endPoint y: 376, distance: 354.3
click at [866, 376] on div "New Changes Are Coming Stay Tuned! We are working hard to bring you the latest …" at bounding box center [1137, 440] width 705 height 305
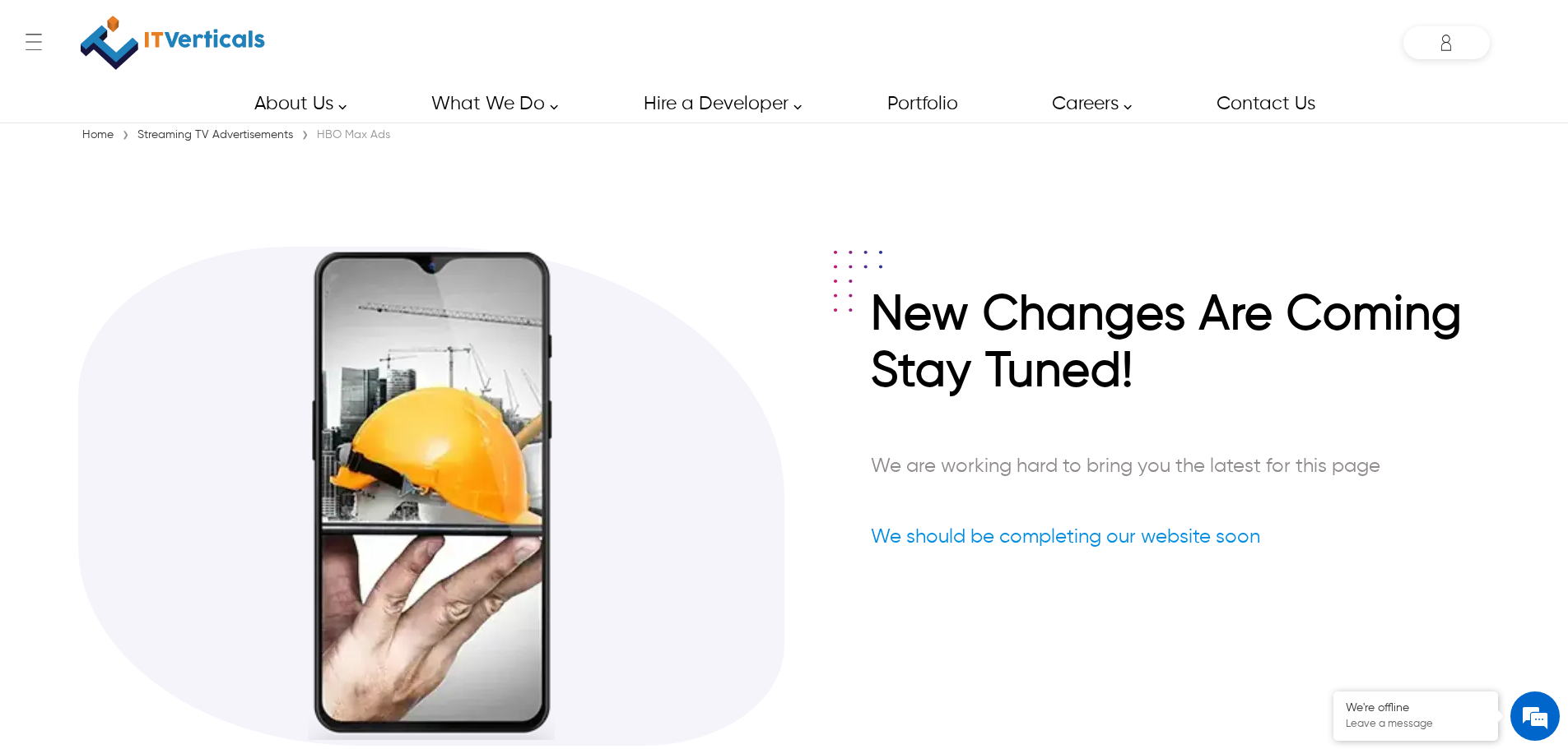
click at [865, 313] on picture at bounding box center [858, 308] width 49 height 11
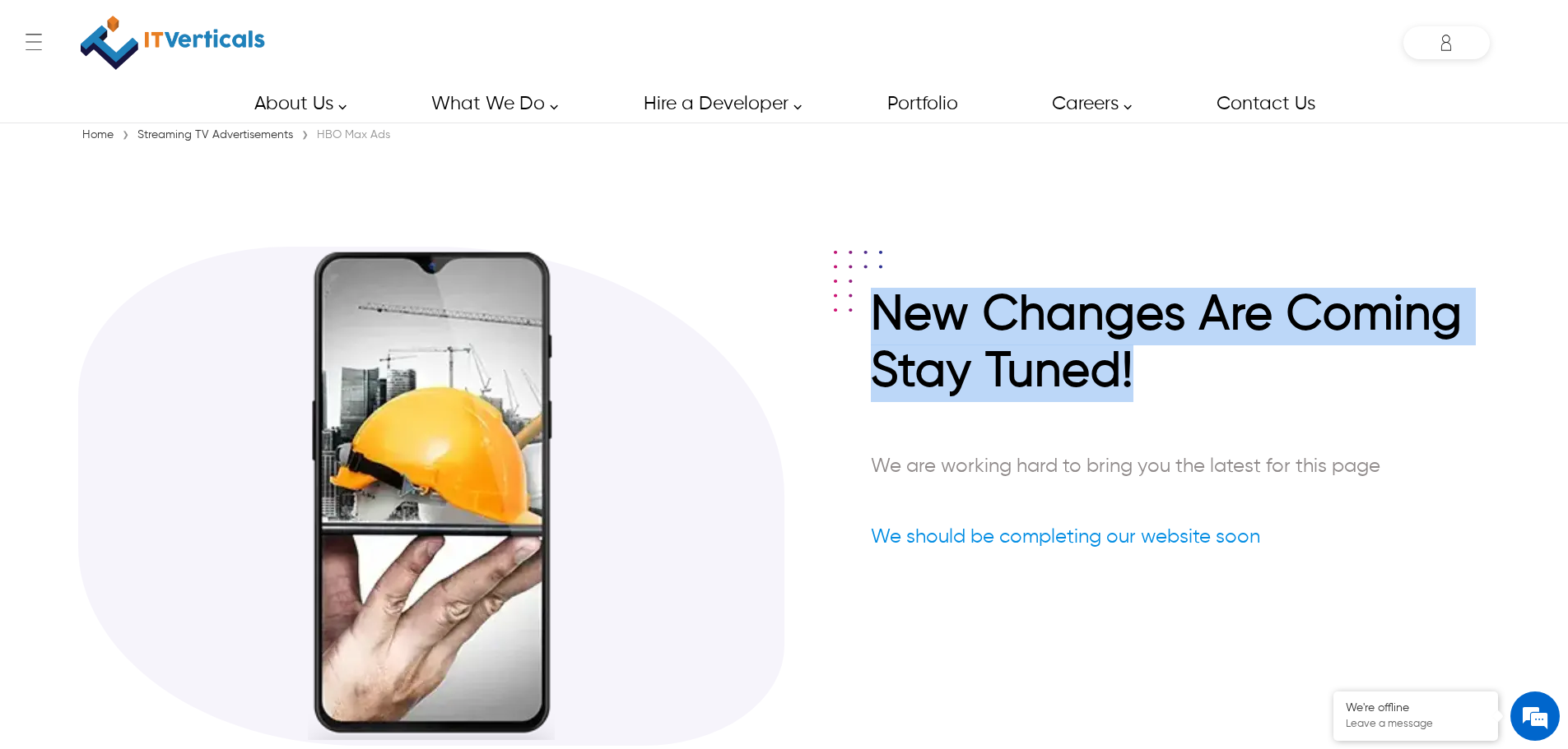
drag, startPoint x: 875, startPoint y: 313, endPoint x: 1144, endPoint y: 398, distance: 282.1
click at [1144, 398] on div "New Changes Are Coming Stay Tuned! We are working hard to bring you the latest …" at bounding box center [1180, 440] width 619 height 305
click at [1145, 397] on h2 "Stay Tuned!" at bounding box center [1180, 376] width 619 height 65
drag, startPoint x: 1188, startPoint y: 394, endPoint x: 868, endPoint y: 310, distance: 330.8
click at [870, 310] on div "New Changes Are Coming Stay Tuned! We are working hard to bring you the latest …" at bounding box center [1180, 440] width 619 height 305
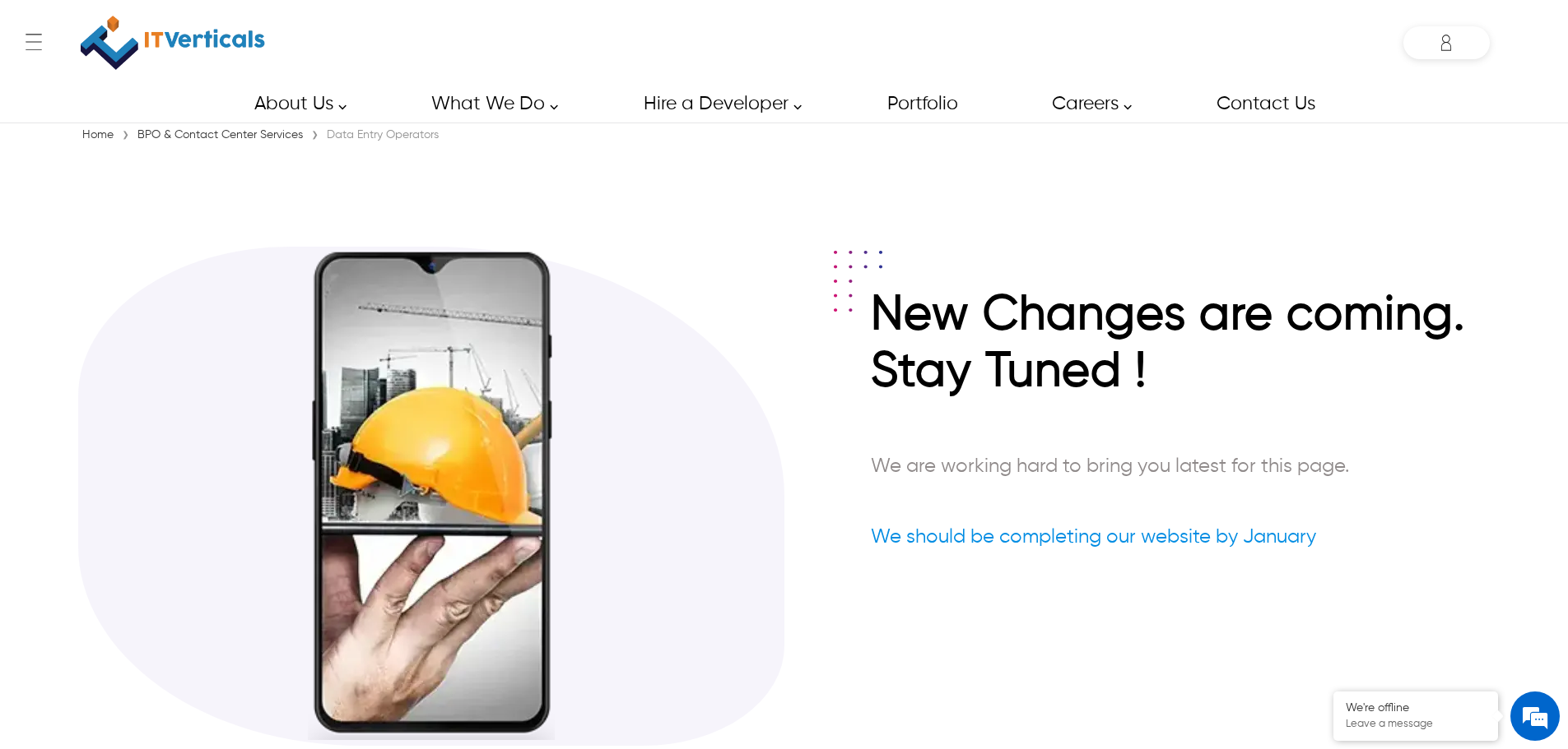
click at [341, 134] on div "Data Entry Operators" at bounding box center [382, 135] width 120 height 17
click at [487, 143] on div "Home › BPO & Contact Center Services › Data Entry Operators" at bounding box center [784, 135] width 1412 height 17
click at [452, 140] on div "Home › BPO & Contact Center Services › Data Entry Operators" at bounding box center [784, 135] width 1412 height 17
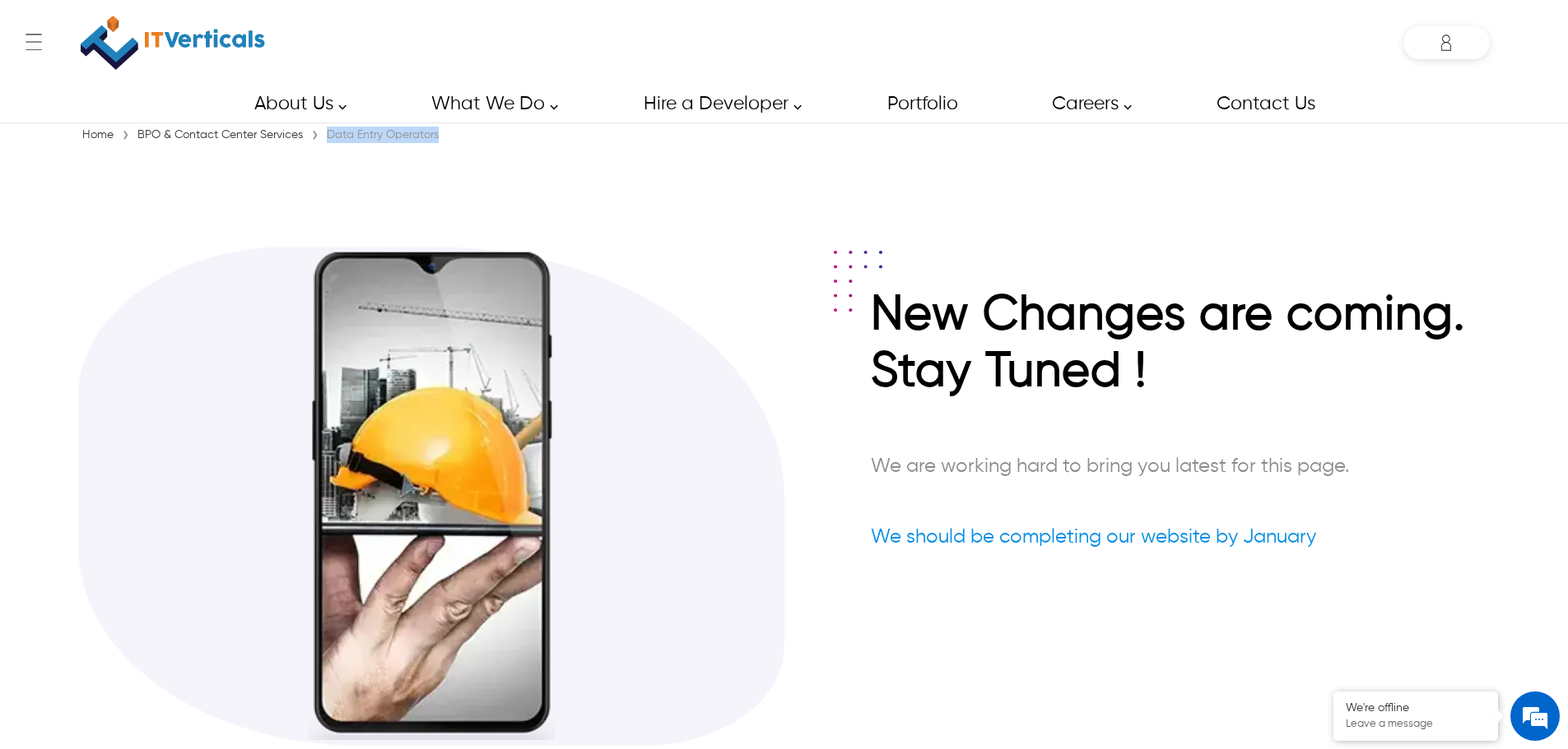
drag, startPoint x: 451, startPoint y: 141, endPoint x: 331, endPoint y: 141, distance: 120.0
click at [331, 141] on div "Home › BPO & Contact Center Services › Data Entry Operators" at bounding box center [784, 135] width 1412 height 17
click at [339, 138] on div "Pluto TV Ads" at bounding box center [350, 135] width 75 height 17
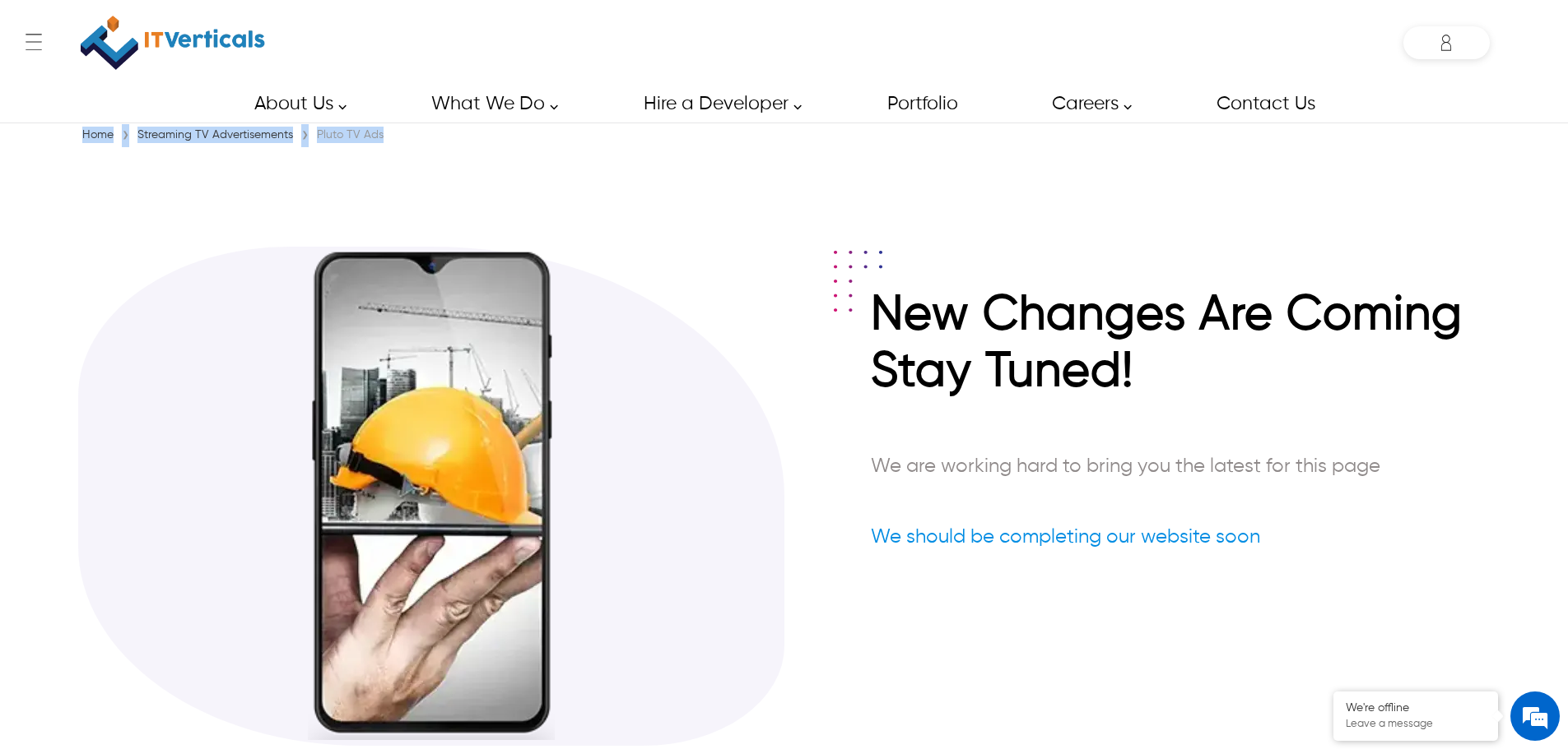
click at [339, 138] on div "Pluto TV Ads" at bounding box center [350, 135] width 75 height 17
click at [414, 138] on div "Home › Streaming TV Advertisements › Pluto TV Ads" at bounding box center [784, 135] width 1412 height 17
drag, startPoint x: 414, startPoint y: 138, endPoint x: 312, endPoint y: 141, distance: 102.0
click at [312, 141] on div "Home › Streaming TV Advertisements › Pluto TV Ads" at bounding box center [784, 135] width 1412 height 17
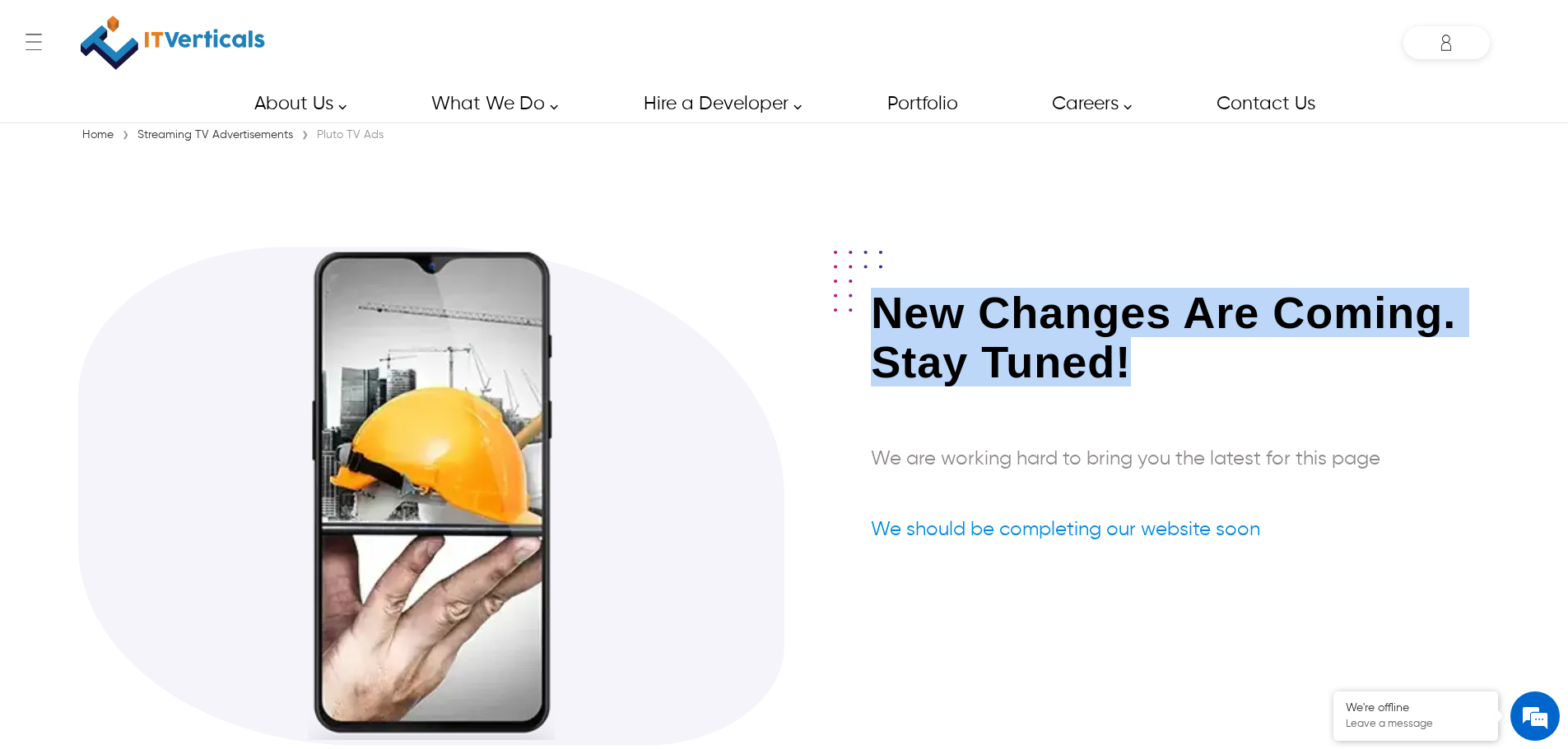
drag, startPoint x: 1153, startPoint y: 360, endPoint x: 868, endPoint y: 327, distance: 286.9
click at [868, 327] on div "New Changes Are Coming. Stay Tuned! We are working hard to bring you the latest…" at bounding box center [1137, 436] width 705 height 297
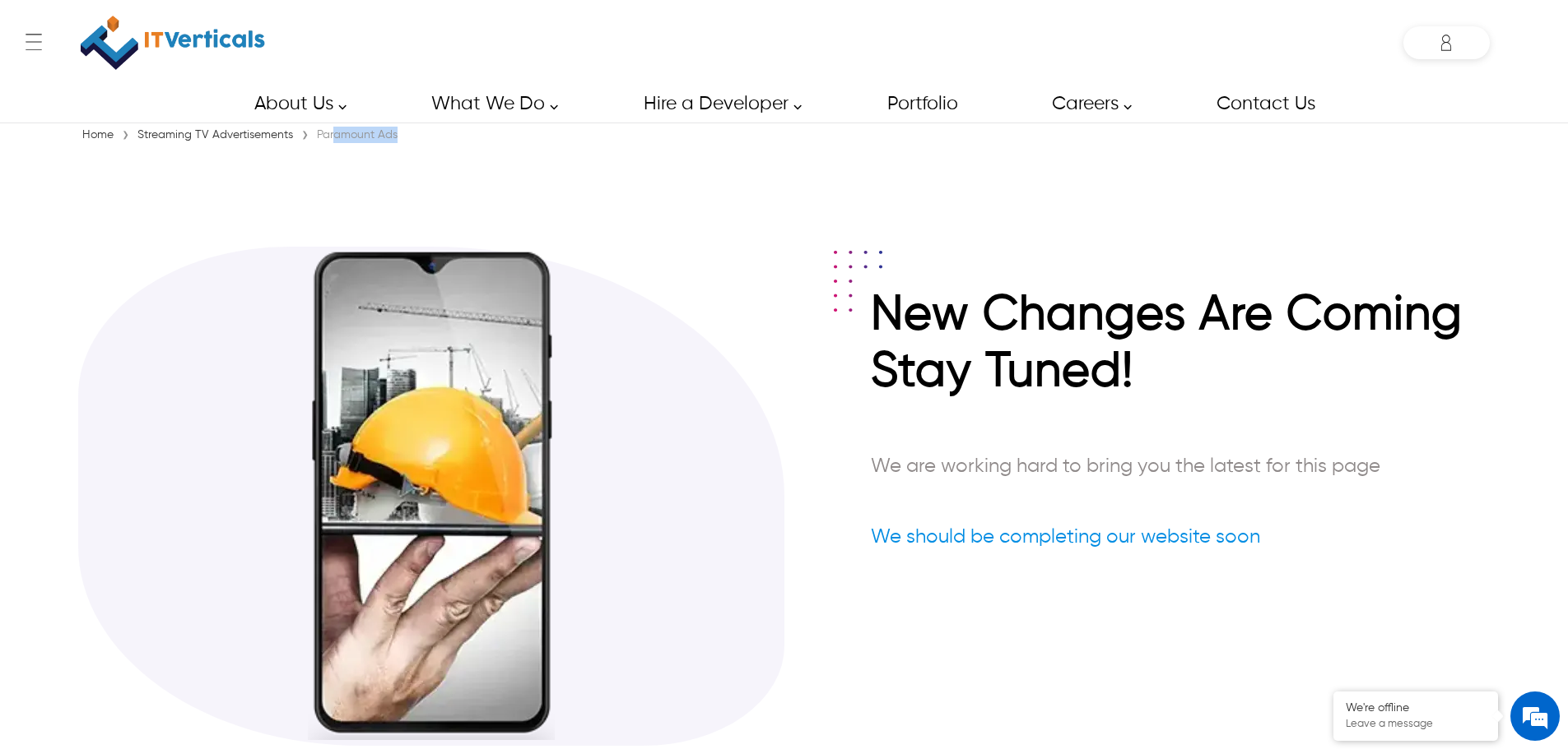
drag, startPoint x: 409, startPoint y: 147, endPoint x: 377, endPoint y: 131, distance: 35.8
click at [422, 131] on div "Home › Streaming TV Advertisements › Paramount Ads" at bounding box center [784, 135] width 1412 height 17
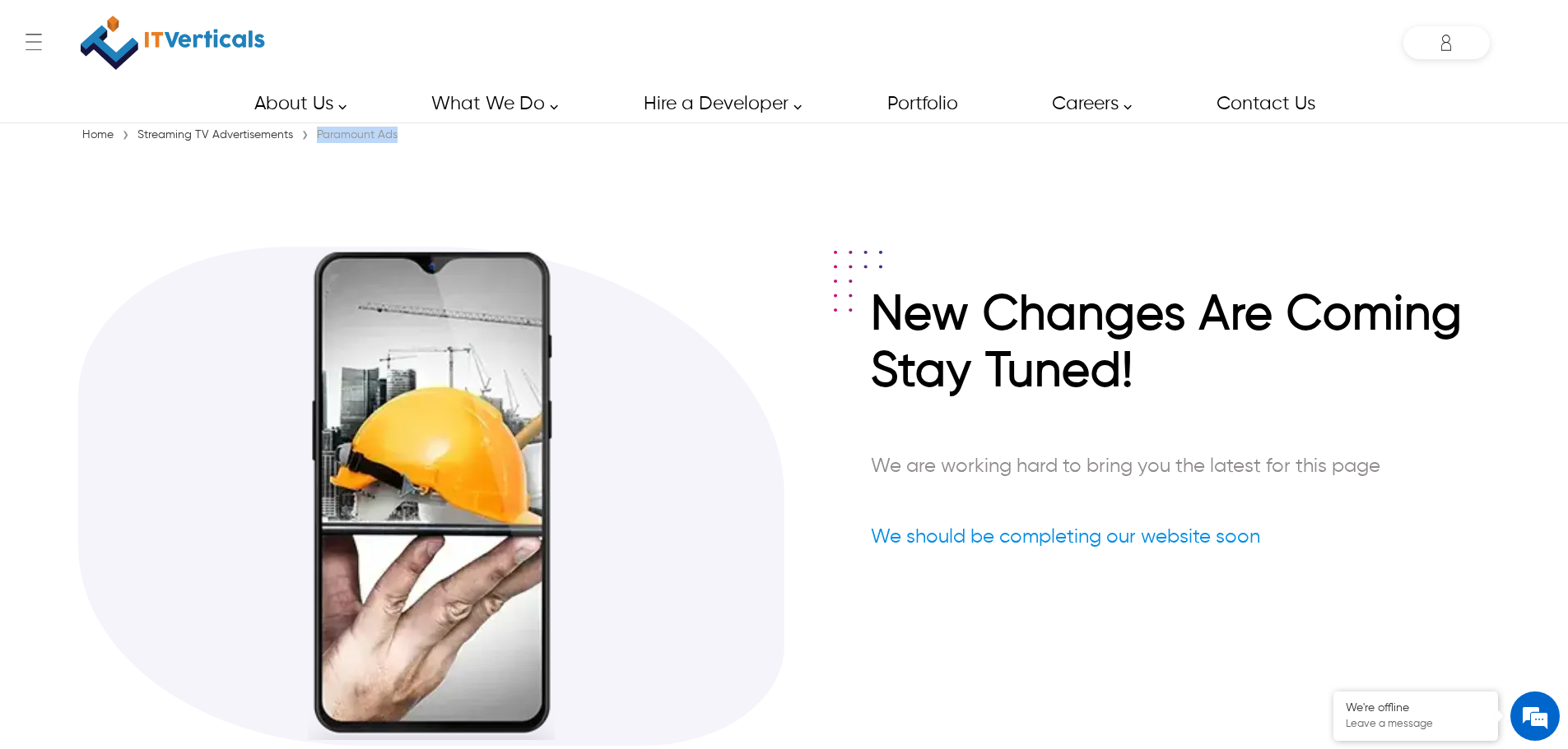
drag, startPoint x: 416, startPoint y: 144, endPoint x: 318, endPoint y: 143, distance: 98.0
click at [318, 143] on div "Home › Streaming TV Advertisements › Paramount Ads" at bounding box center [784, 135] width 1412 height 17
copy div "Paramount Ads"
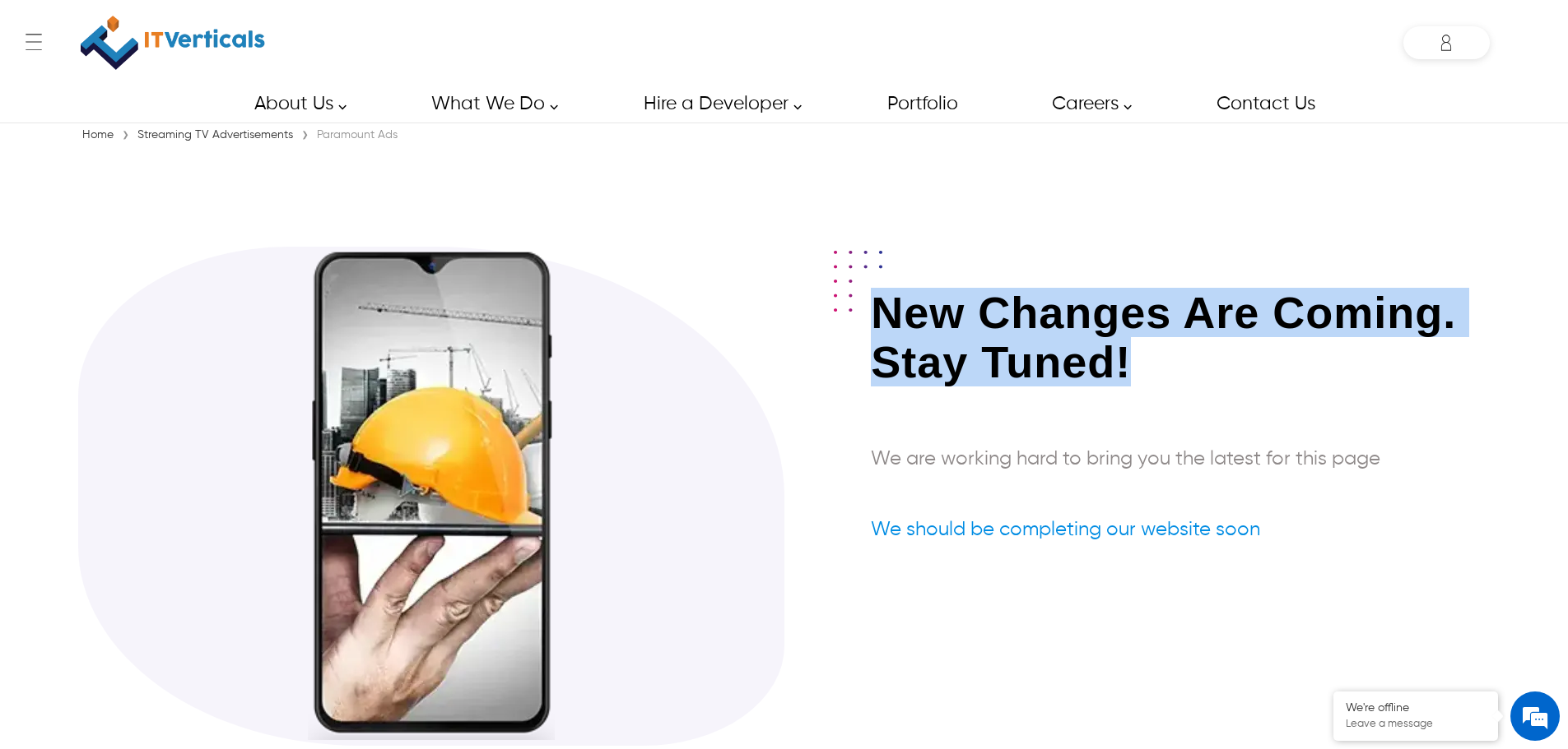
drag, startPoint x: 1146, startPoint y: 356, endPoint x: 854, endPoint y: 318, distance: 294.5
click at [854, 318] on div "New Changes Are Coming. Stay Tuned! We are working hard to bring you the latest…" at bounding box center [1137, 436] width 705 height 297
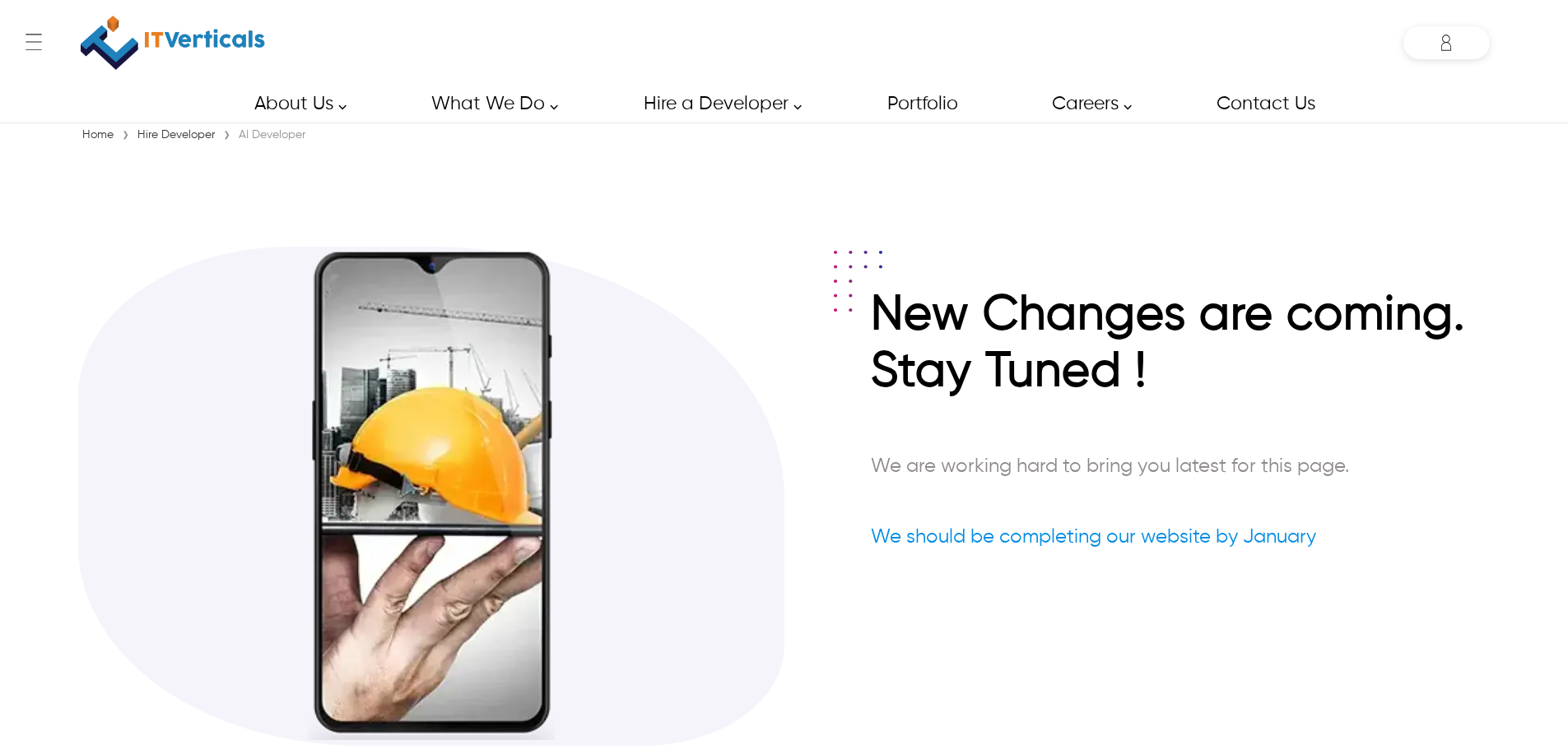
click at [271, 137] on div "AI Developer" at bounding box center [271, 135] width 75 height 17
click at [326, 137] on div "Home › Hire Developer › AI Developer" at bounding box center [784, 135] width 1412 height 17
drag, startPoint x: 326, startPoint y: 137, endPoint x: 231, endPoint y: 143, distance: 95.2
click at [231, 143] on div "Home › Hire Developer › AI Developer" at bounding box center [784, 135] width 1412 height 17
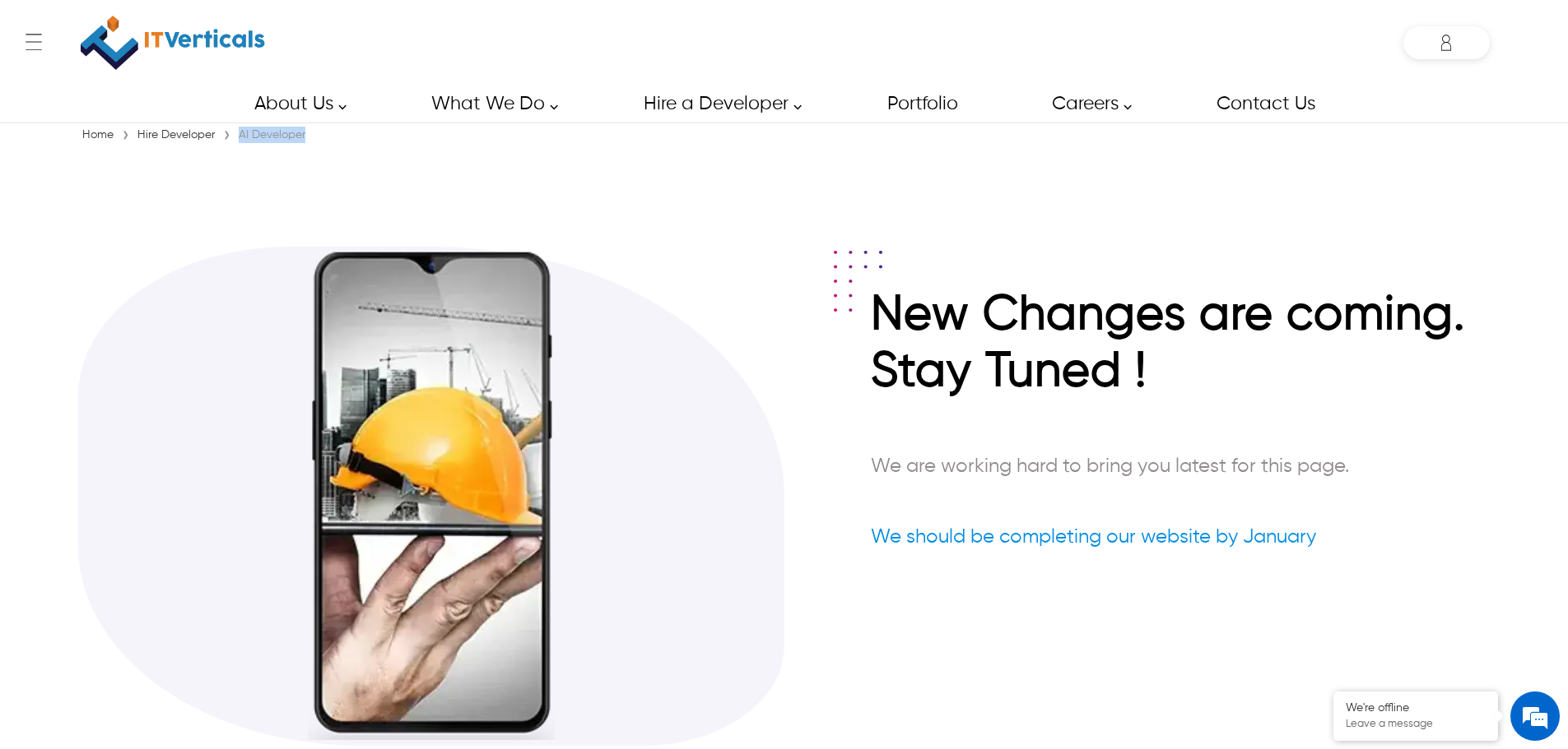
copy div "AI Developer"
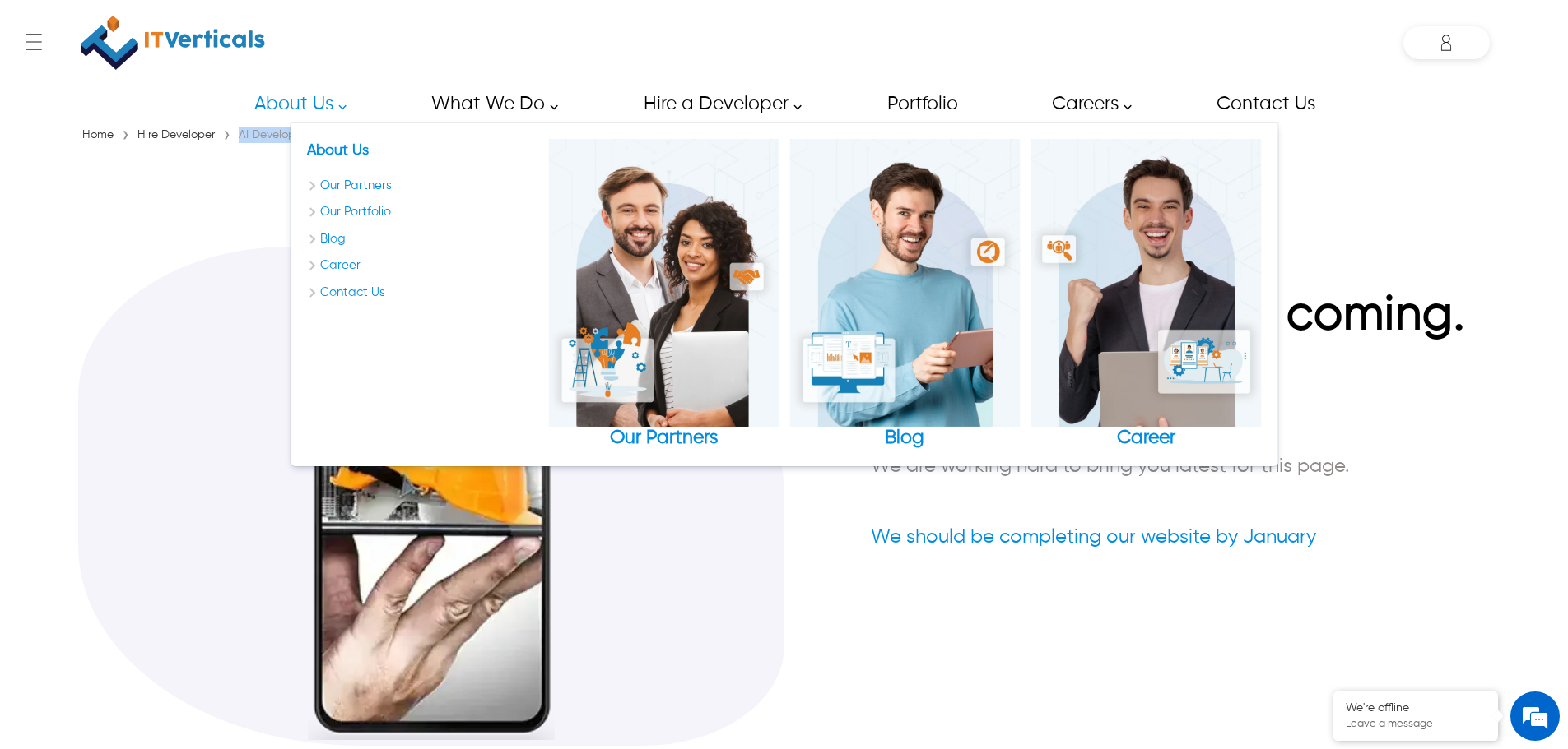
click at [270, 132] on div "AI Developer" at bounding box center [271, 135] width 75 height 17
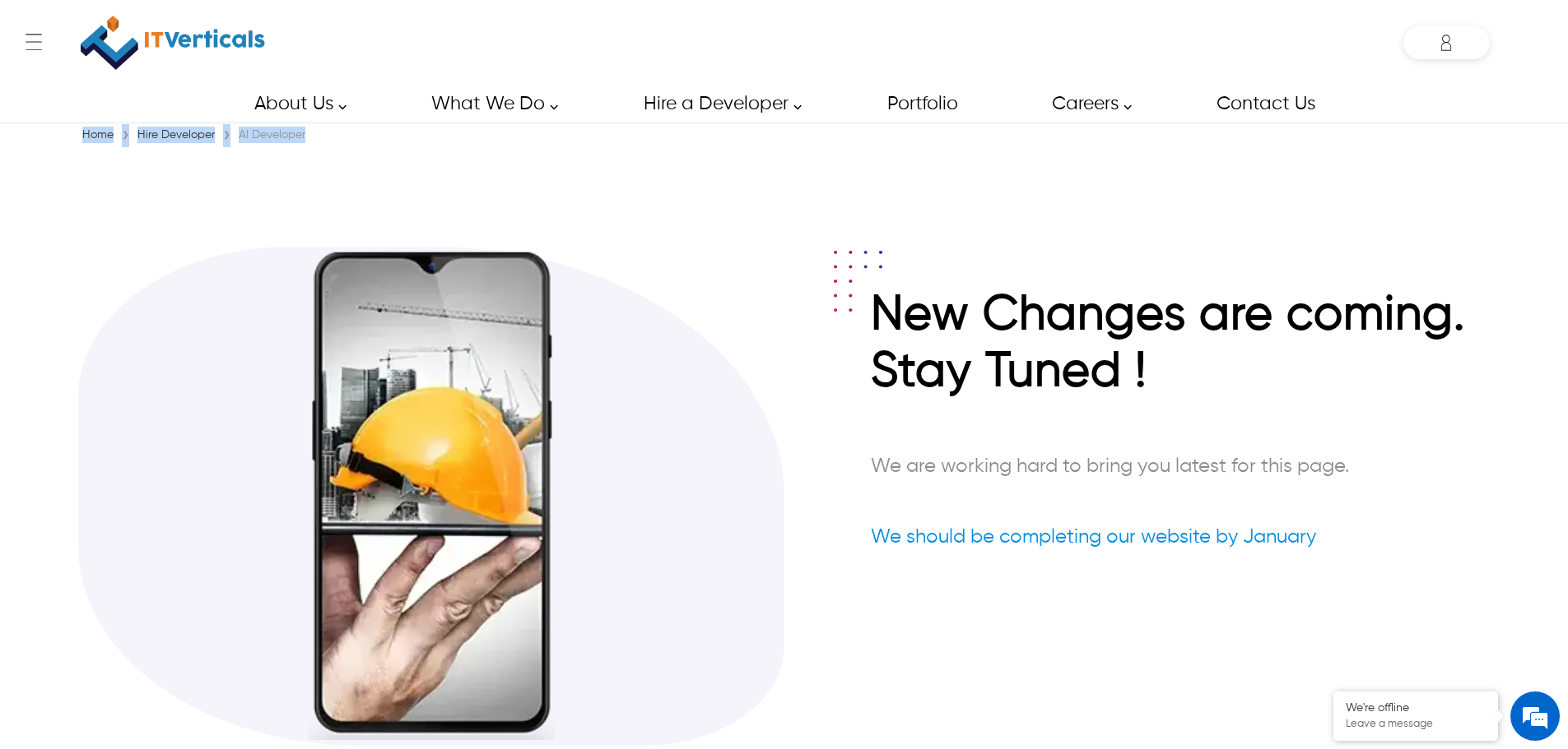
click at [270, 132] on div "AI Developer" at bounding box center [271, 135] width 75 height 17
click at [300, 135] on div "AI Developer" at bounding box center [271, 135] width 75 height 17
click at [266, 134] on div "AI Developer" at bounding box center [271, 135] width 75 height 17
copy div "Developer"
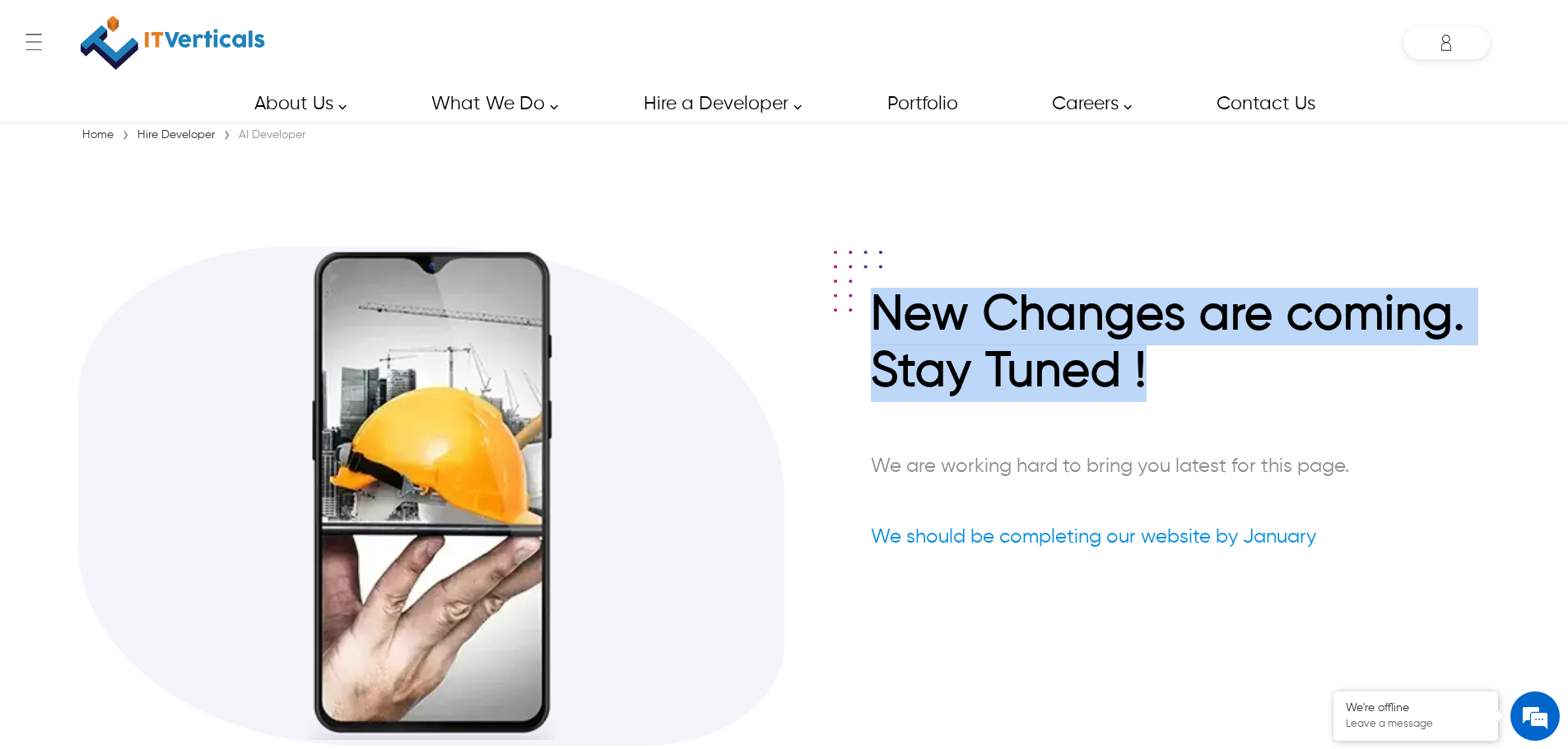
drag, startPoint x: 869, startPoint y: 319, endPoint x: 1221, endPoint y: 398, distance: 360.8
click at [1221, 398] on div "New Changes are coming. Stay Tuned ! We are working hard to bring you latest fo…" at bounding box center [1137, 440] width 705 height 305
click at [1221, 398] on h2 "New Changes are coming. Stay Tuned !" at bounding box center [1180, 344] width 619 height 114
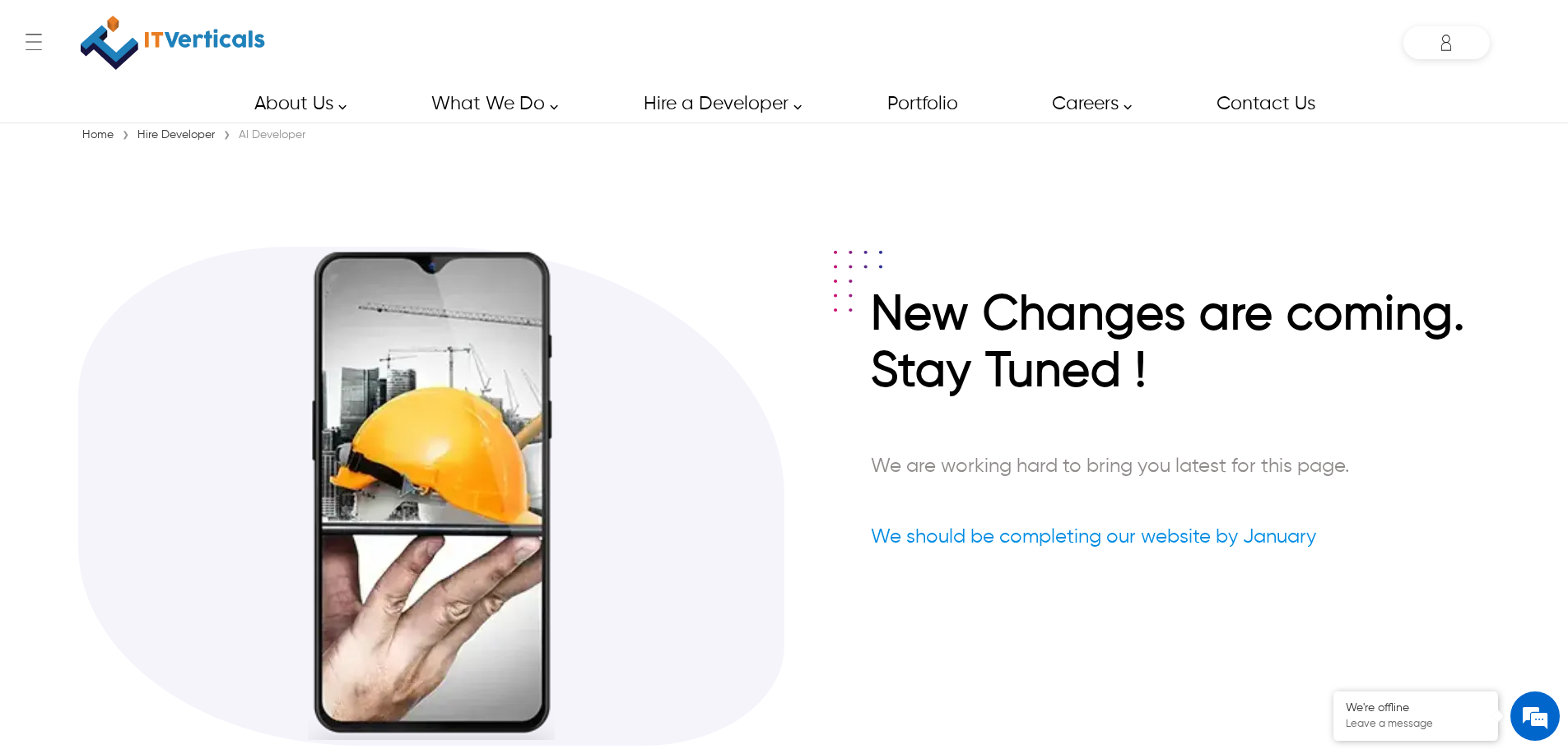
click at [143, 139] on link "Hire Developer" at bounding box center [177, 135] width 86 height 12
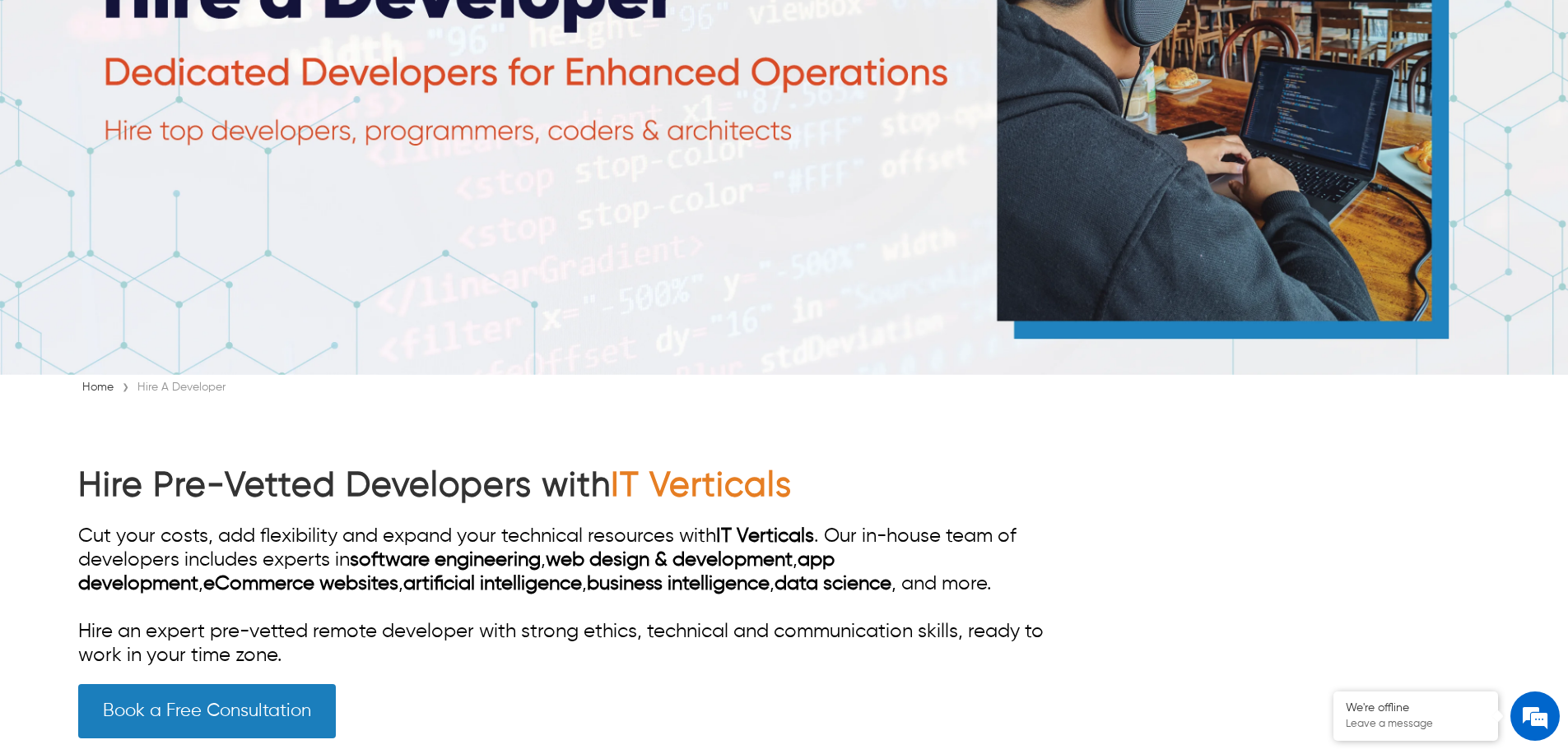
scroll to position [412, 0]
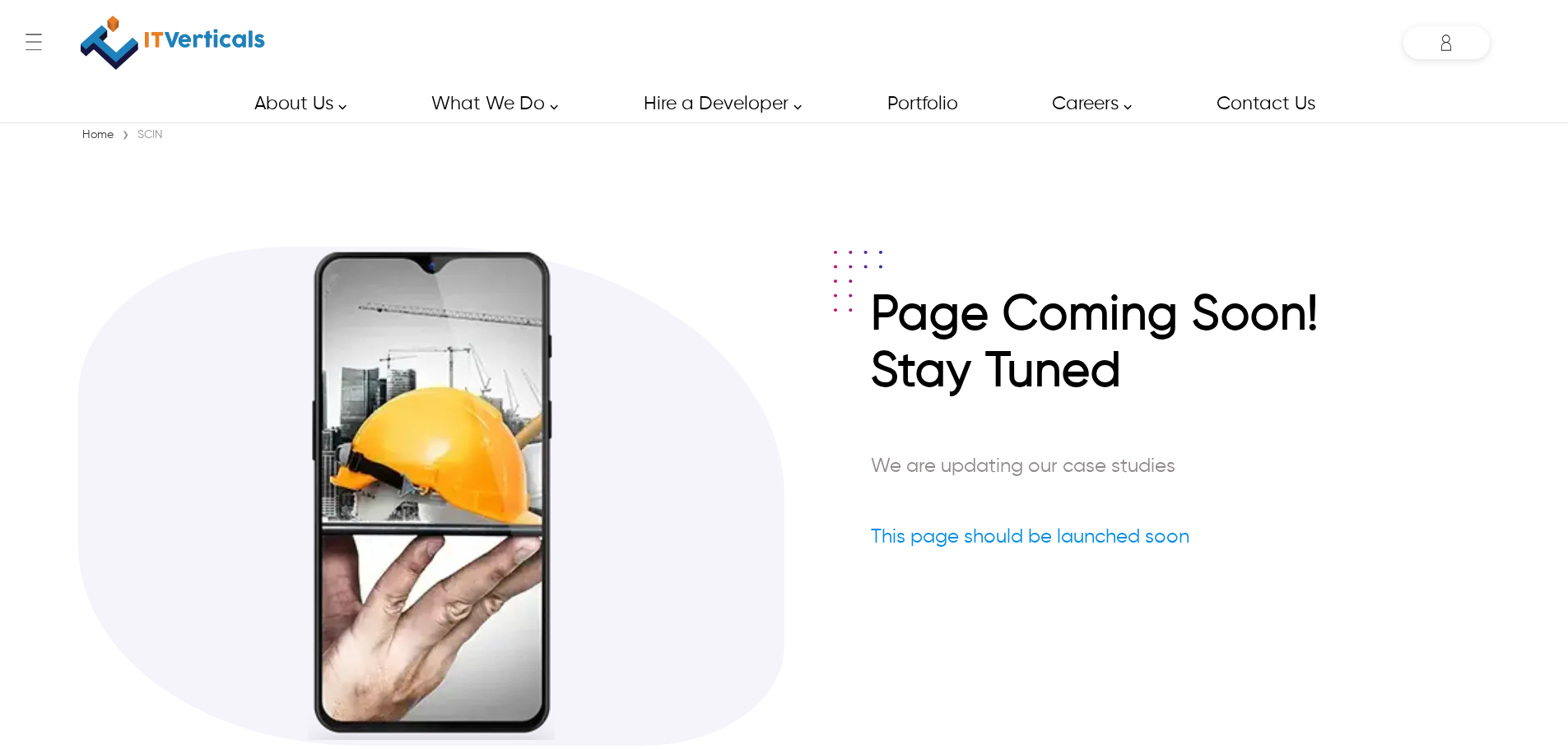
click at [155, 138] on div "SCIN" at bounding box center [150, 135] width 34 height 17
copy div "SCIN"
click at [160, 142] on div "SCIN" at bounding box center [150, 135] width 34 height 17
click at [159, 142] on div "SCIN" at bounding box center [150, 135] width 34 height 17
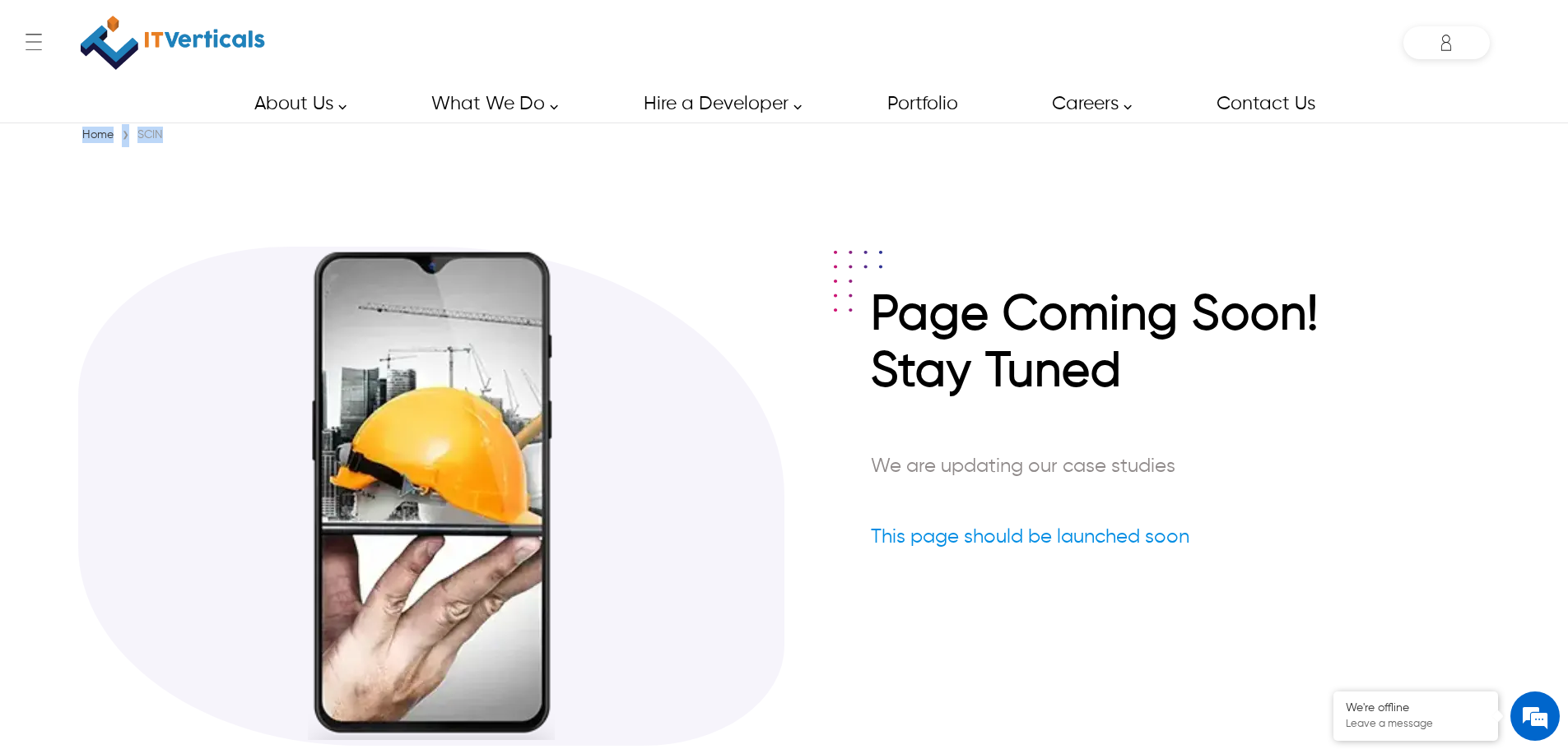
click at [159, 142] on div "SCIN" at bounding box center [150, 135] width 34 height 17
click at [155, 138] on div "SCIN" at bounding box center [150, 135] width 34 height 17
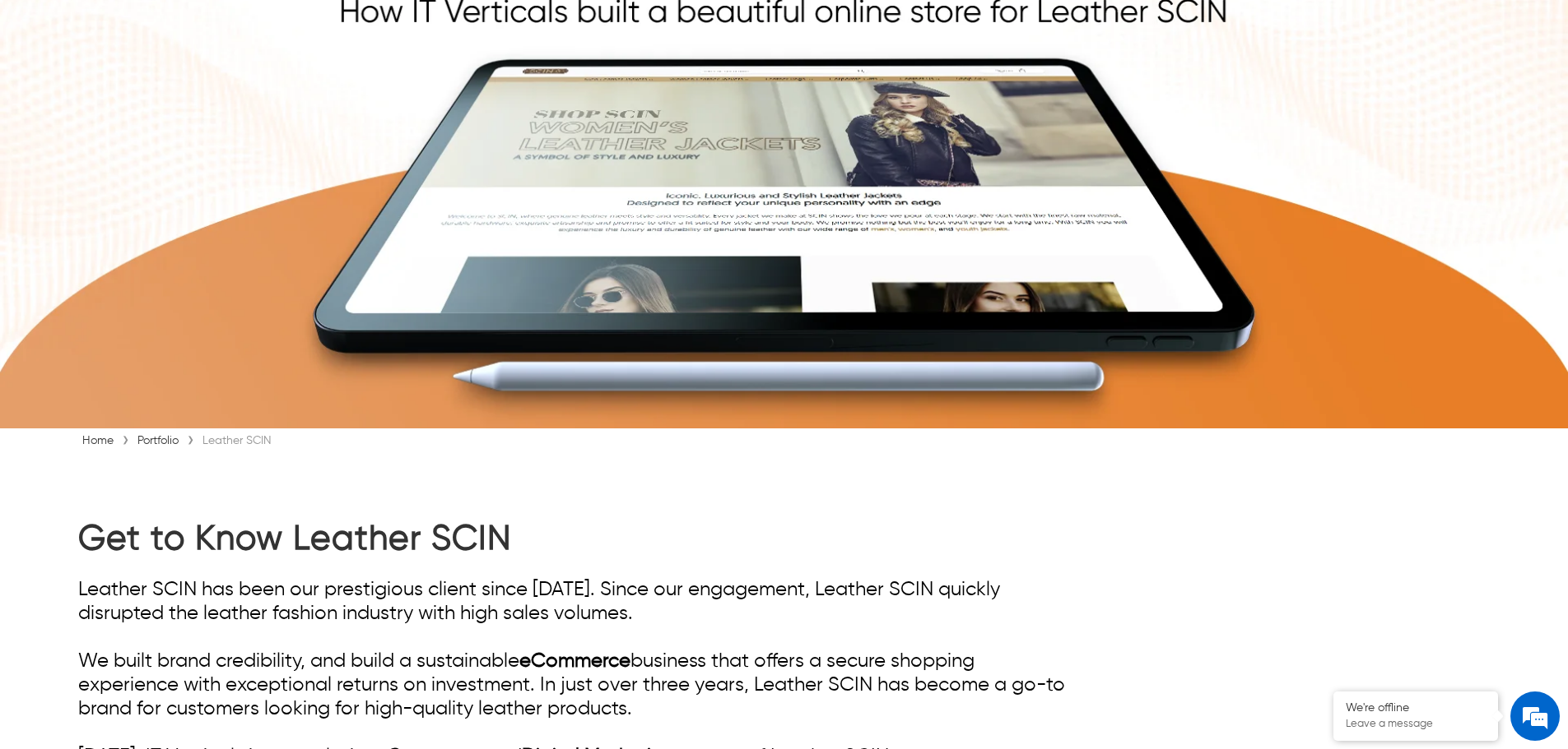
scroll to position [575, 0]
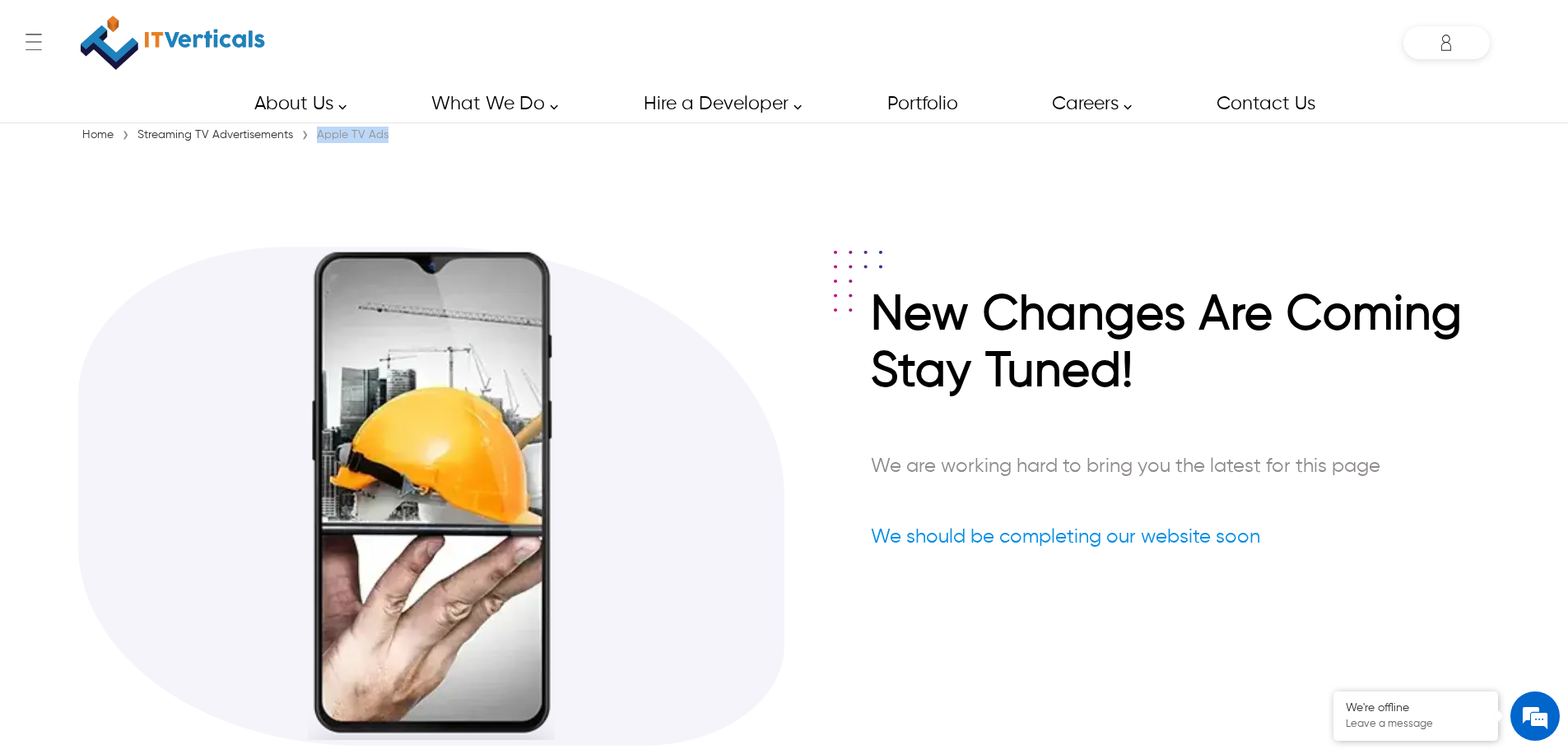
drag, startPoint x: 422, startPoint y: 137, endPoint x: 313, endPoint y: 139, distance: 109.0
click at [313, 139] on div "Home › Streaming TV Advertisements › Apple TV Ads" at bounding box center [784, 135] width 1412 height 17
copy div "Apple TV Ads"
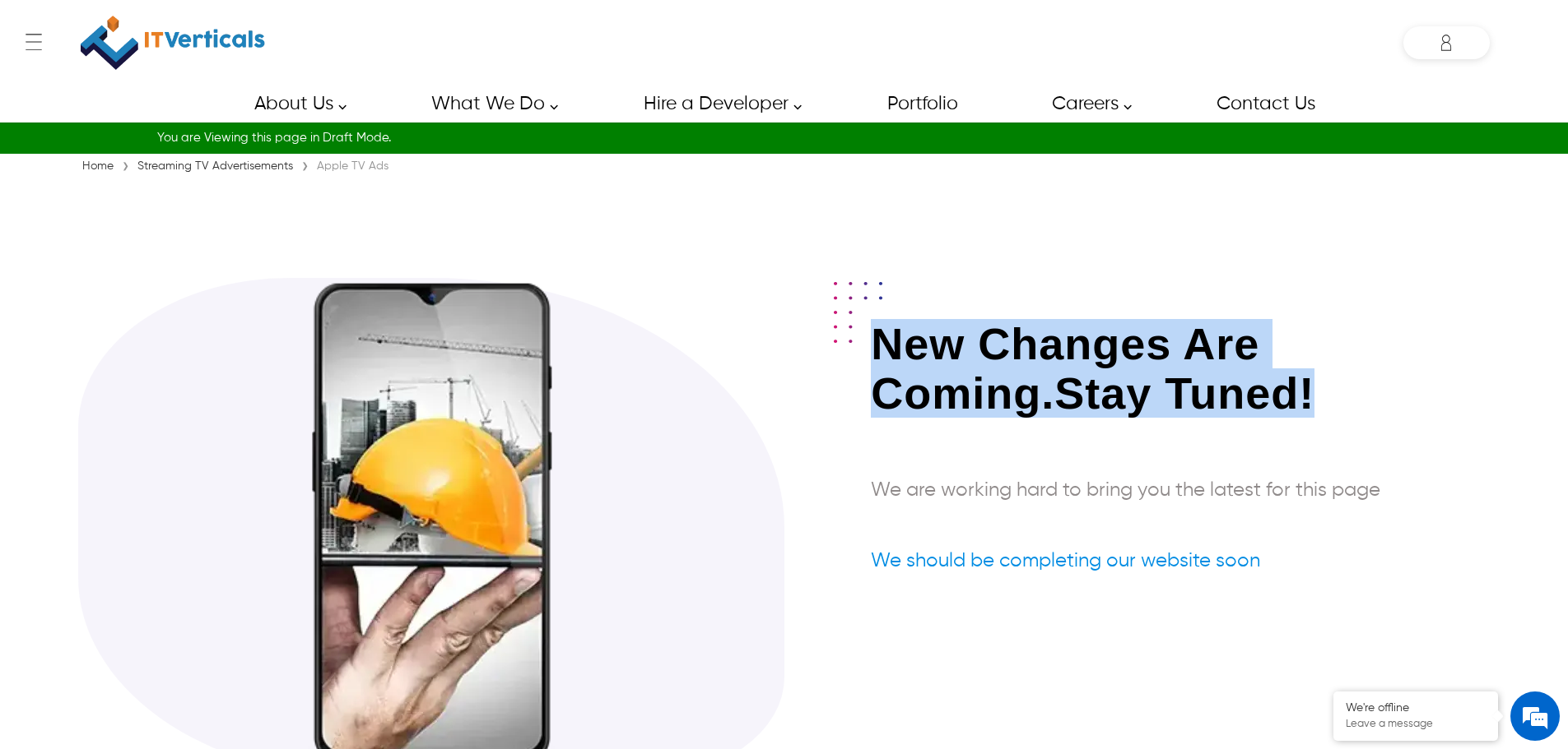
drag, startPoint x: 1336, startPoint y: 417, endPoint x: 869, endPoint y: 348, distance: 472.1
click at [870, 348] on div "New Changes Are Coming.Stay Tuned! We are working hard to bring you the latest …" at bounding box center [1180, 467] width 619 height 297
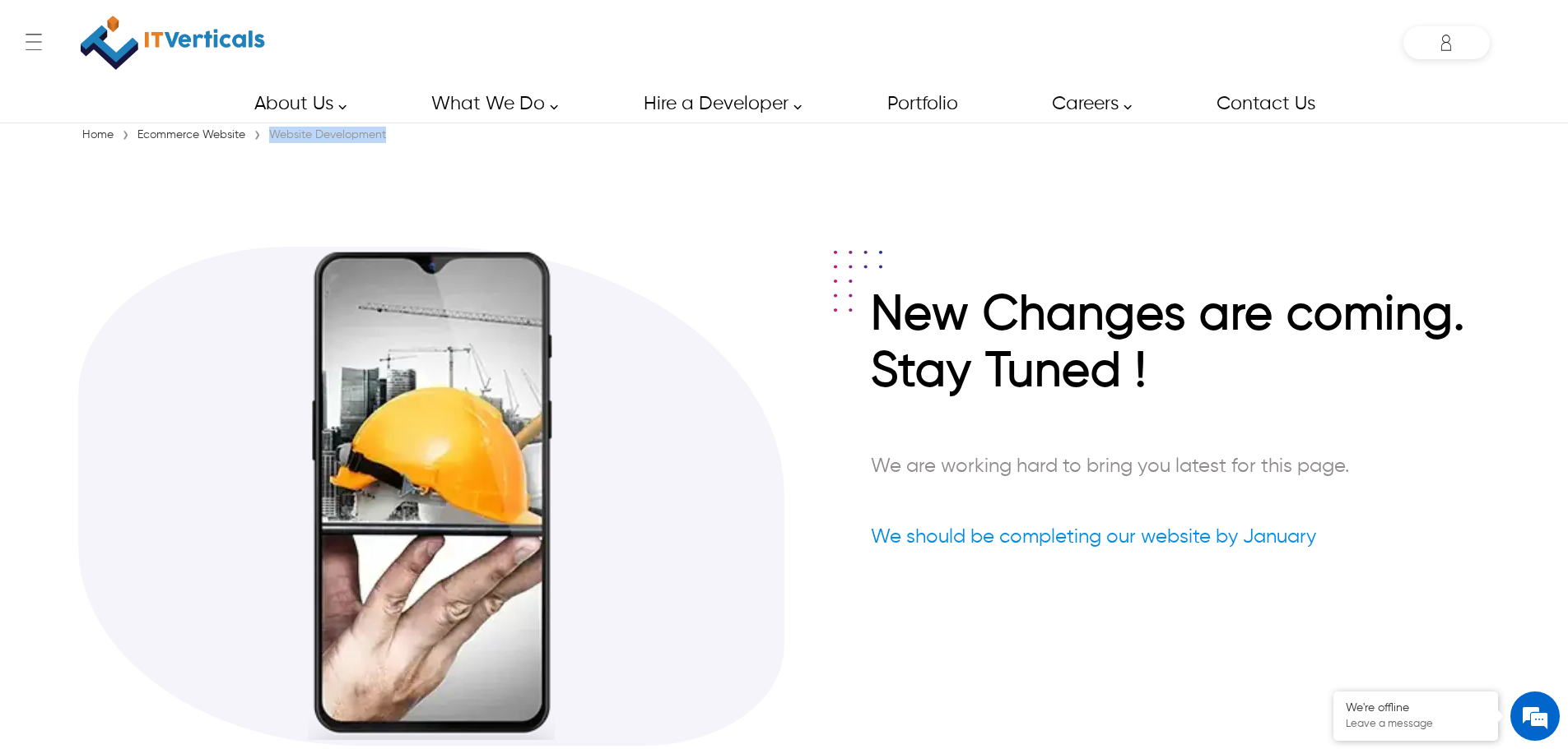
drag, startPoint x: 398, startPoint y: 137, endPoint x: 268, endPoint y: 138, distance: 130.0
click at [268, 138] on div "Home › Ecommerce Website › Website Development" at bounding box center [784, 135] width 1412 height 17
copy div "Website Development"
drag, startPoint x: 464, startPoint y: 140, endPoint x: 293, endPoint y: 143, distance: 171.0
click at [293, 143] on div "Home › Contact Center Services › Customer Care Representative" at bounding box center [784, 135] width 1412 height 17
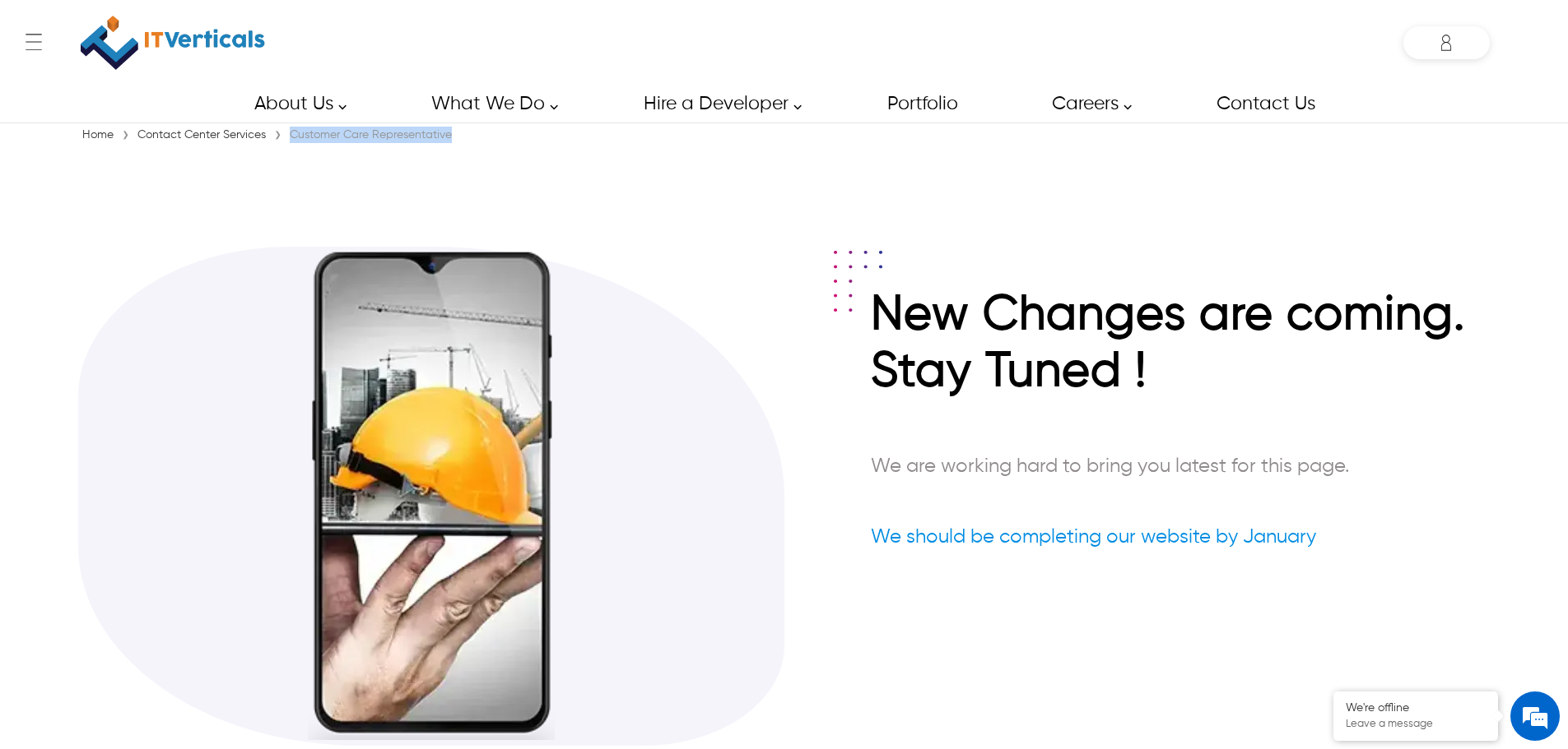
copy div "Customer Care Representative"
click at [221, 158] on section "New Changes Are Coming Stay Tuned! We are working hard to bring you the latest …" at bounding box center [784, 463] width 1412 height 631
drag, startPoint x: 422, startPoint y: 135, endPoint x: 318, endPoint y: 138, distance: 104.0
click at [318, 138] on div "Home › Streaming TV Advertisements › Peacock TV Ads" at bounding box center [784, 135] width 1412 height 17
copy div "Peacock TV Ads"
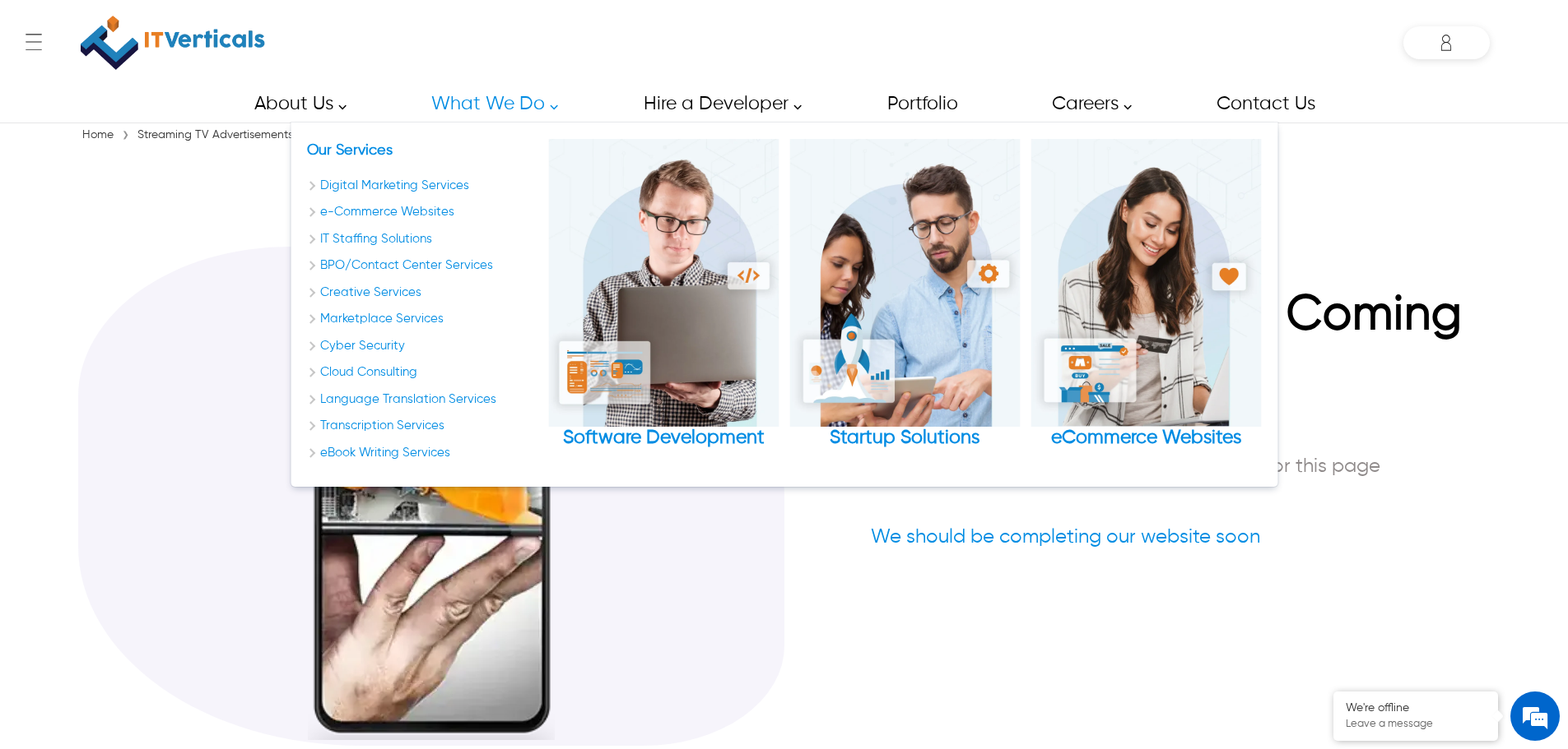
click at [243, 178] on section "New Changes Are Coming Stay Tuned! We are working hard to bring you the latest …" at bounding box center [784, 463] width 1412 height 631
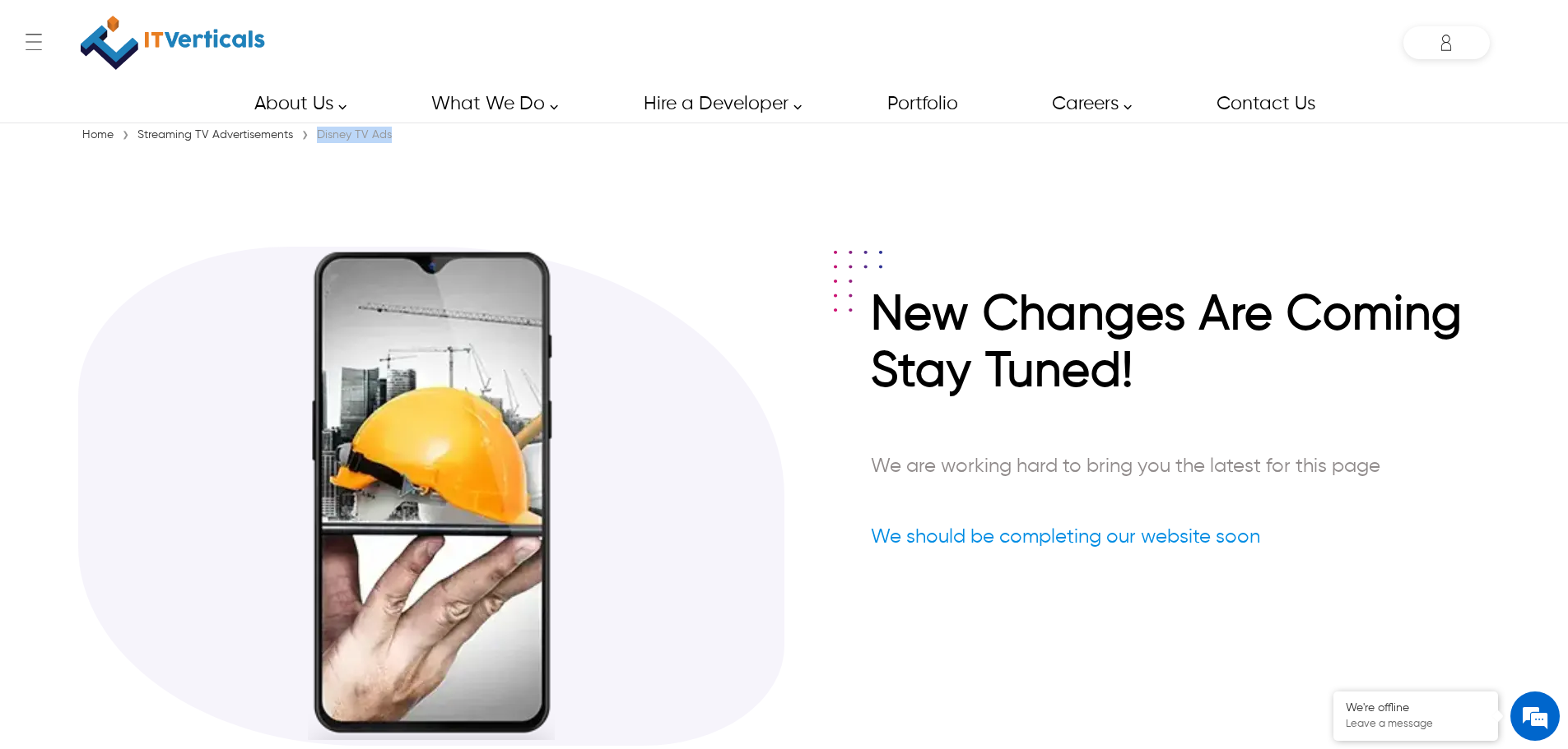
drag, startPoint x: 401, startPoint y: 136, endPoint x: 309, endPoint y: 143, distance: 92.3
click at [309, 143] on div "Home › Streaming TV Advertisements › Disney TV Ads" at bounding box center [784, 135] width 1412 height 17
copy div "Disney TV Ads"
drag, startPoint x: 428, startPoint y: 138, endPoint x: 315, endPoint y: 138, distance: 113.0
click at [315, 138] on div "Home › Streaming TV Advertisements › Amazon Prime Ads" at bounding box center [784, 135] width 1412 height 17
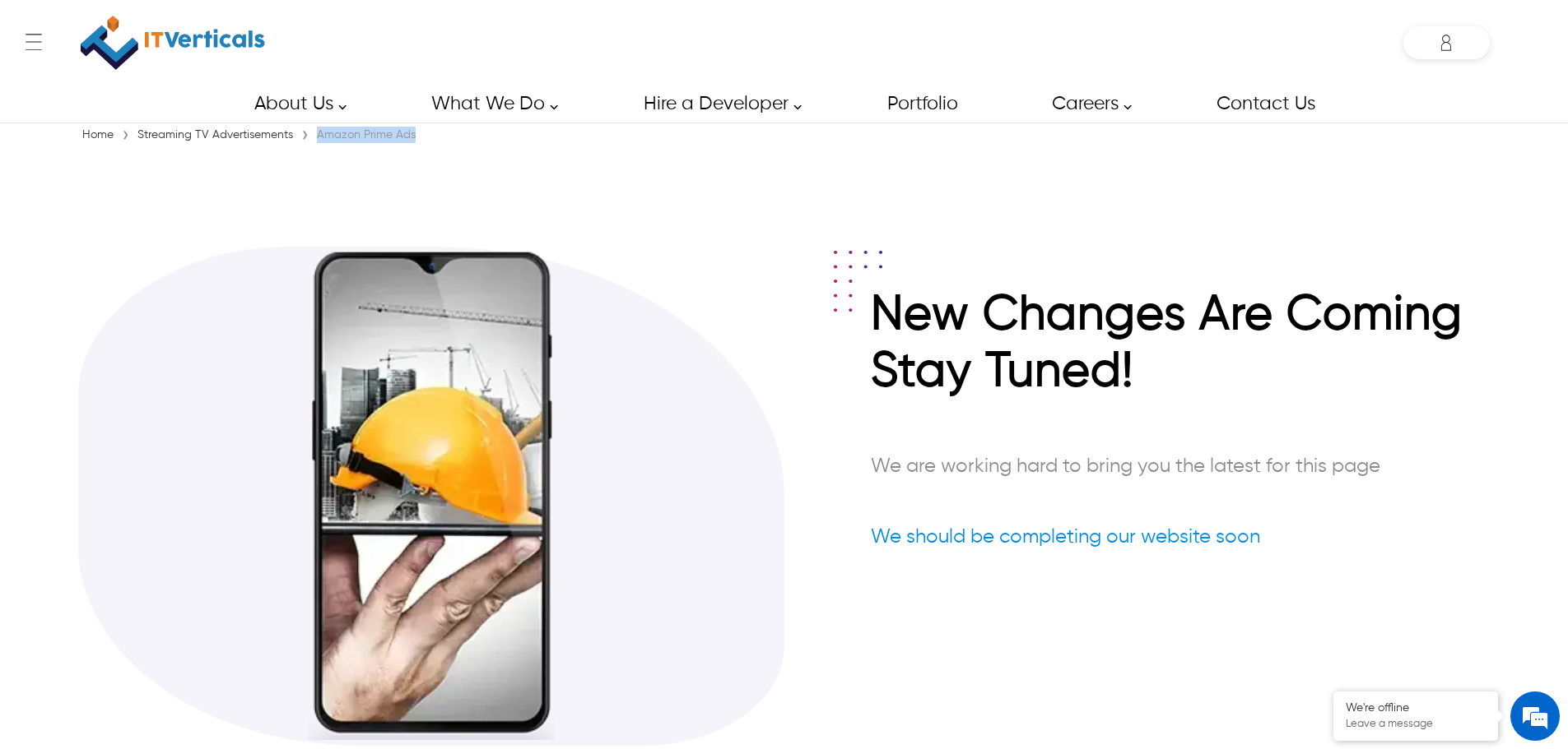
click at [315, 138] on div "Amazon Prime Ads" at bounding box center [367, 135] width 107 height 17
click at [451, 136] on div "Home › Streaming TV Advertisements › Amazon Prime Ads" at bounding box center [784, 135] width 1412 height 17
drag, startPoint x: 451, startPoint y: 136, endPoint x: 339, endPoint y: 135, distance: 112.0
click at [339, 135] on div "Home › Streaming TV Advertisements › Amazon Prime Ads" at bounding box center [784, 135] width 1412 height 17
copy div "Amazon Prime Ads"
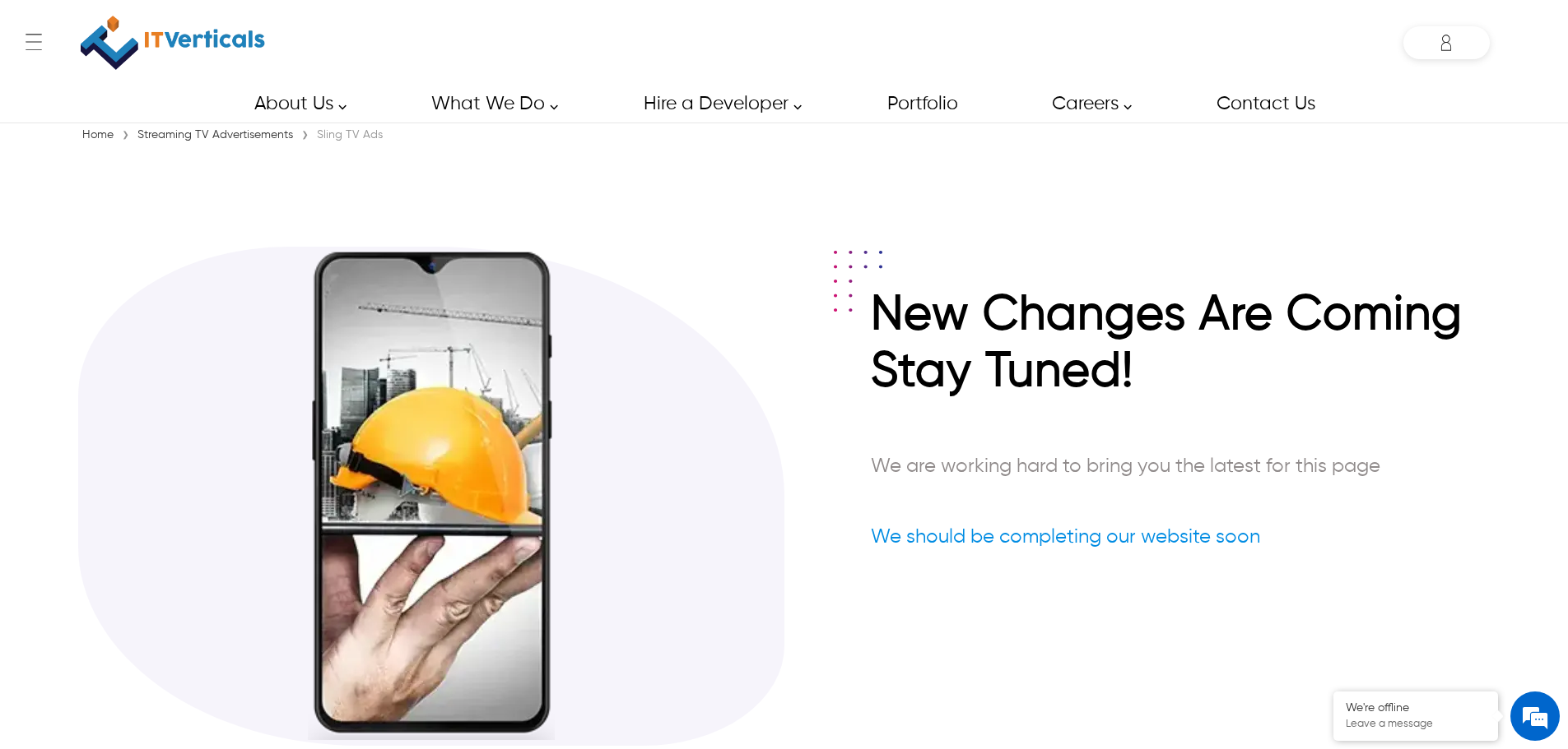
click at [392, 134] on div "Home › Streaming TV Advertisements › Sling TV Ads" at bounding box center [784, 135] width 1412 height 17
drag, startPoint x: 392, startPoint y: 134, endPoint x: 326, endPoint y: 133, distance: 66.0
click at [326, 133] on div "Home › Streaming TV Advertisements › Sling TV Ads" at bounding box center [784, 135] width 1412 height 17
copy div "Sling TV Ads"
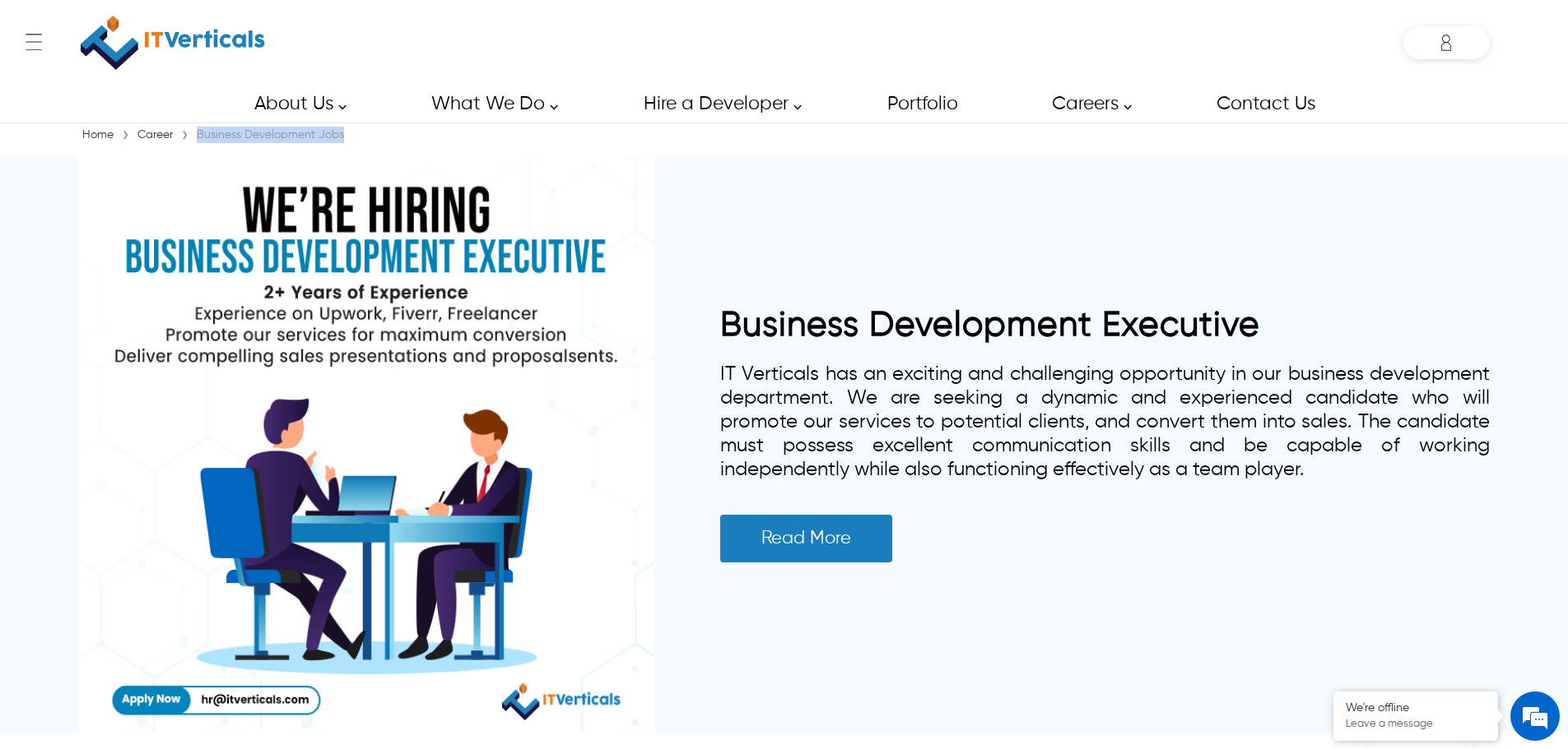
drag, startPoint x: 397, startPoint y: 139, endPoint x: 201, endPoint y: 134, distance: 196.1
click at [201, 134] on div "Home › Career › Business Development Jobs" at bounding box center [784, 135] width 1412 height 17
copy div "Business Development Jobs"
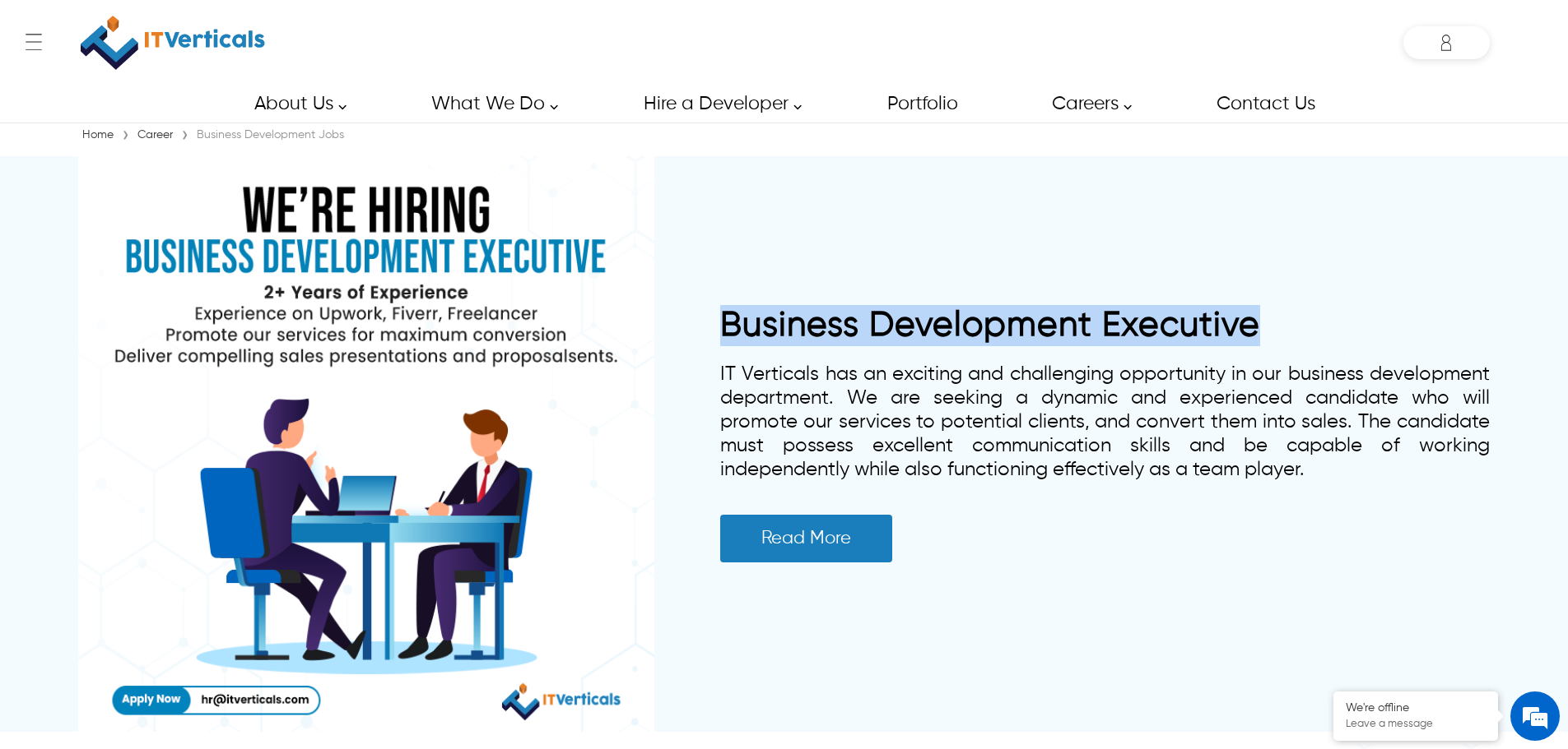
drag, startPoint x: 712, startPoint y: 321, endPoint x: 1339, endPoint y: 316, distance: 627.0
click at [1339, 316] on div "Business Development Executive IT Verticals has an exciting and challenging opp…" at bounding box center [784, 444] width 1412 height 575
click at [1339, 316] on h2 "Business Development Executive" at bounding box center [1105, 326] width 770 height 41
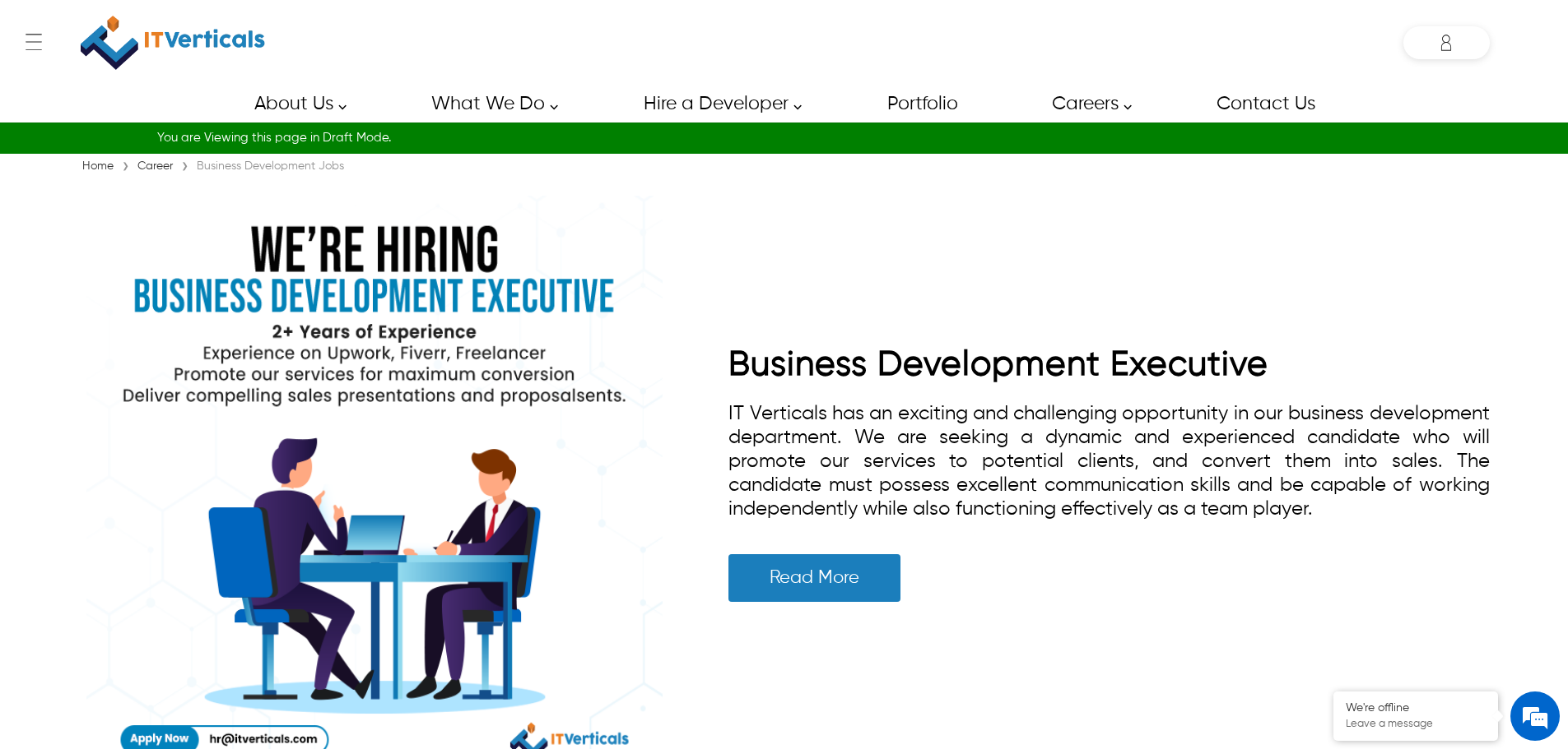
click at [1296, 285] on div "Business Development Executive IT Verticals has an exciting and challenging opp…" at bounding box center [784, 483] width 1412 height 592
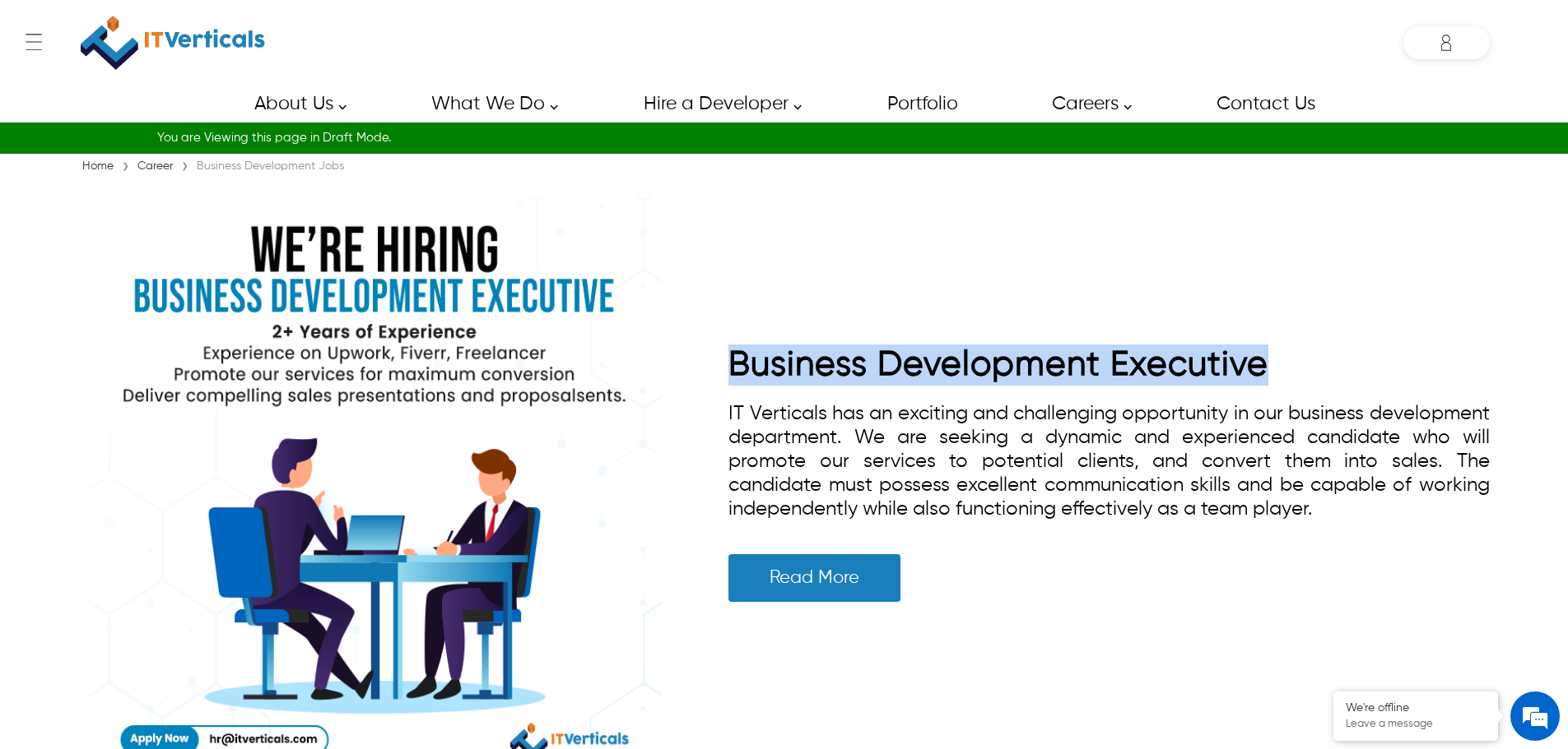
drag, startPoint x: 723, startPoint y: 354, endPoint x: 1297, endPoint y: 330, distance: 574.5
click at [1297, 330] on div "Business Development Executive IT Verticals has an exciting and challenging opp…" at bounding box center [784, 483] width 1412 height 592
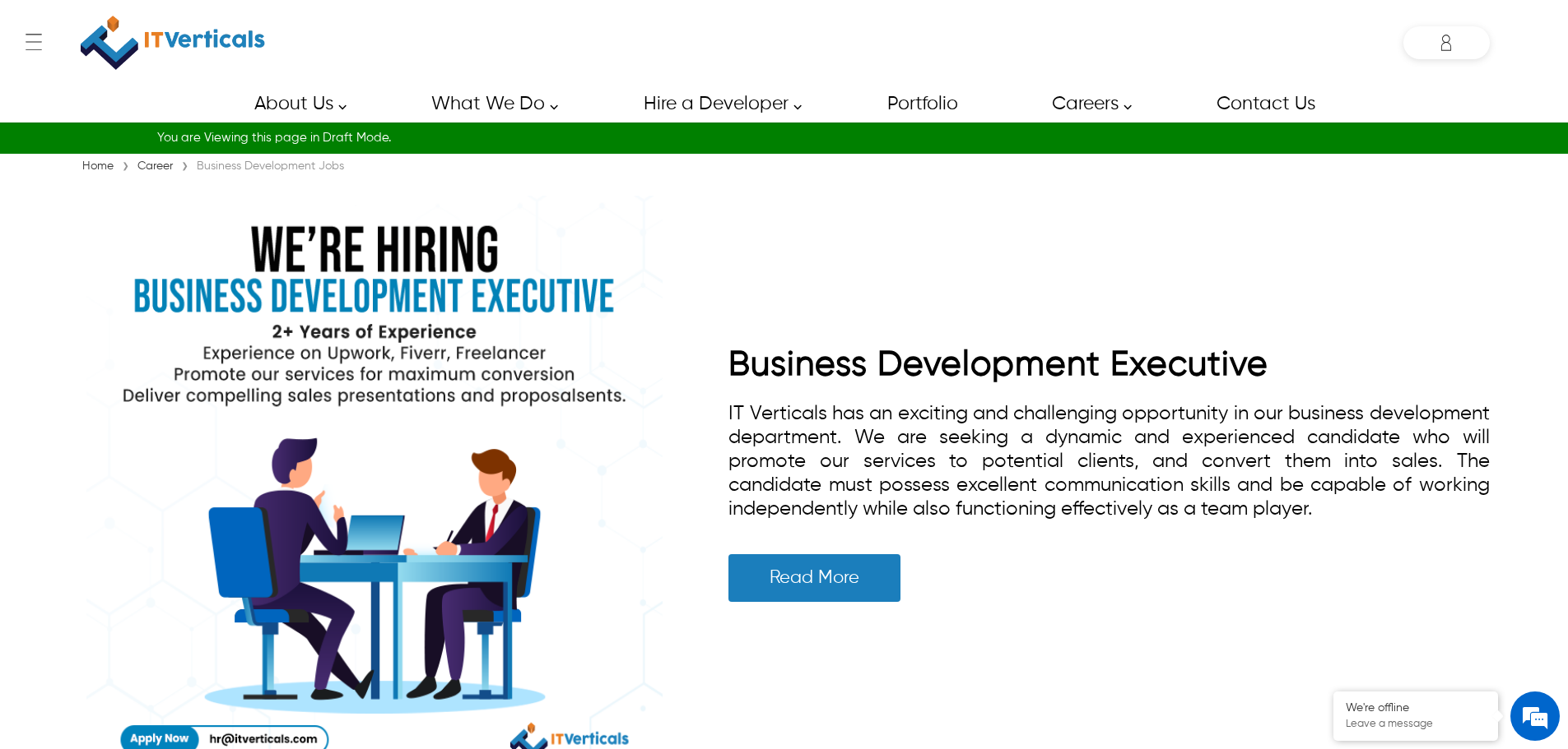
click at [345, 240] on img at bounding box center [375, 484] width 576 height 575
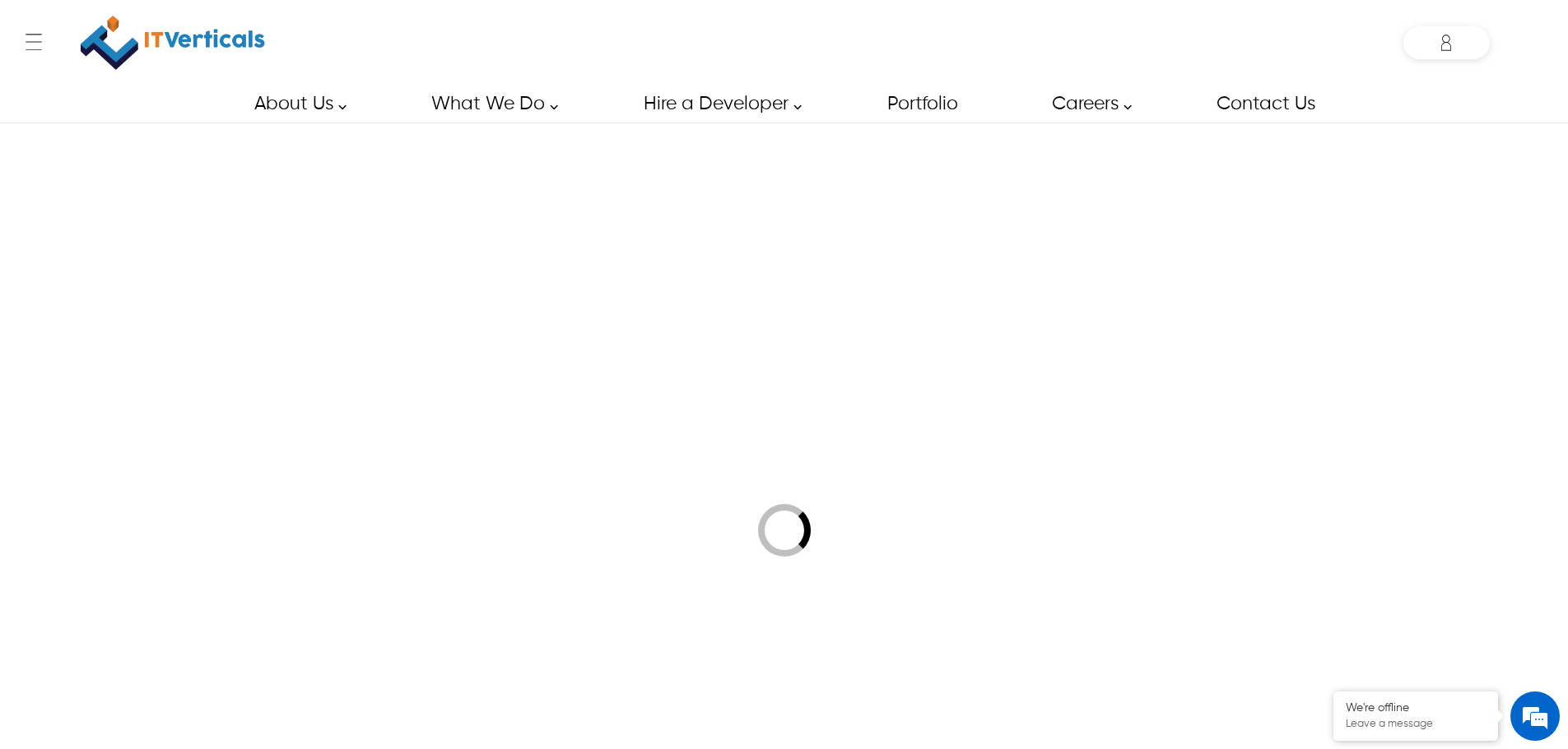
click at [345, 240] on div at bounding box center [784, 530] width 1568 height 749
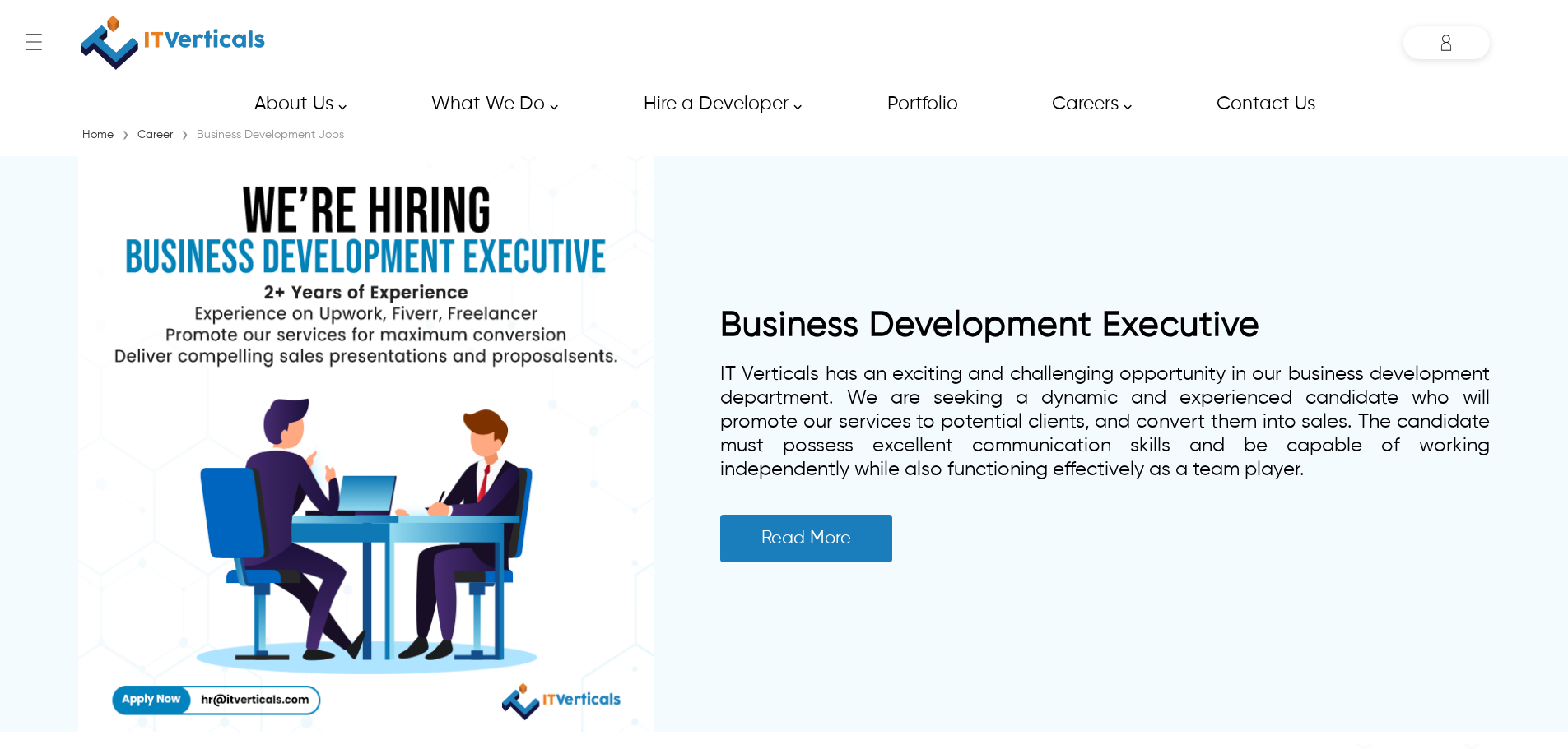
click at [676, 513] on div "Business Development Executive IT Verticals has an exciting and challenging opp…" at bounding box center [784, 444] width 1412 height 575
drag, startPoint x: 366, startPoint y: 137, endPoint x: 199, endPoint y: 140, distance: 167.0
click at [199, 140] on div "Home › Career › Business Development Jobs" at bounding box center [784, 135] width 1412 height 17
copy div "Business Development Jobs"
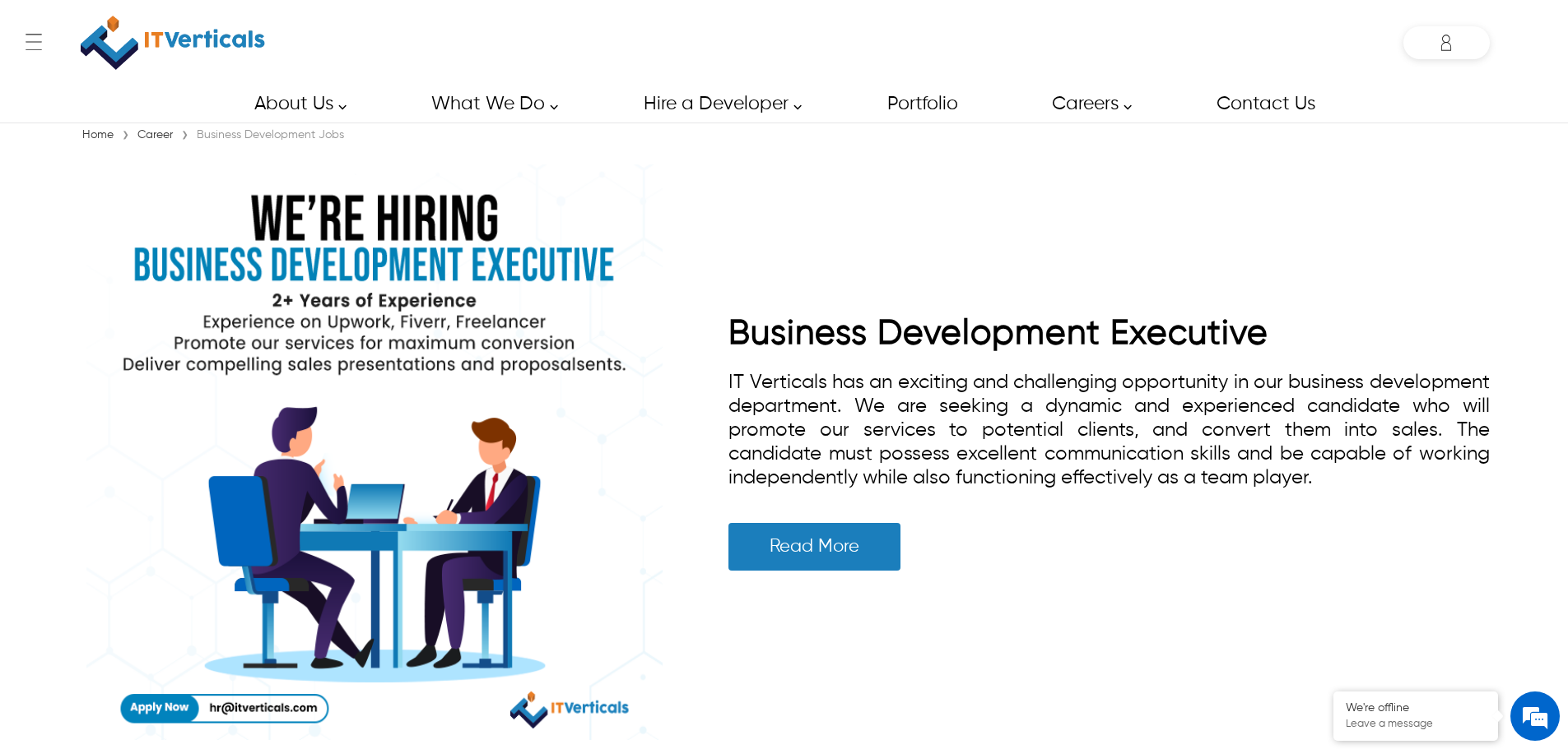
click at [1119, 637] on div "Business Development Executive IT Verticals has an exciting and challenging opp…" at bounding box center [784, 452] width 1412 height 592
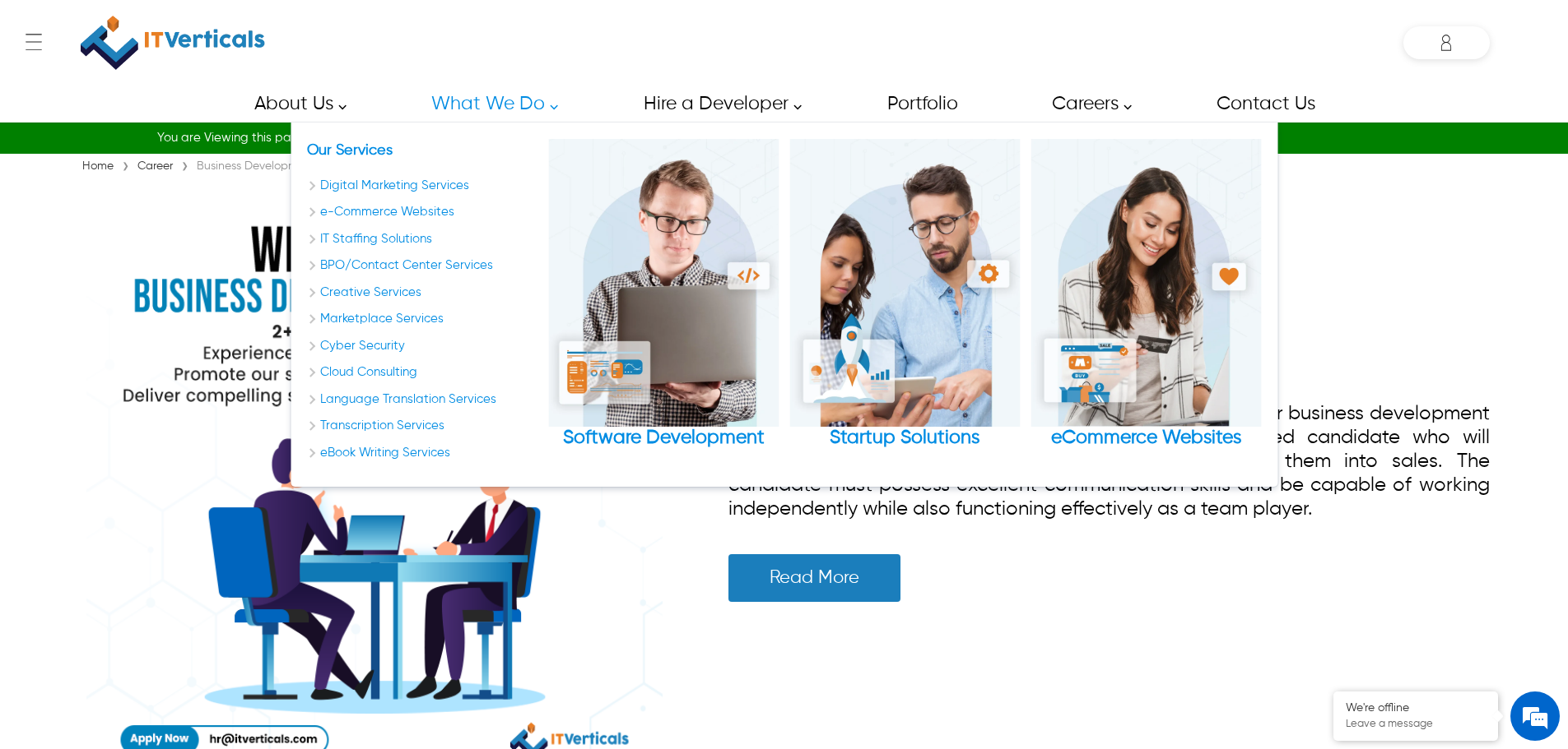
click at [535, 88] on link "What We Do" at bounding box center [490, 104] width 155 height 37
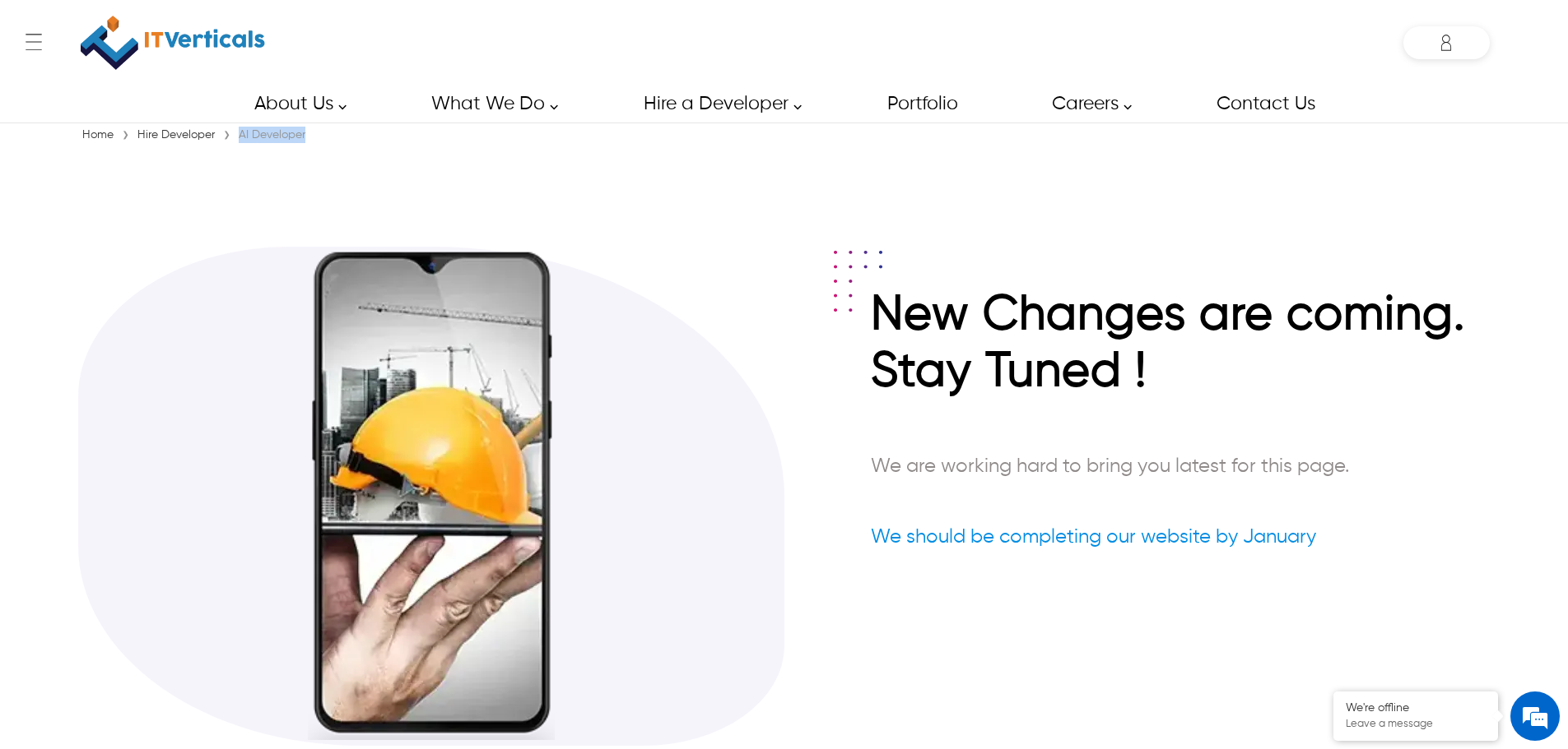
drag, startPoint x: 309, startPoint y: 142, endPoint x: 243, endPoint y: 135, distance: 66.4
click at [243, 135] on div "AI Developer" at bounding box center [271, 135] width 75 height 17
copy div "AI Developer"
drag, startPoint x: 322, startPoint y: 129, endPoint x: 237, endPoint y: 142, distance: 86.0
click at [237, 142] on div "SQL Developer" at bounding box center [277, 135] width 87 height 17
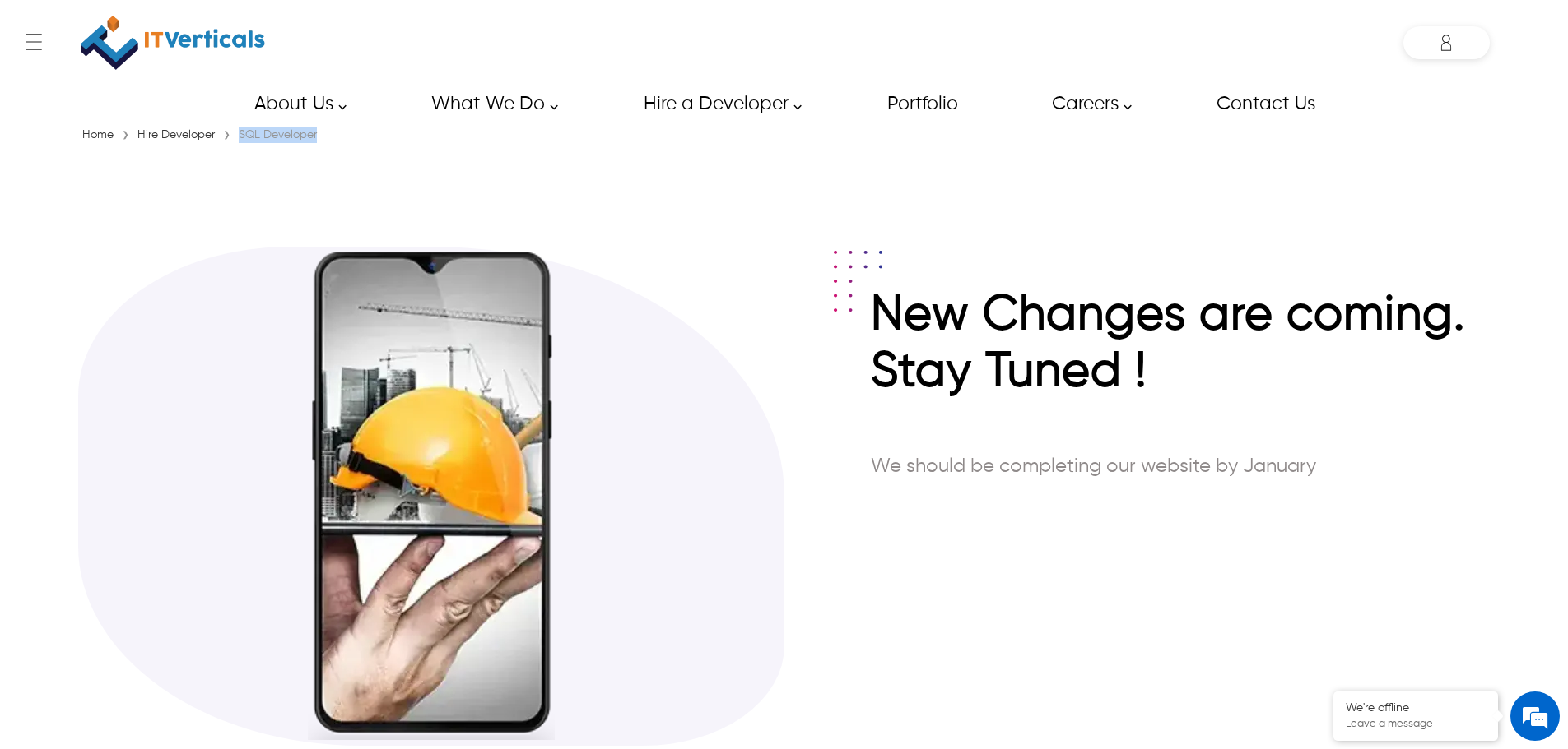
copy div "SQL Developer"
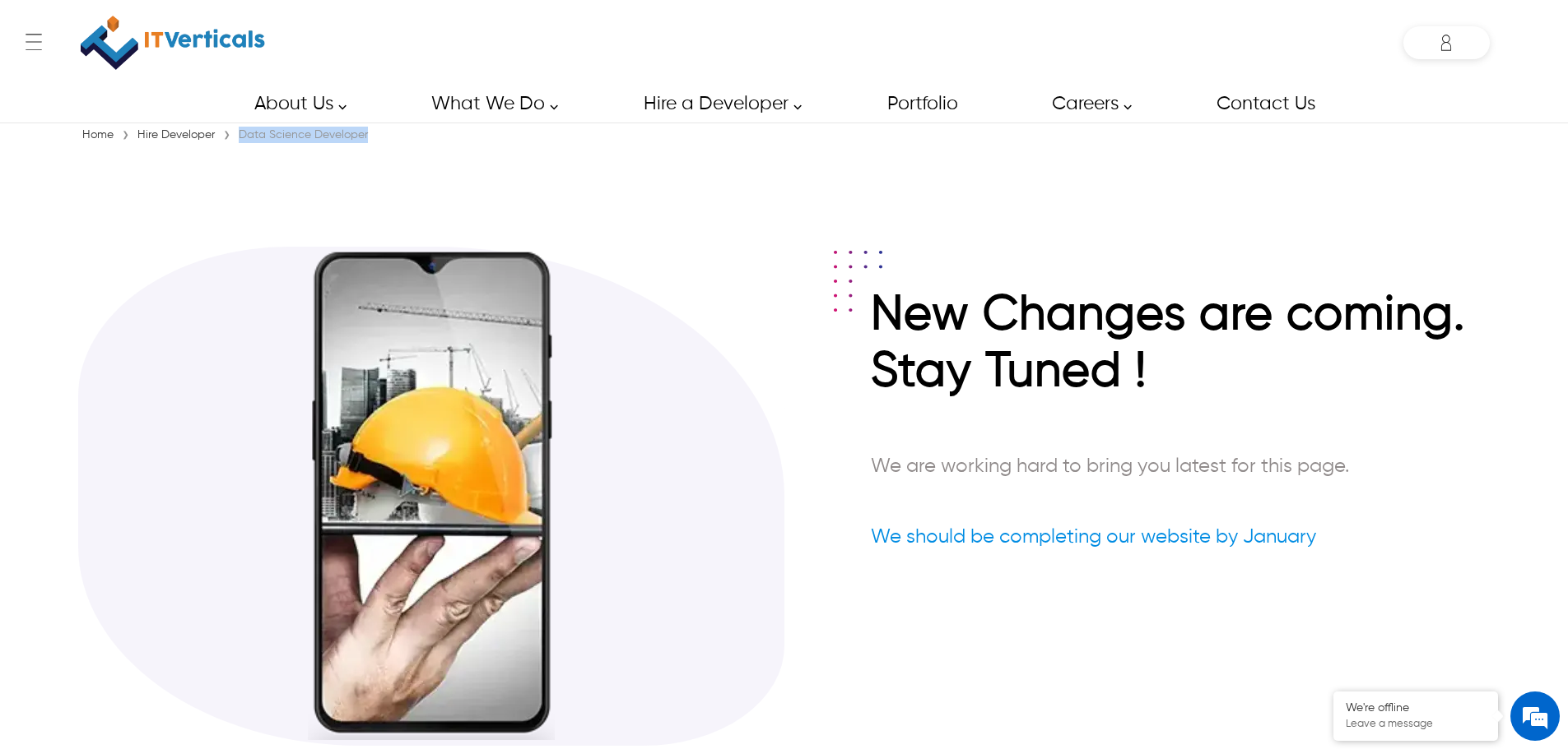
drag, startPoint x: 405, startPoint y: 139, endPoint x: 239, endPoint y: 130, distance: 166.2
click at [239, 130] on div "Home › Hire Developer › Data Science Developer" at bounding box center [784, 135] width 1412 height 17
copy div "Data Science Developer"
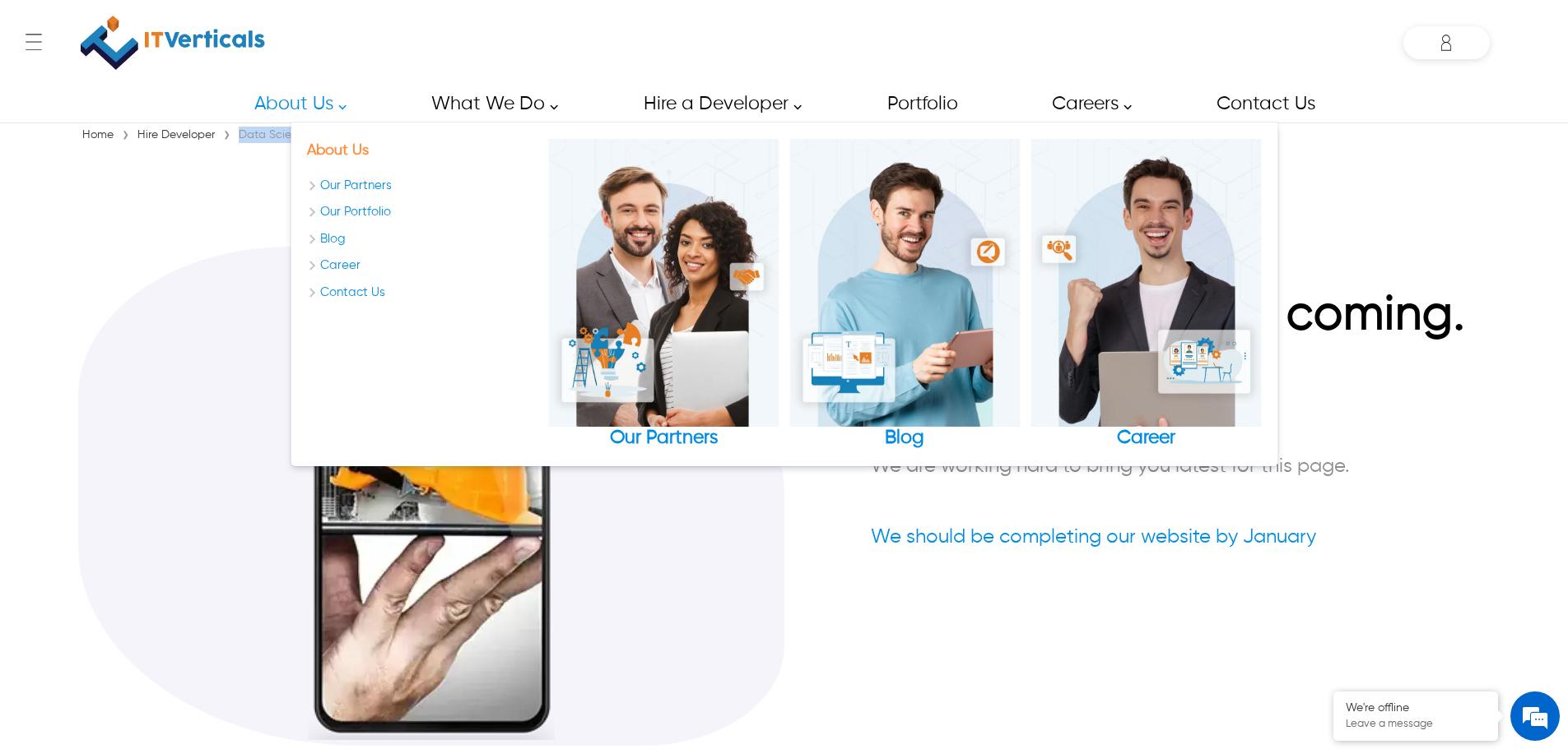
click at [343, 156] on link "About Us" at bounding box center [338, 150] width 61 height 15
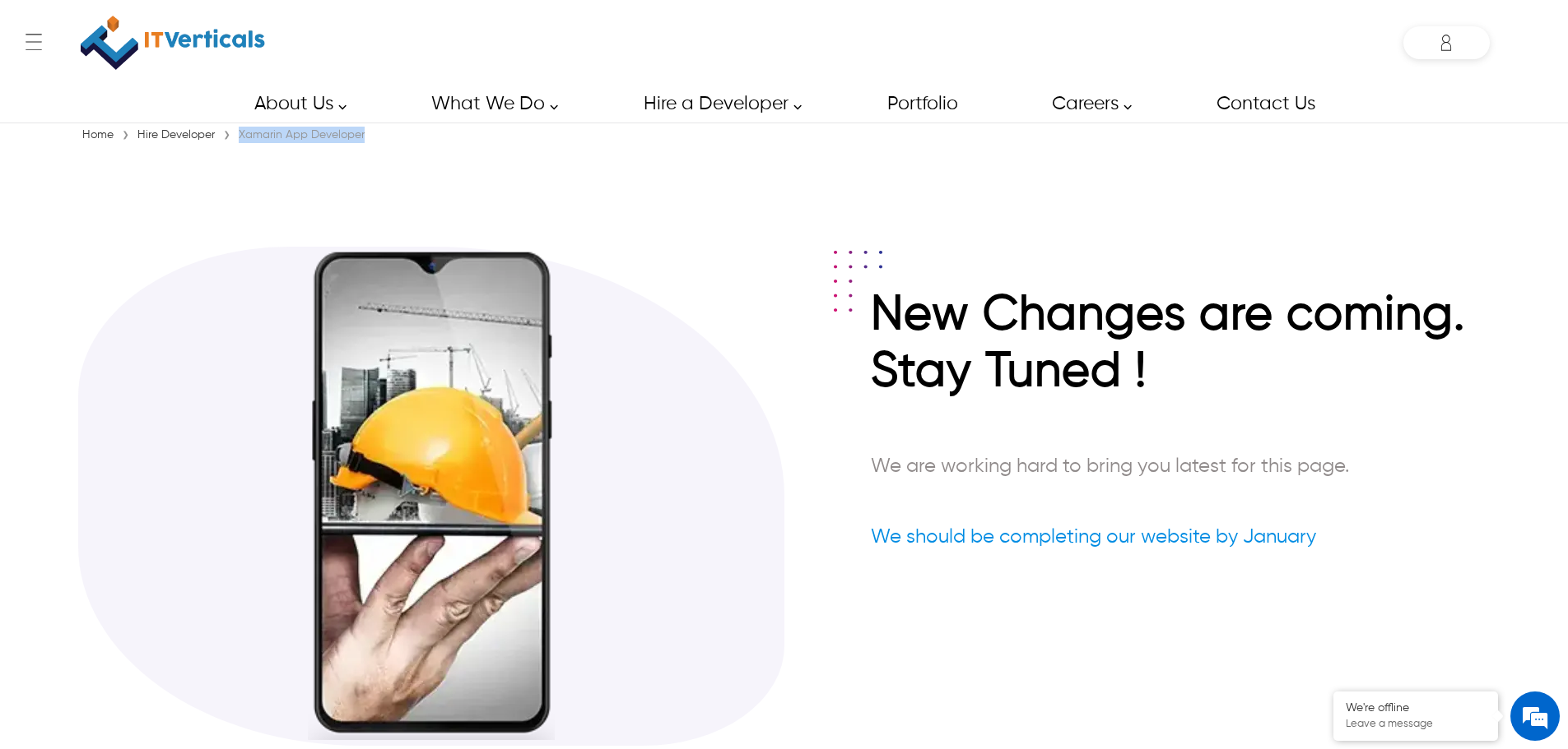
drag, startPoint x: 378, startPoint y: 141, endPoint x: 239, endPoint y: 138, distance: 139.0
click at [239, 138] on div "Home › Hire Developer › Xamarin App Developer" at bounding box center [784, 135] width 1412 height 17
copy div "Xamarin App Developer"
click at [360, 152] on section "New Changes are coming. Stay Tuned ! We are working hard to bring you latest fo…" at bounding box center [784, 463] width 1412 height 631
drag, startPoint x: 370, startPoint y: 138, endPoint x: 236, endPoint y: 143, distance: 134.1
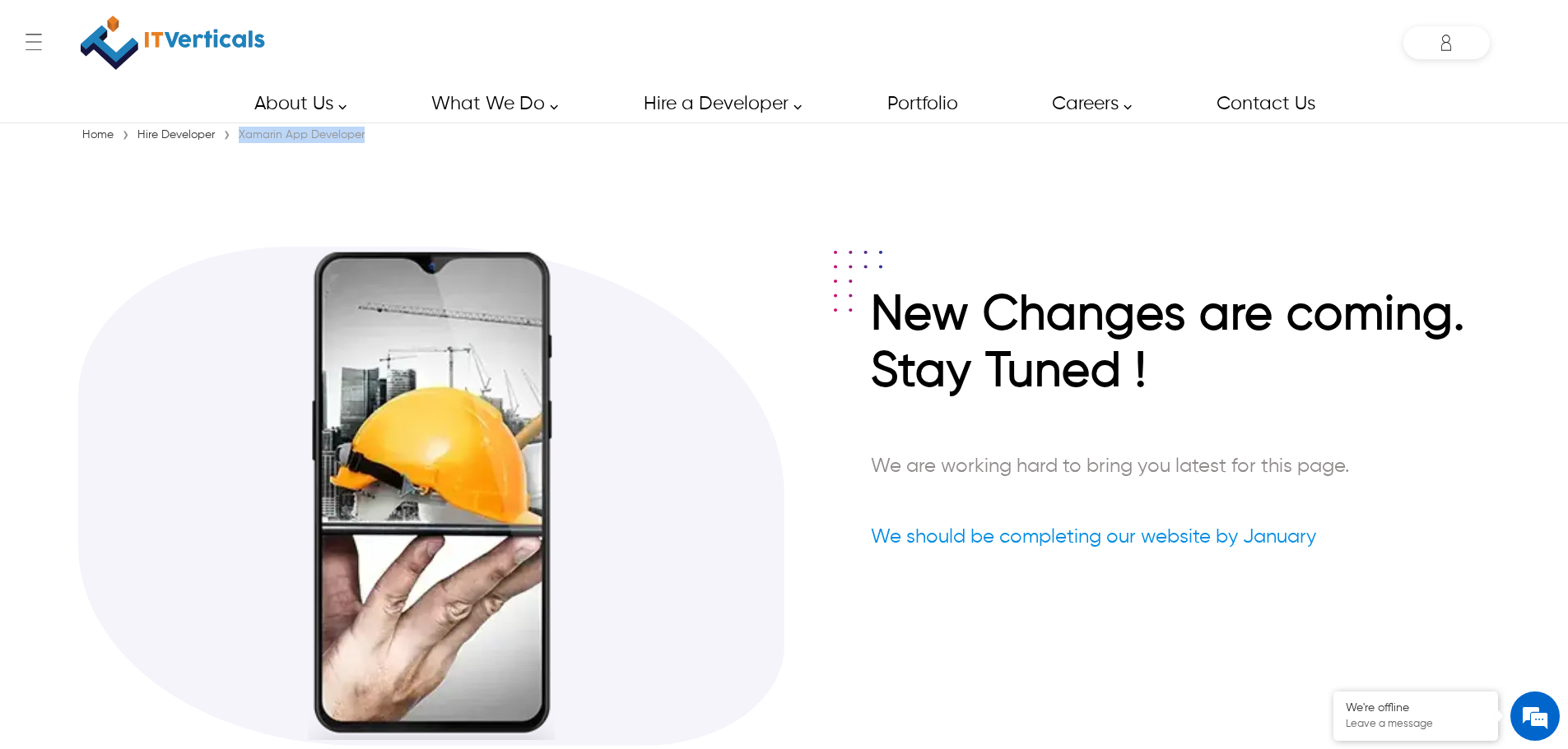
click at [236, 143] on div "Home › Hire Developer › Xamarin App Developer" at bounding box center [784, 135] width 1412 height 17
click at [236, 143] on div "Xamarin App Developer" at bounding box center [301, 135] width 134 height 17
drag, startPoint x: 240, startPoint y: 139, endPoint x: 383, endPoint y: 152, distance: 143.6
click at [383, 152] on div "Home › Hire Developer › Xamarin App Developer New Changes are coming. Stay Tune…" at bounding box center [784, 453] width 1568 height 651
copy div "Xamarin App Developer"
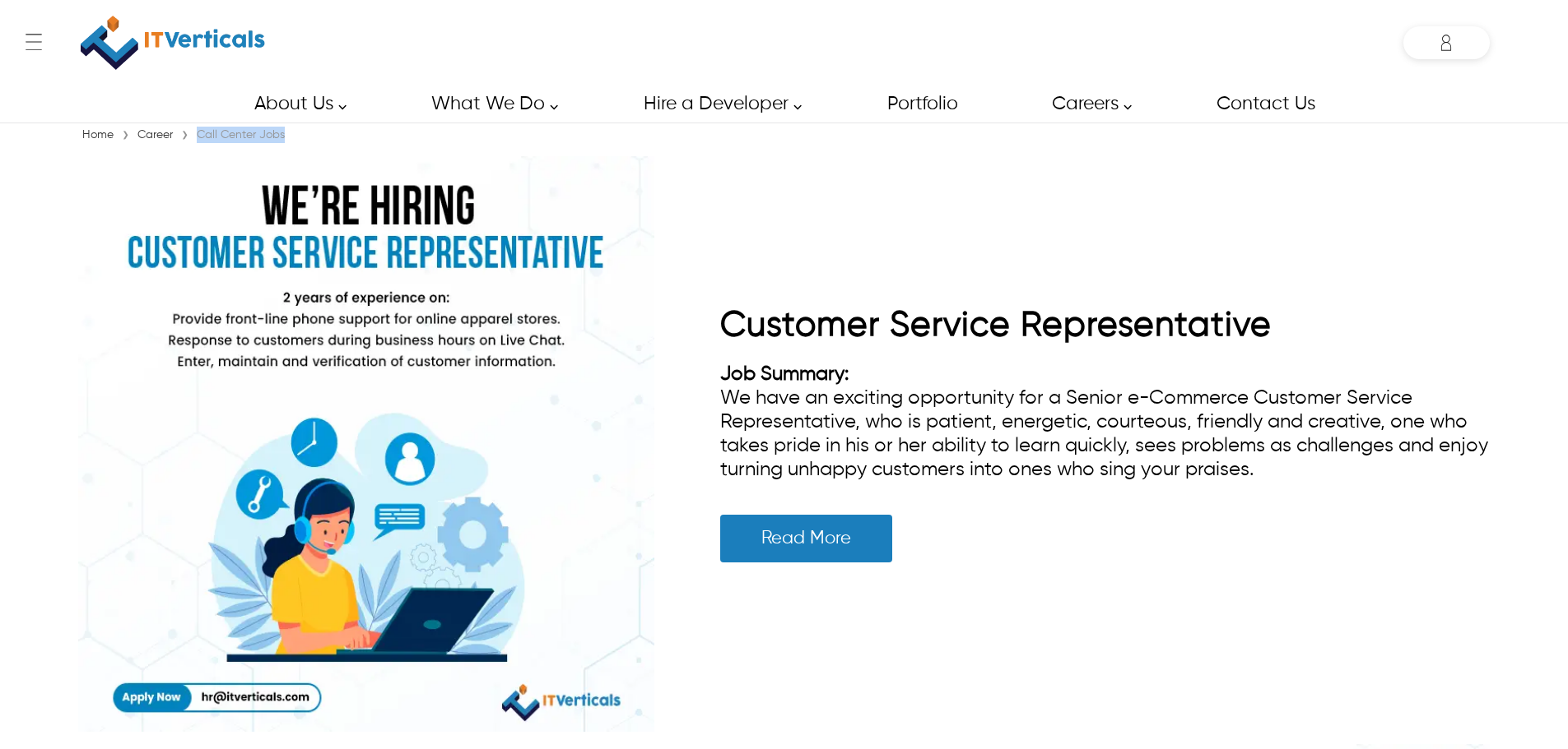
drag, startPoint x: 309, startPoint y: 144, endPoint x: 198, endPoint y: 143, distance: 111.0
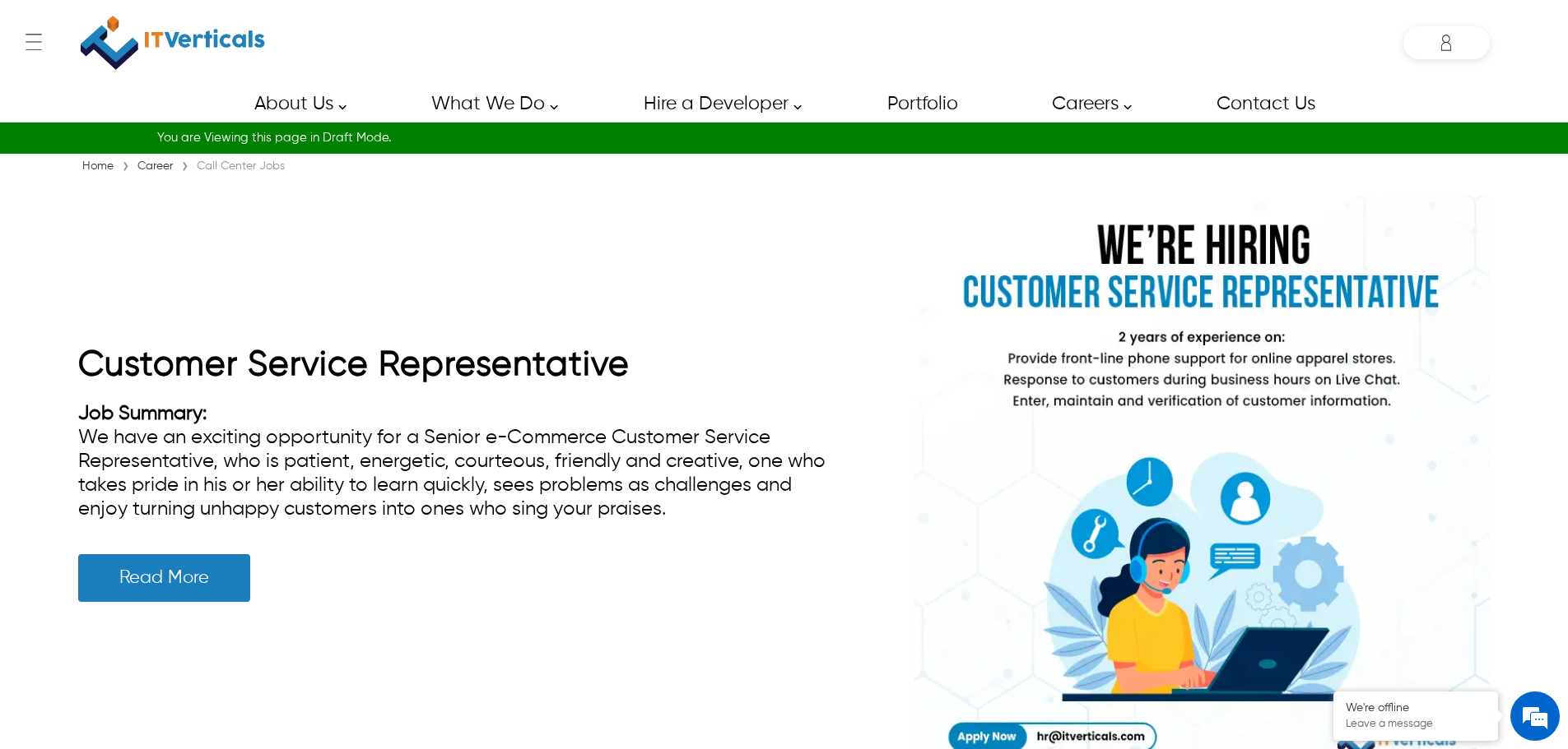
click at [509, 328] on div "Customer Service Representative Job Summary: We have an exciting opportunity fo…" at bounding box center [784, 483] width 1412 height 592
